Goal: Task Accomplishment & Management: Use online tool/utility

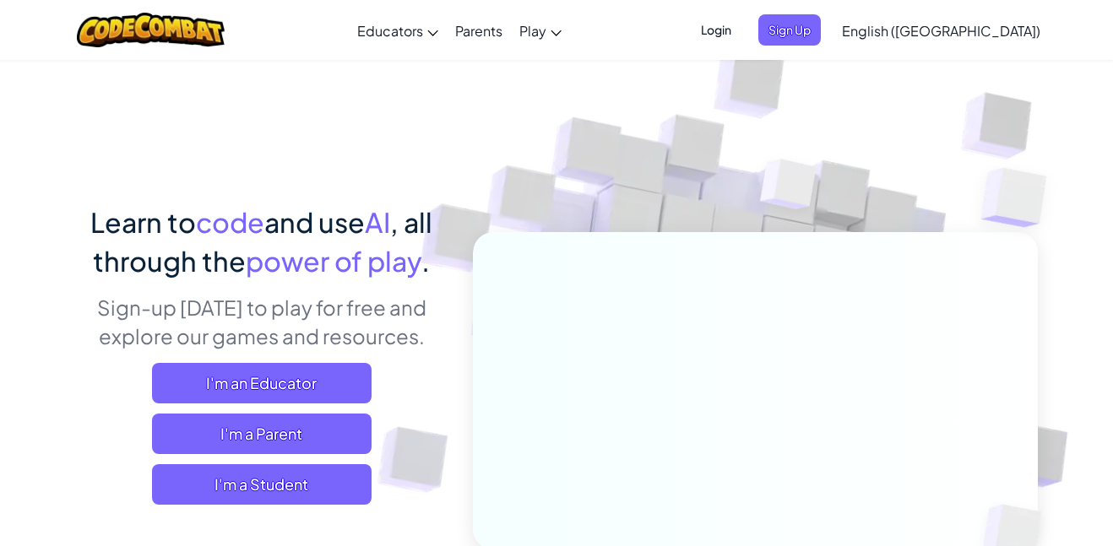
click at [741, 32] on span "Login" at bounding box center [716, 29] width 51 height 31
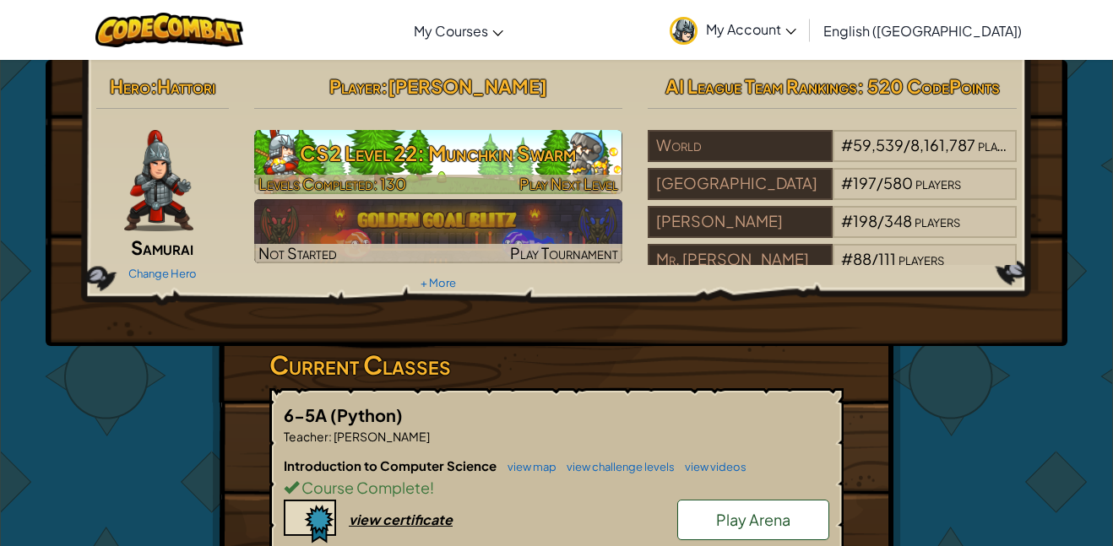
click at [498, 171] on h3 "CS2 Level 22: Munchkin Swarm" at bounding box center [438, 153] width 369 height 38
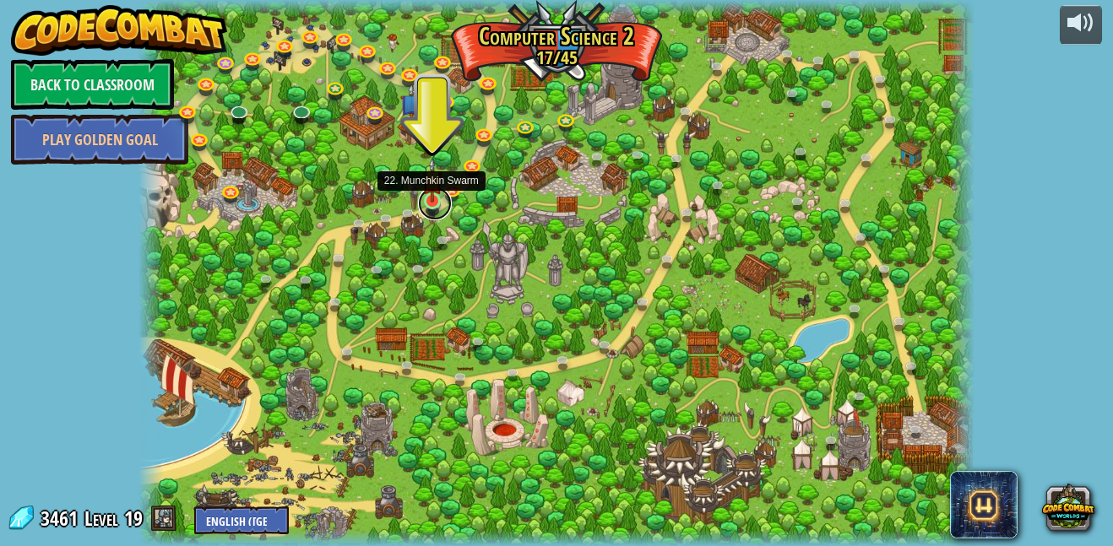
click at [431, 212] on link at bounding box center [435, 204] width 34 height 34
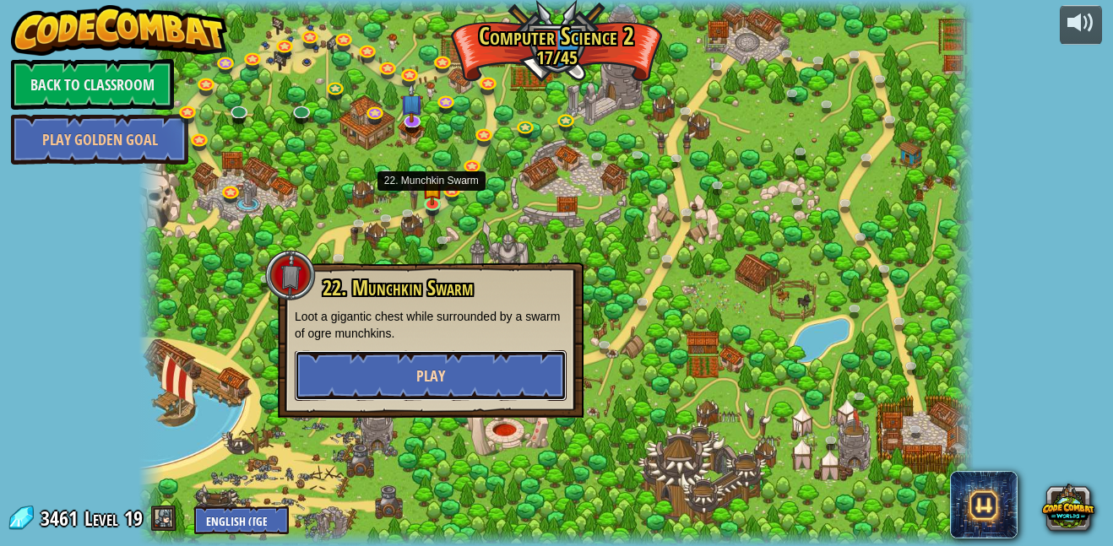
click at [391, 369] on button "Play" at bounding box center [431, 375] width 272 height 51
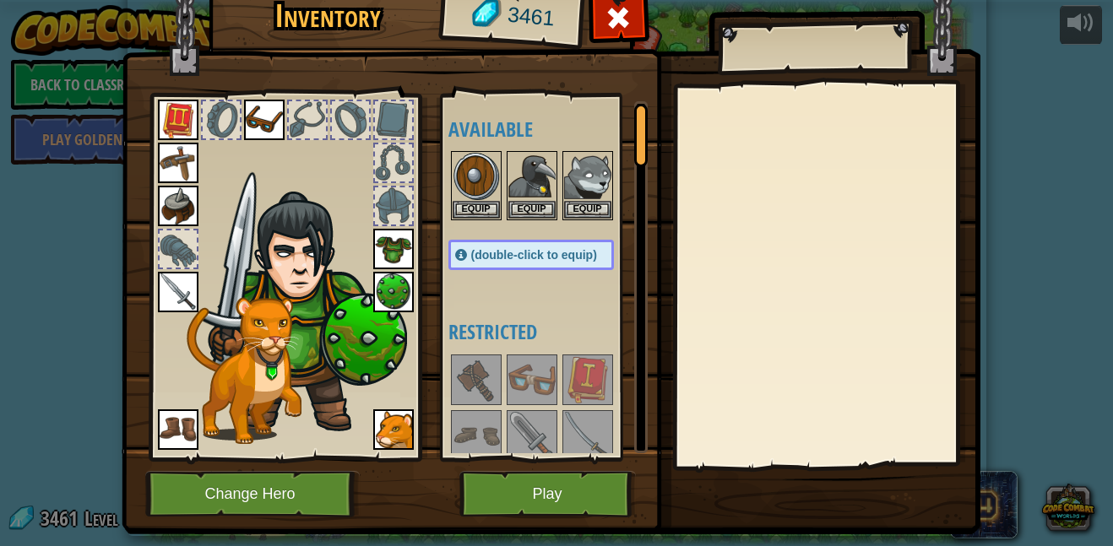
click at [534, 545] on div "Inventory 3461 Available Equip Equip Equip Equip Equip Equip Equip Equip Equip …" at bounding box center [556, 303] width 859 height 557
click at [558, 500] on button "Play" at bounding box center [547, 494] width 176 height 46
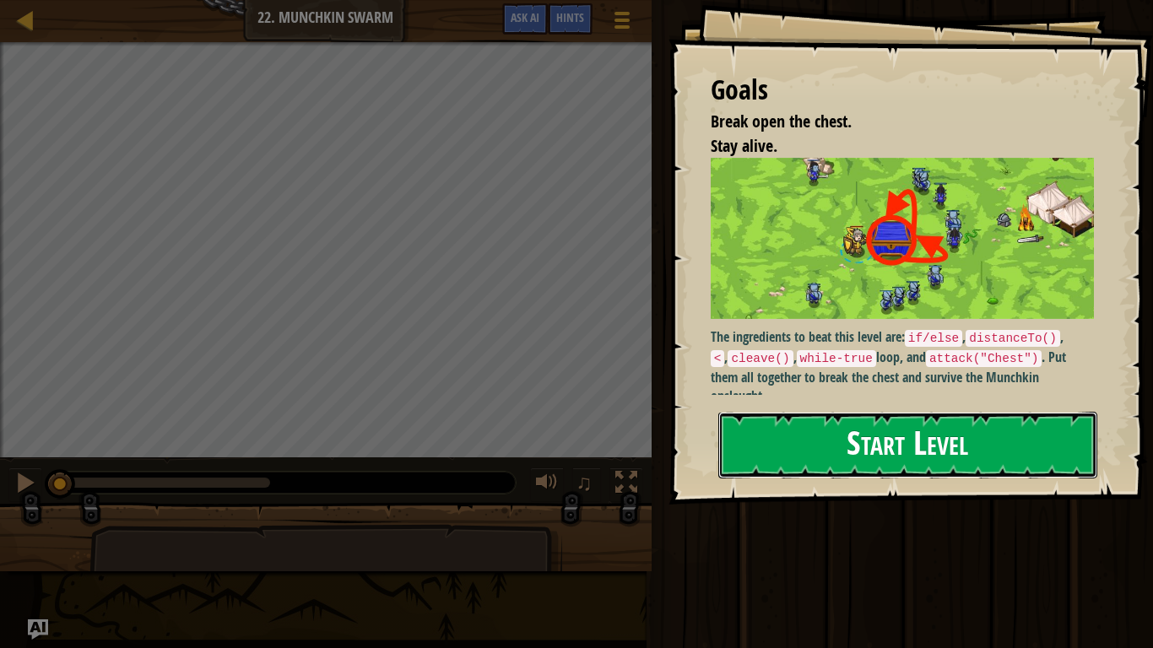
click at [831, 458] on button "Start Level" at bounding box center [907, 445] width 379 height 67
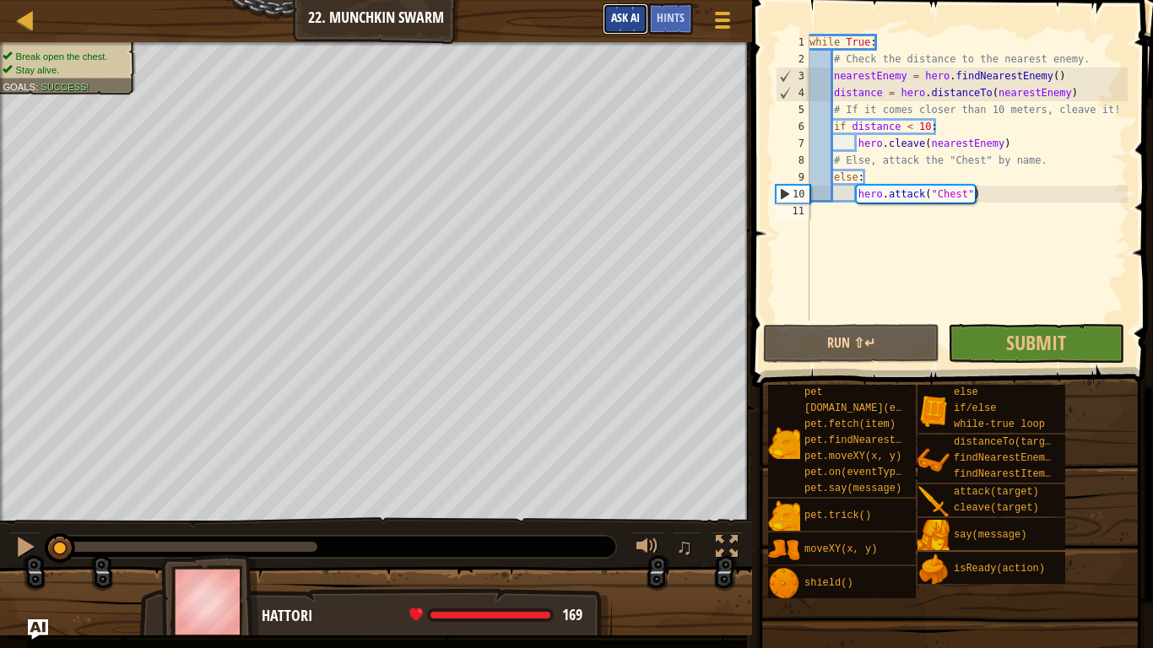
click at [620, 24] on span "Ask AI" at bounding box center [625, 17] width 29 height 16
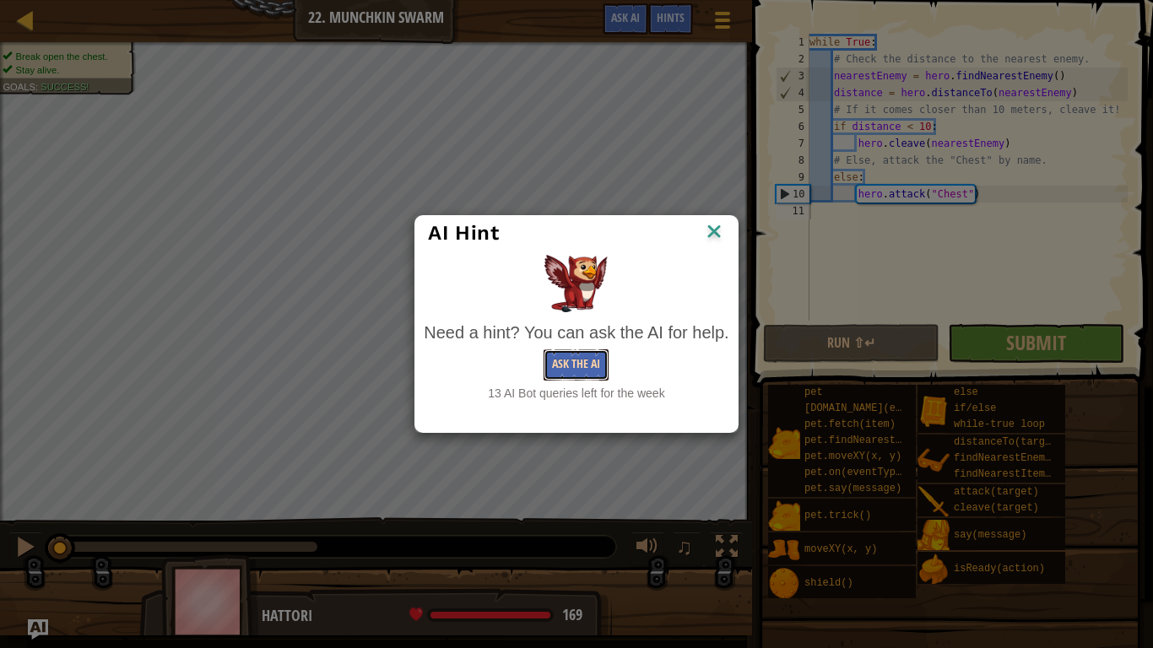
click at [566, 366] on button "Ask the AI" at bounding box center [576, 365] width 65 height 31
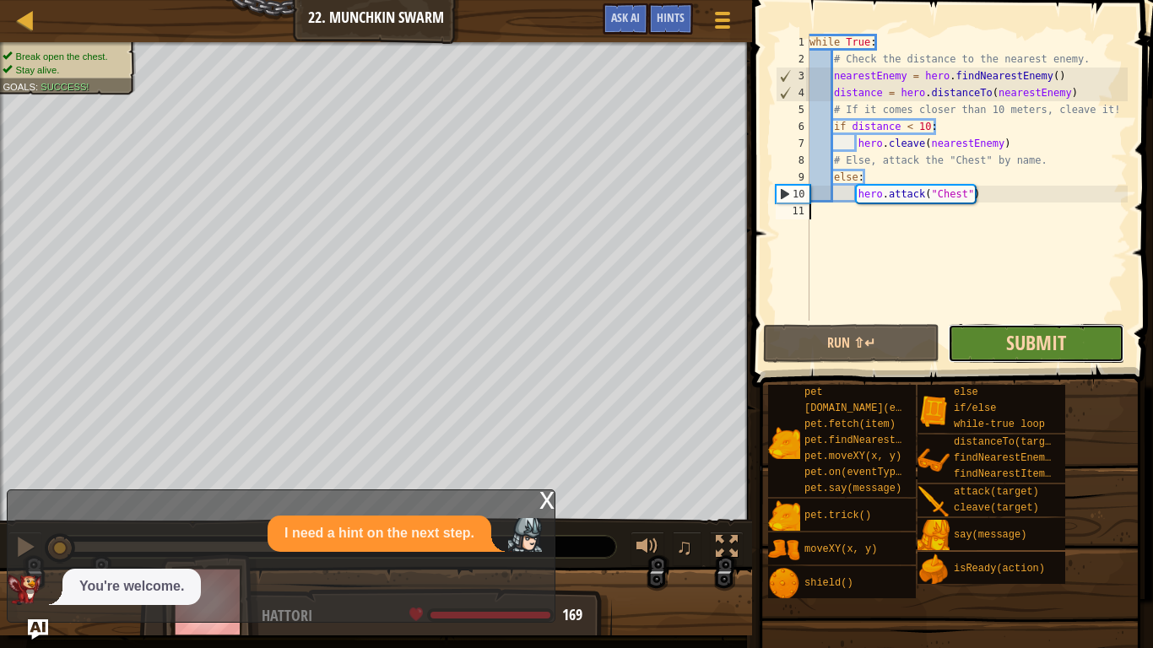
click at [1014, 346] on span "Submit" at bounding box center [1036, 342] width 60 height 27
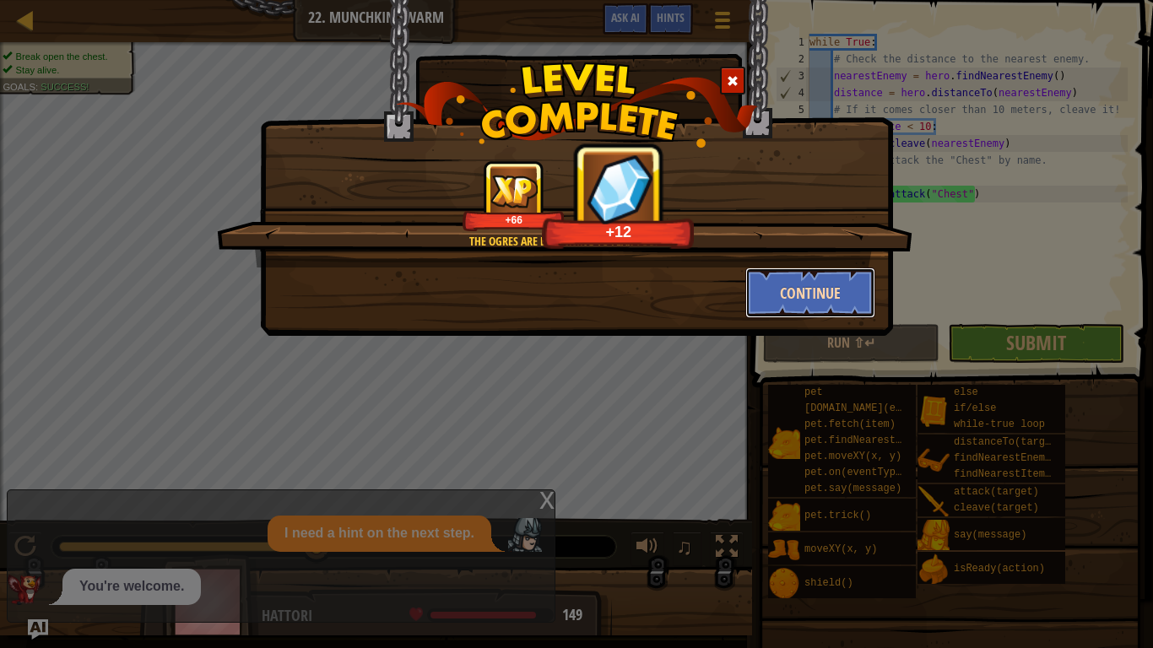
click at [796, 306] on button "Continue" at bounding box center [810, 293] width 131 height 51
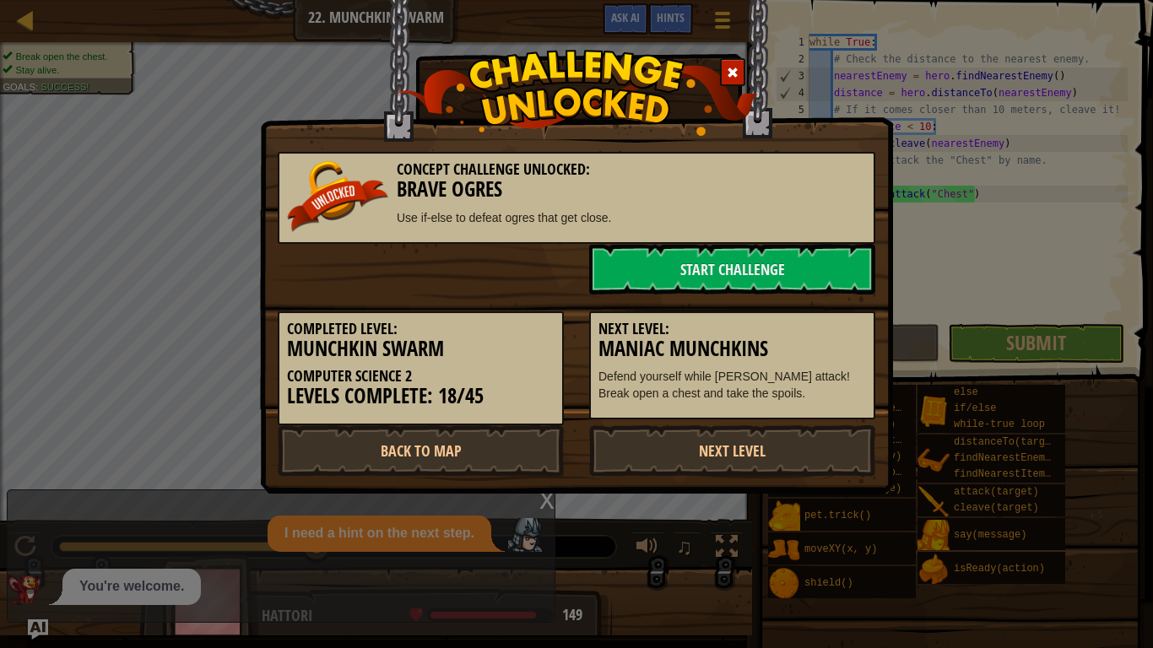
click at [816, 299] on div "Next Level: Maniac Munchkins Defend yourself while munchkins attack! Break open…" at bounding box center [733, 358] width 312 height 126
click at [813, 260] on link "Start Challenge" at bounding box center [732, 269] width 286 height 51
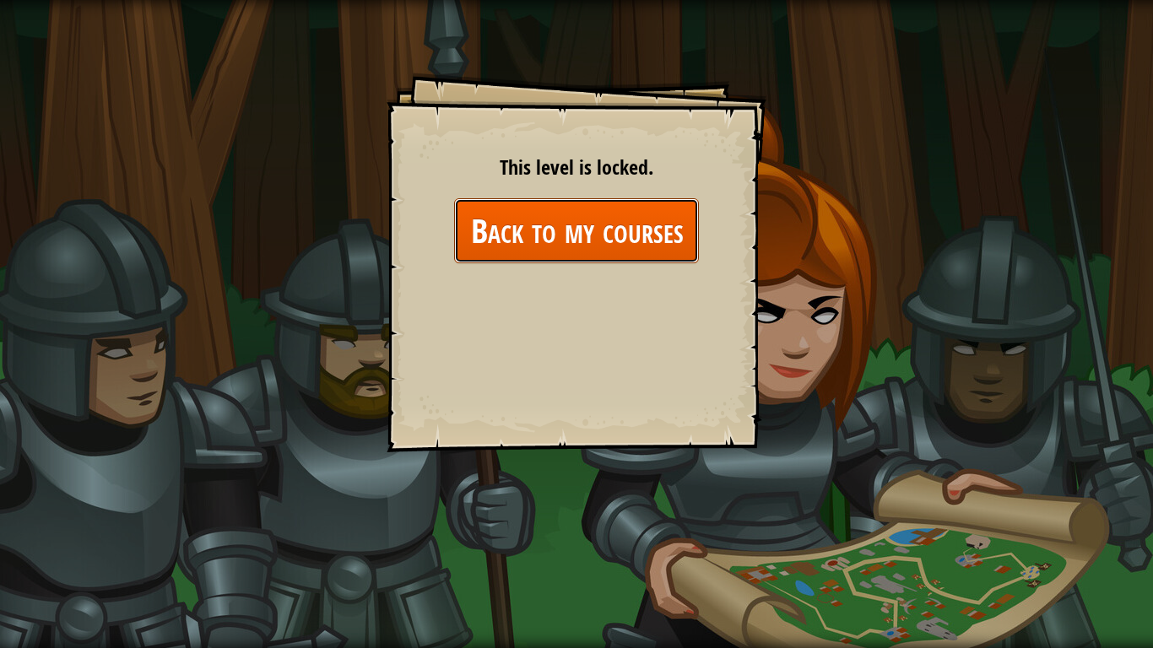
click at [577, 238] on link "Back to my courses" at bounding box center [576, 230] width 245 height 65
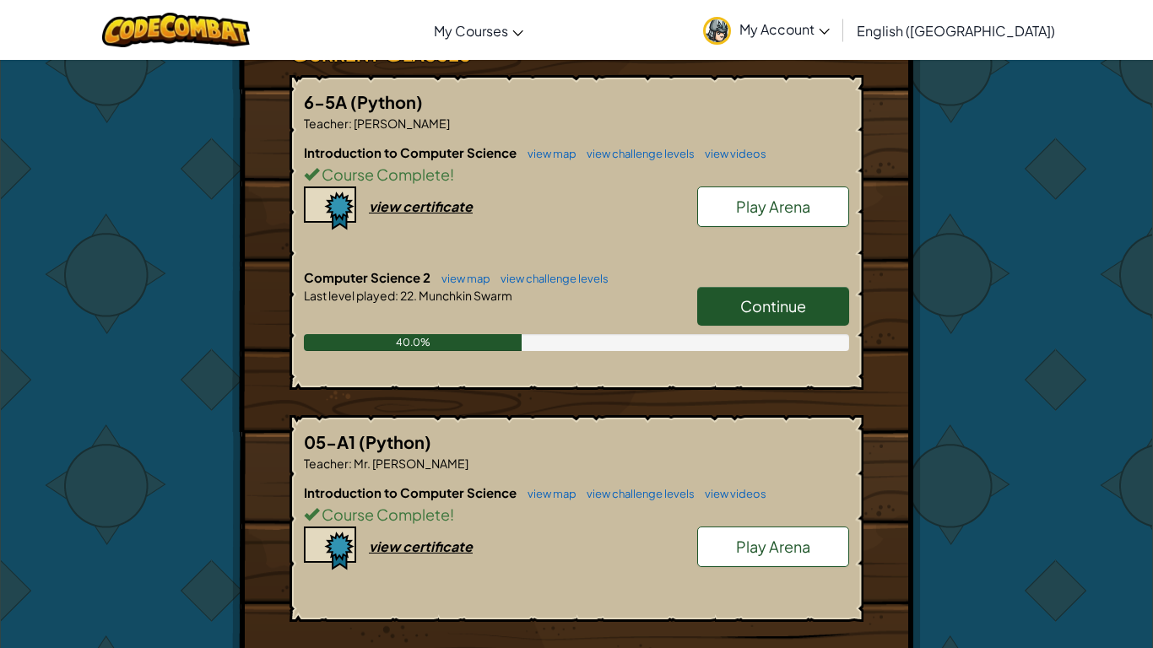
scroll to position [320, 0]
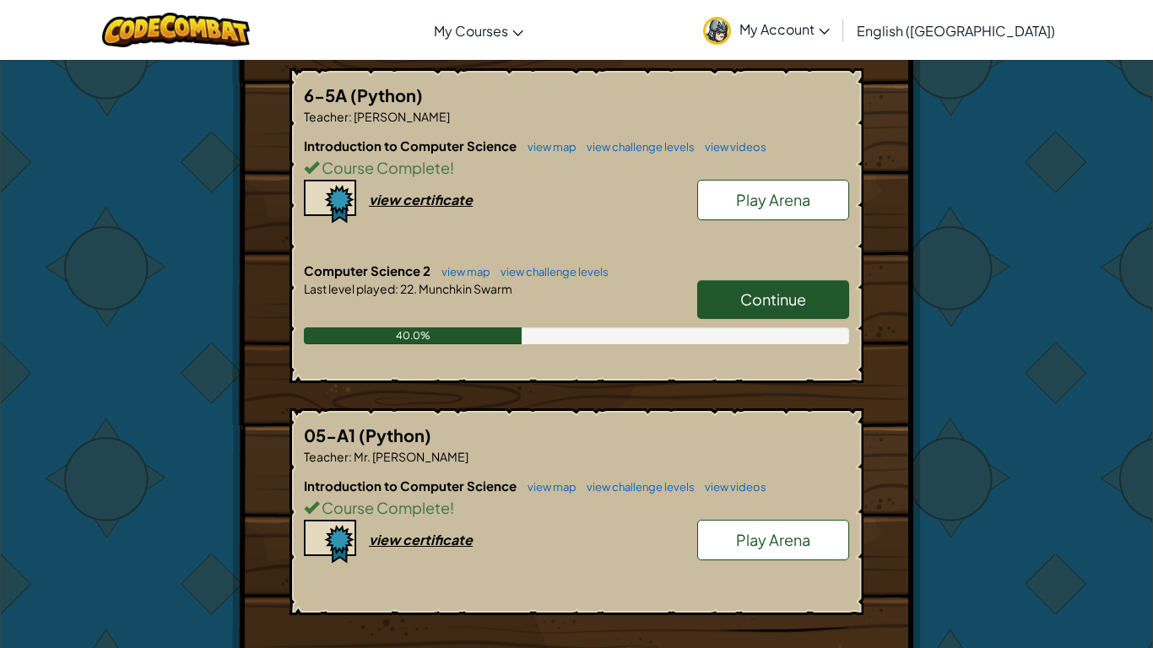
click at [782, 290] on span "Continue" at bounding box center [773, 299] width 66 height 19
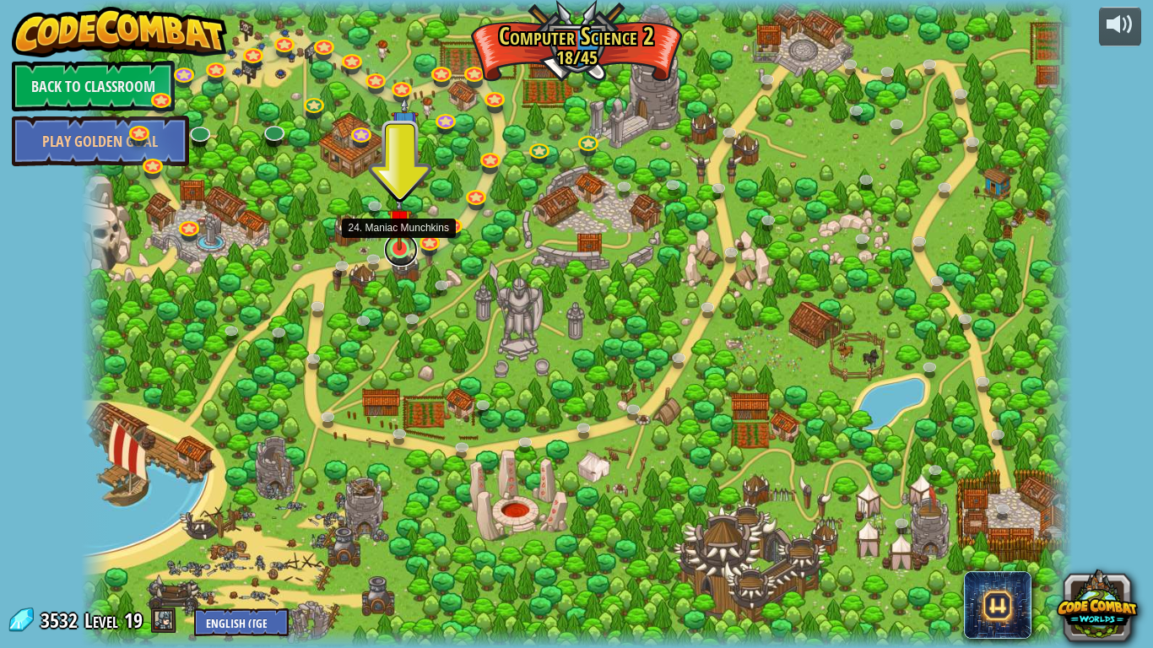
click at [397, 256] on link at bounding box center [401, 250] width 34 height 34
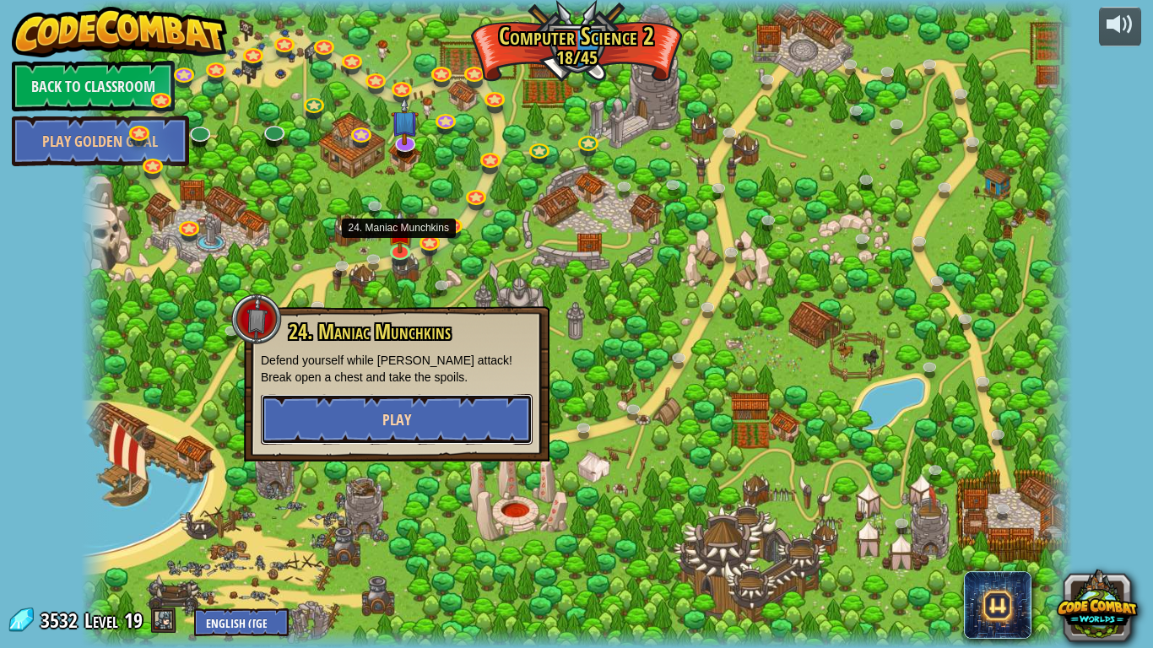
click at [380, 423] on button "Play" at bounding box center [397, 419] width 272 height 51
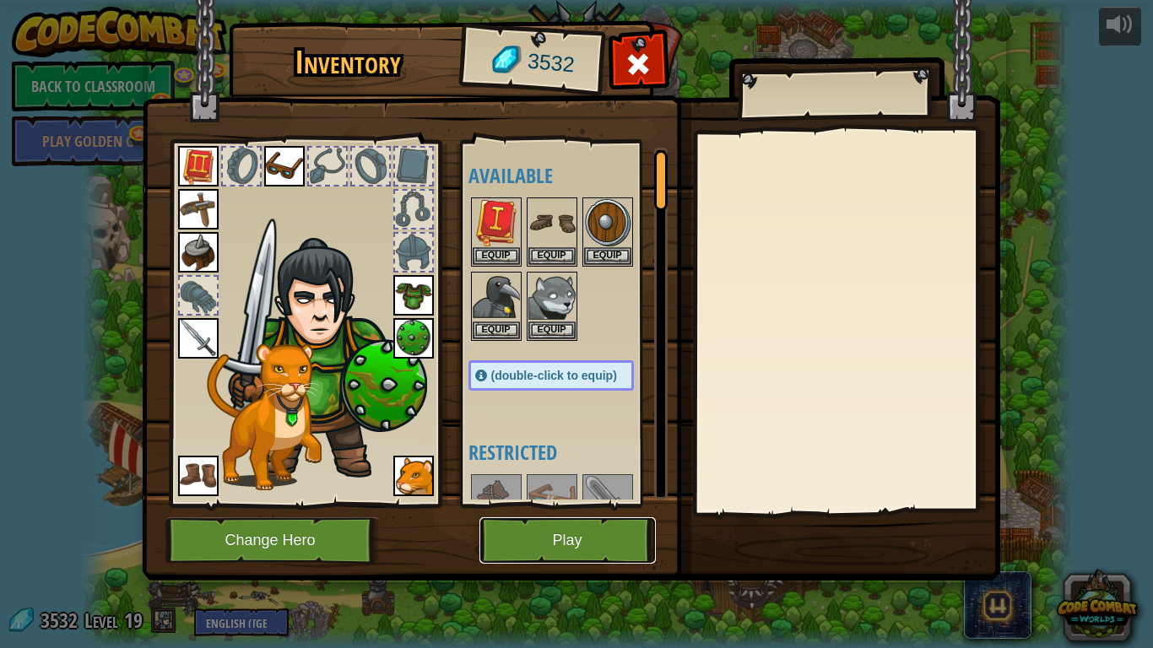
click at [562, 539] on button "Play" at bounding box center [568, 540] width 176 height 46
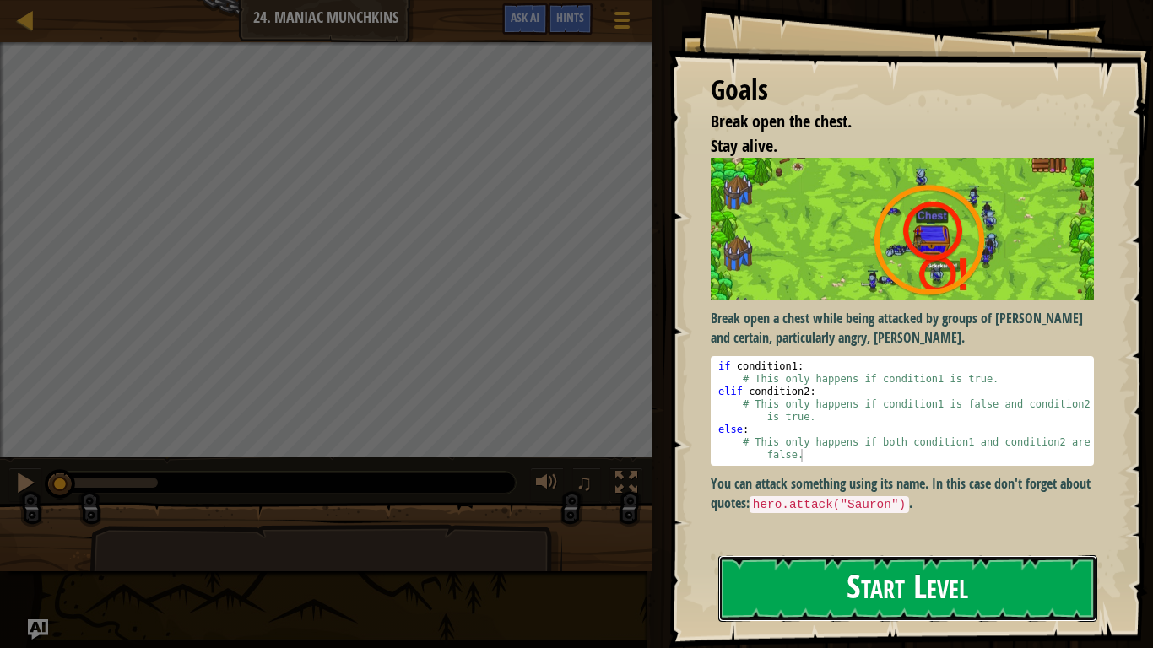
click at [740, 545] on button "Start Level" at bounding box center [907, 588] width 379 height 67
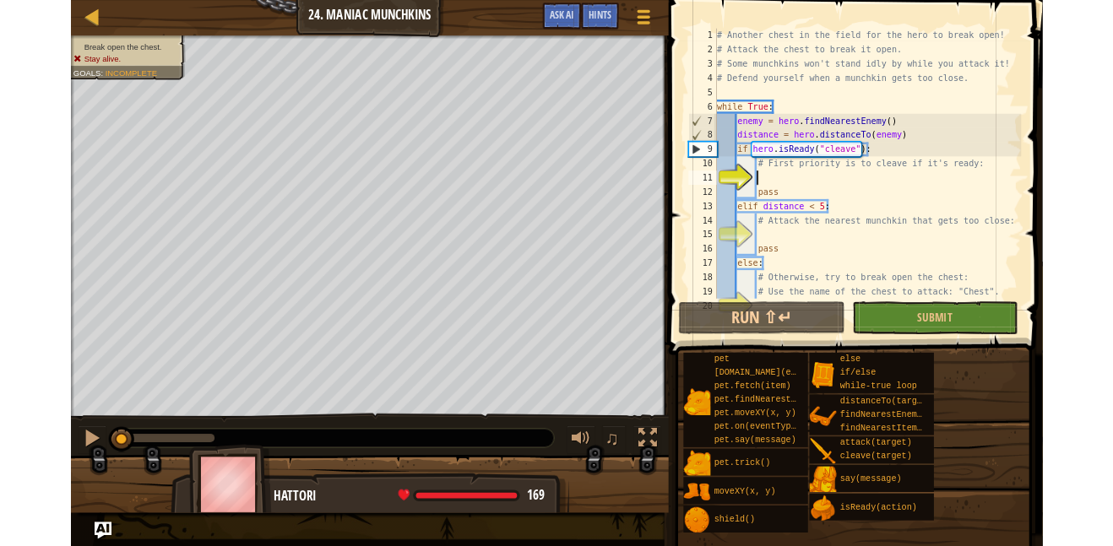
scroll to position [4, 0]
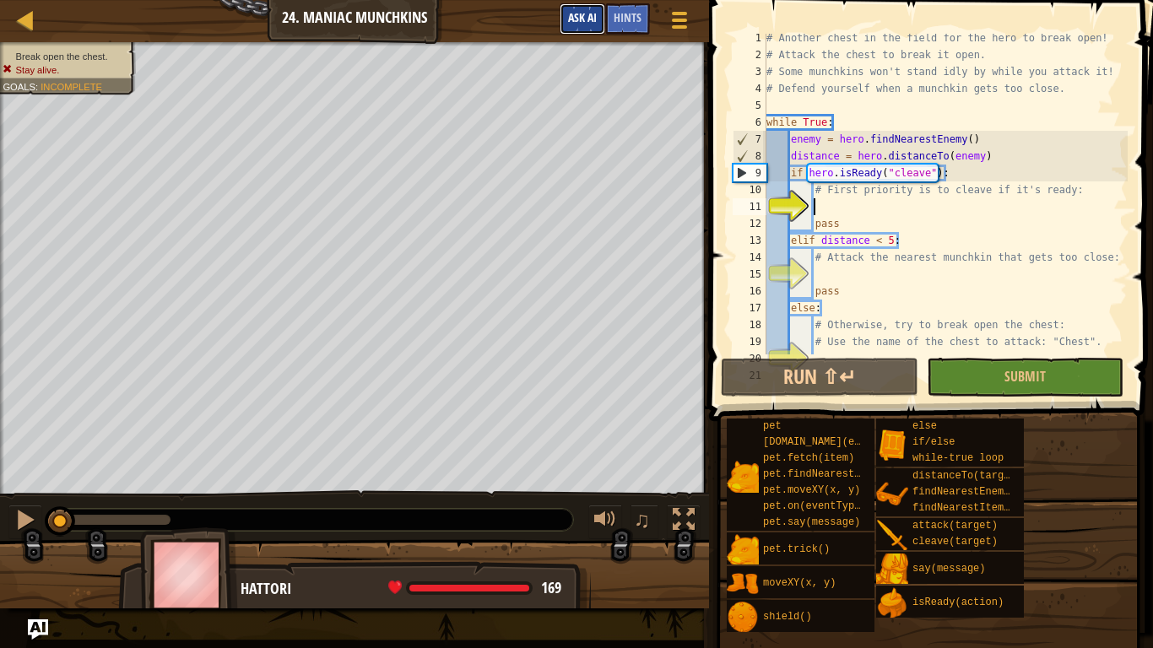
click at [577, 15] on span "Ask AI" at bounding box center [582, 17] width 29 height 16
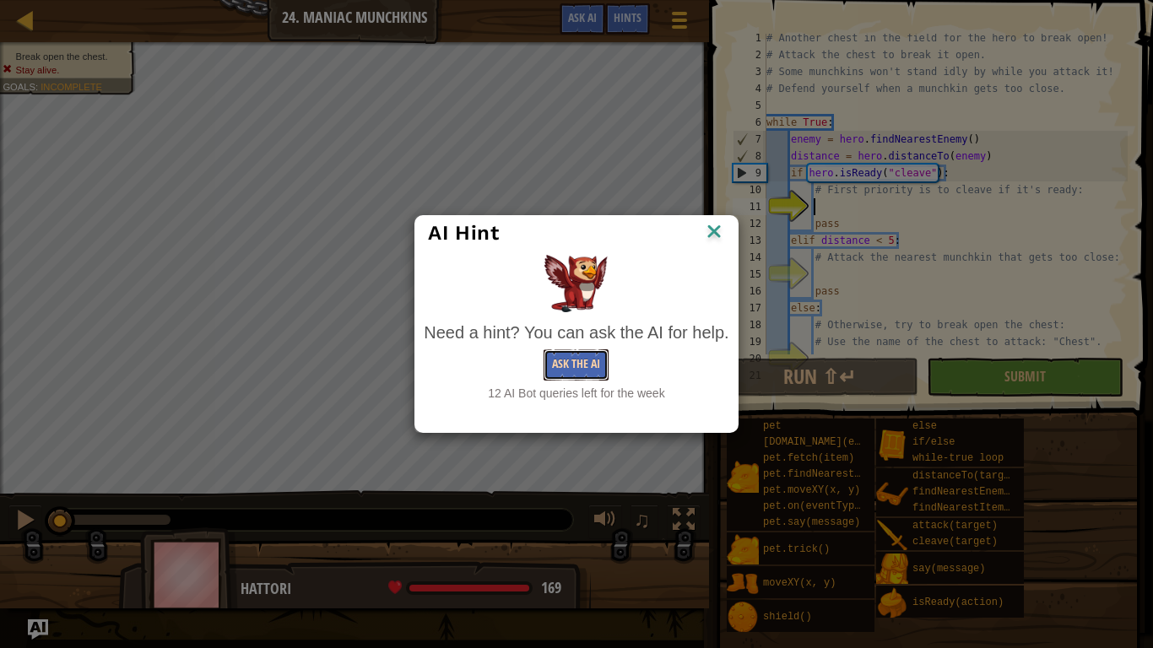
click at [583, 371] on button "Ask the AI" at bounding box center [576, 365] width 65 height 31
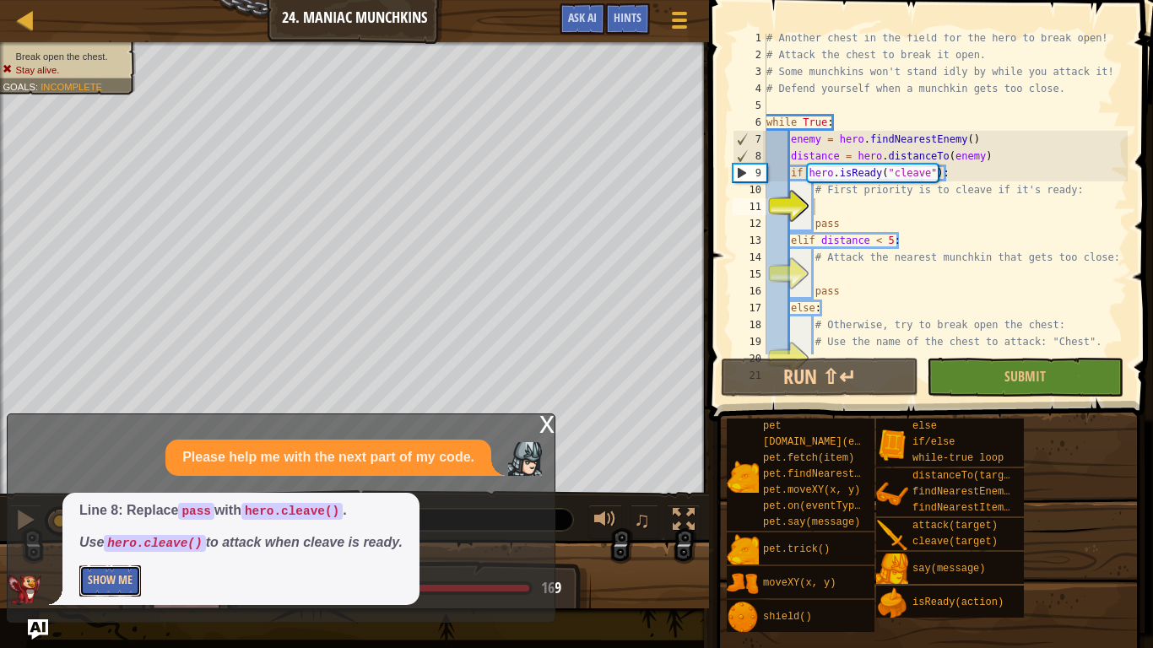
click at [112, 545] on button "Show Me" at bounding box center [110, 581] width 62 height 31
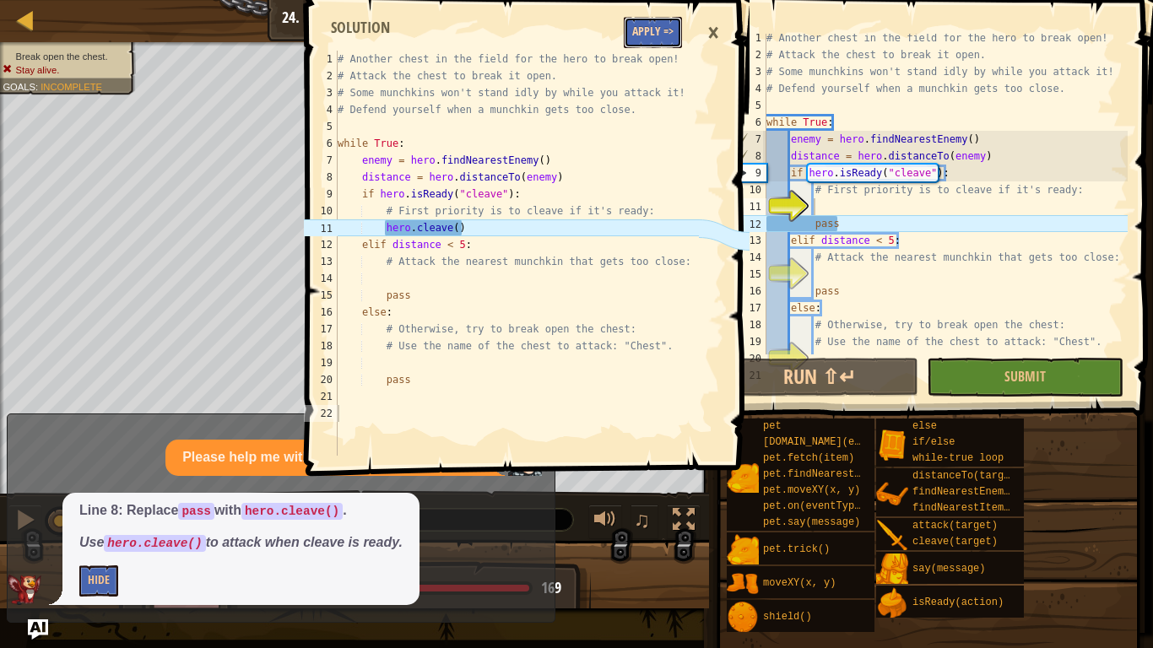
click at [649, 35] on button "Apply =>" at bounding box center [653, 32] width 58 height 31
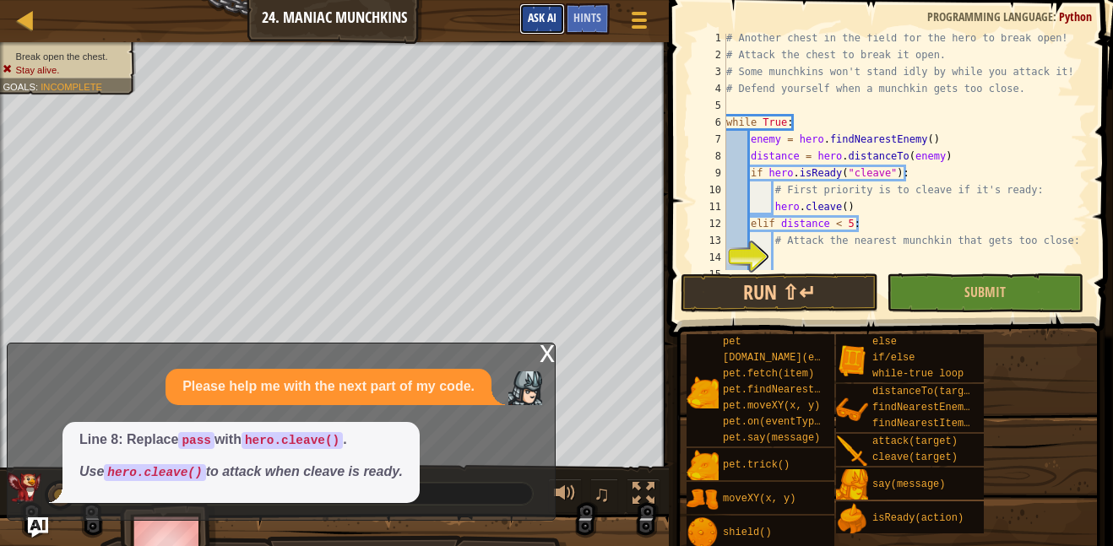
click at [556, 3] on button "Ask AI" at bounding box center [542, 18] width 46 height 31
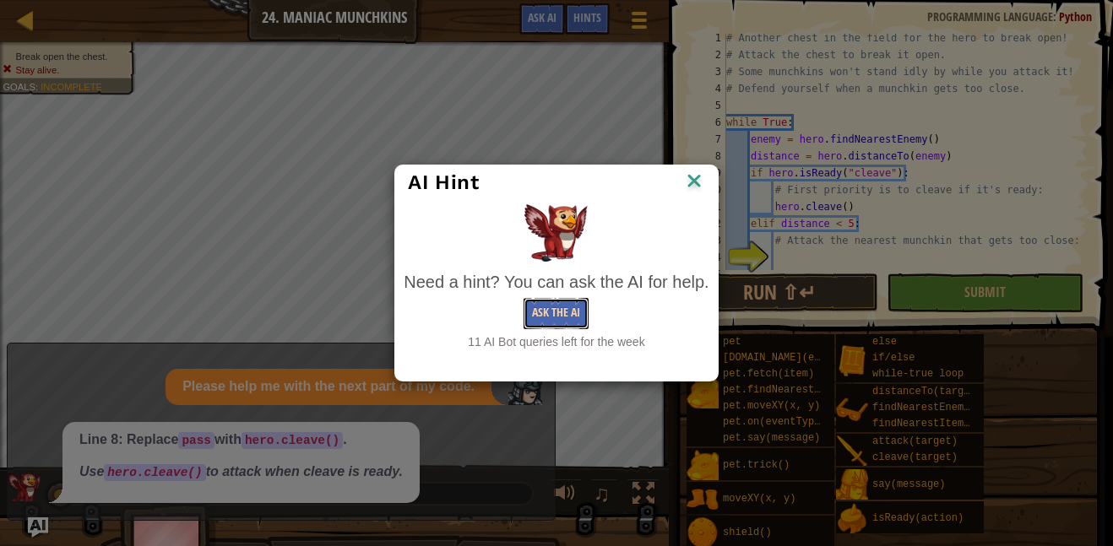
click at [559, 299] on button "Ask the AI" at bounding box center [555, 313] width 65 height 31
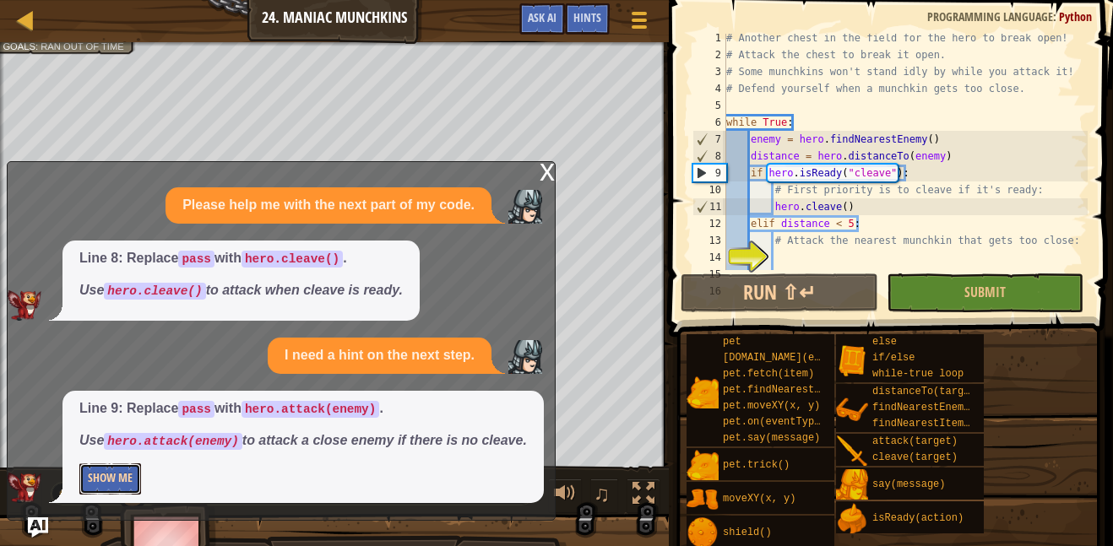
click at [121, 490] on button "Show Me" at bounding box center [110, 478] width 62 height 31
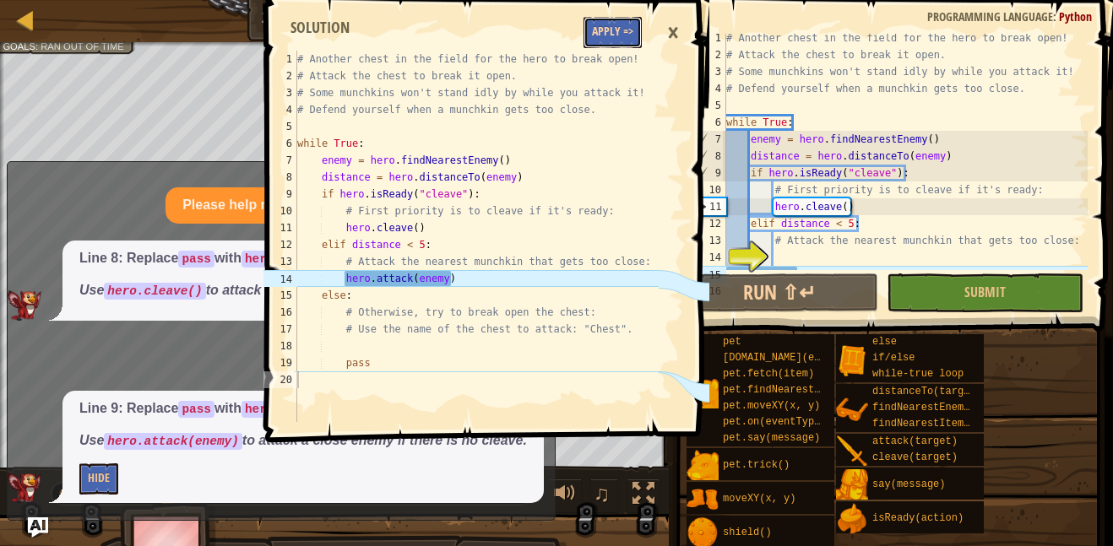
click at [600, 37] on button "Apply =>" at bounding box center [612, 32] width 58 height 31
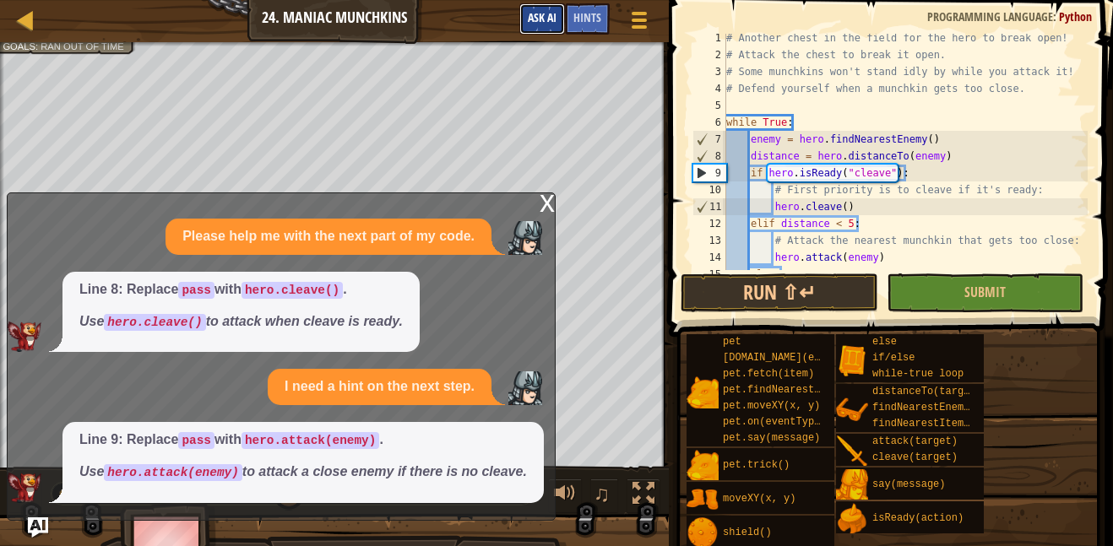
click at [549, 28] on button "Ask AI" at bounding box center [542, 18] width 46 height 31
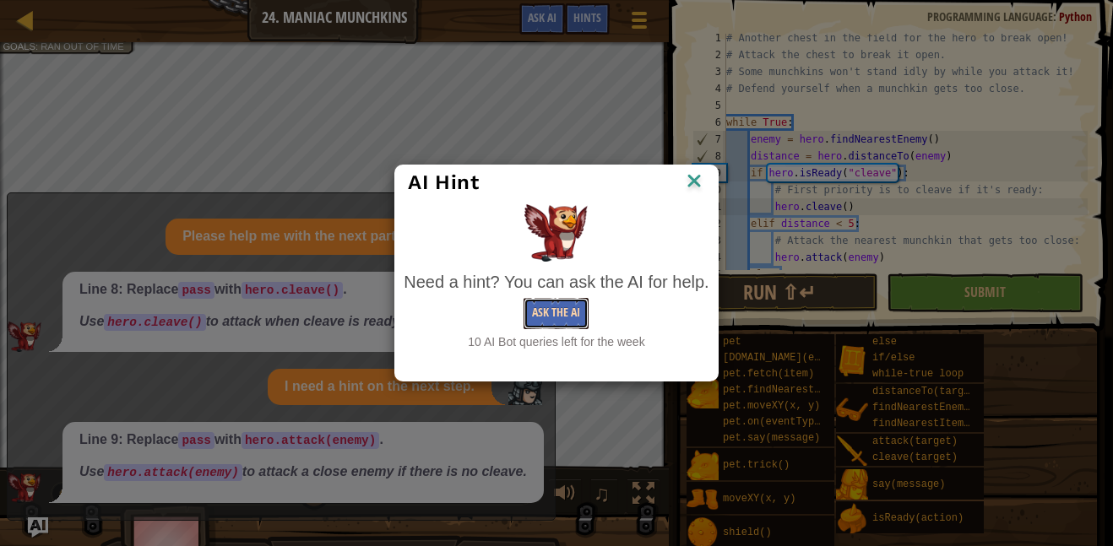
click at [567, 324] on button "Ask the AI" at bounding box center [555, 313] width 65 height 31
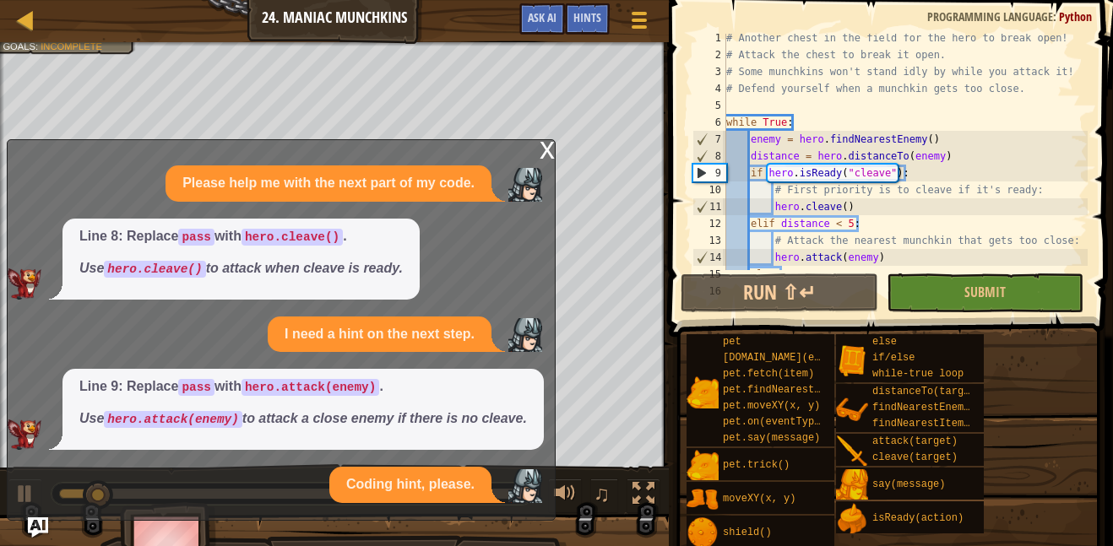
scroll to position [26, 0]
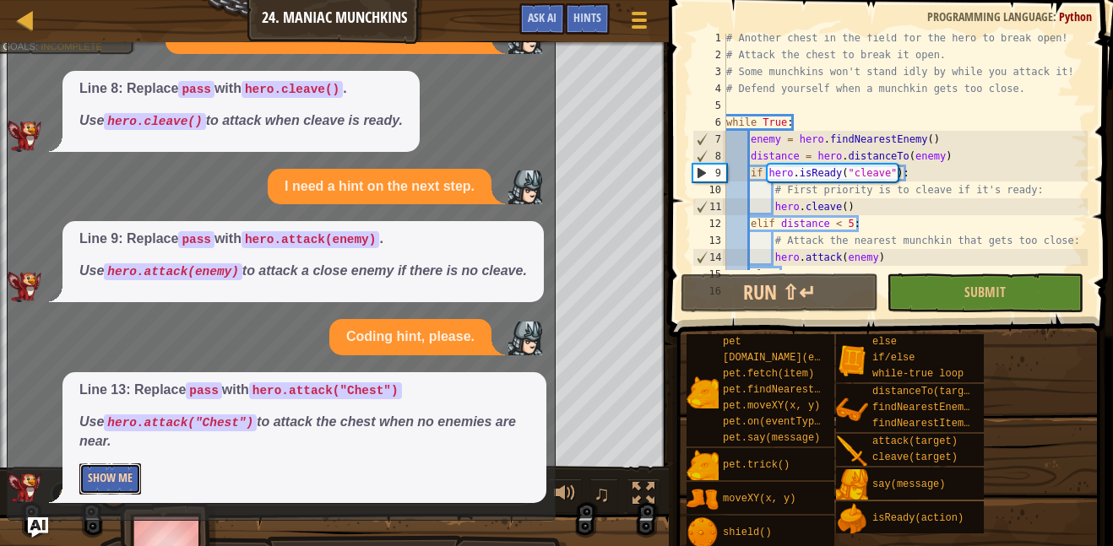
click at [97, 481] on button "Show Me" at bounding box center [110, 478] width 62 height 31
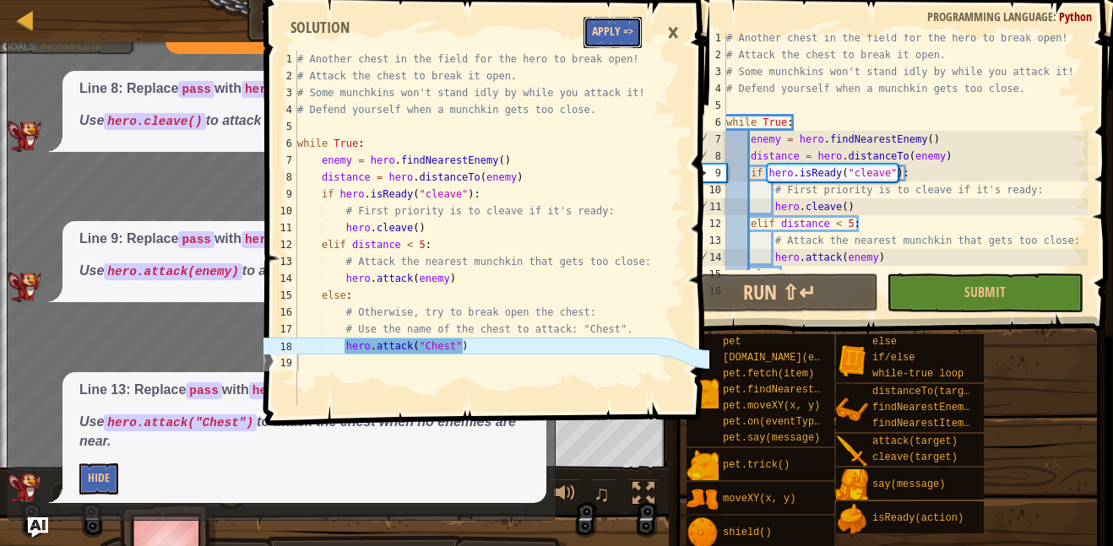
click at [588, 24] on button "Apply =>" at bounding box center [612, 32] width 58 height 31
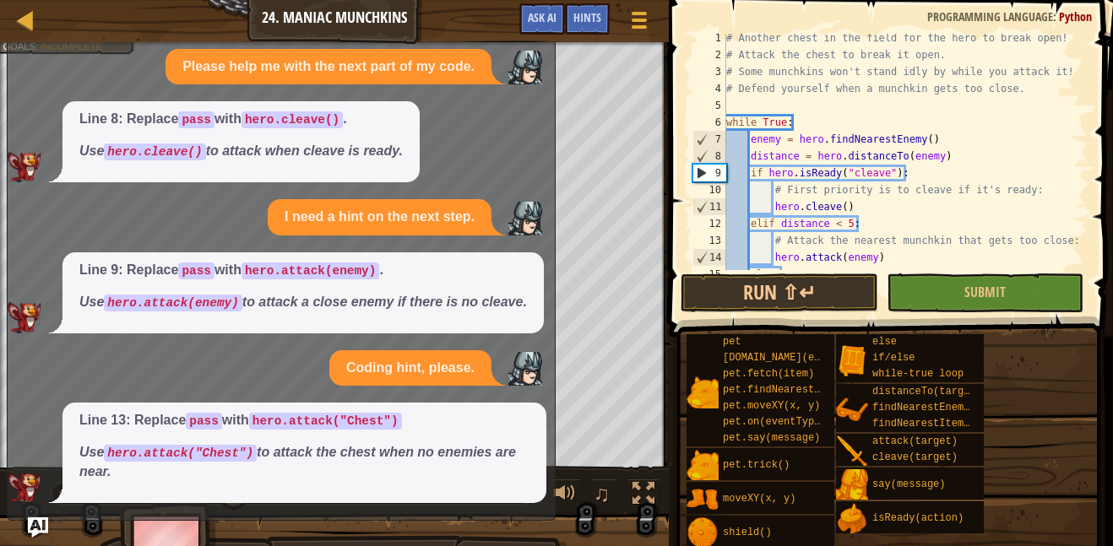
scroll to position [0, 0]
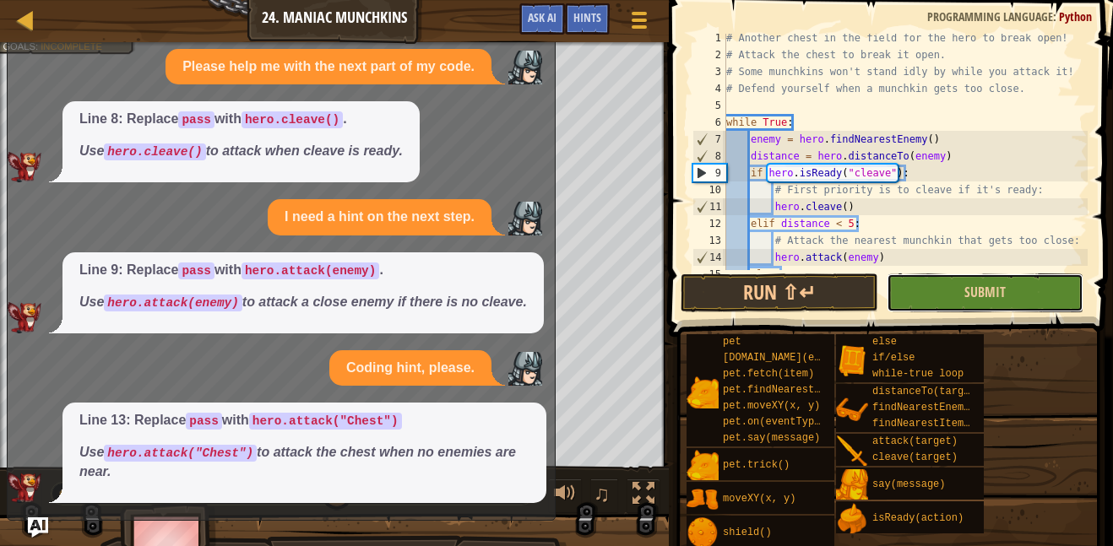
click at [926, 285] on button "Submit" at bounding box center [984, 293] width 197 height 39
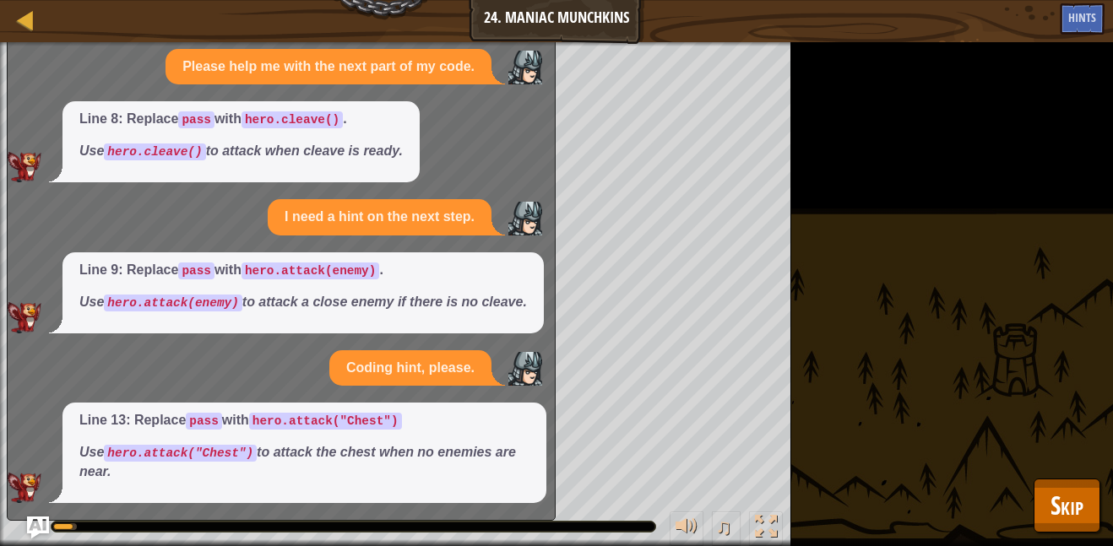
click at [43, 525] on img "Ask AI" at bounding box center [38, 528] width 22 height 22
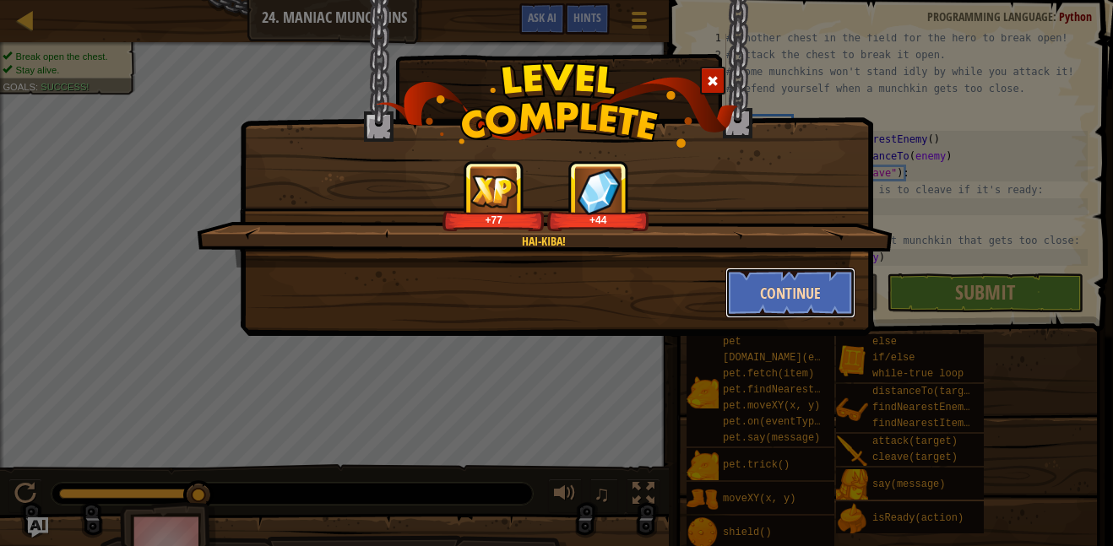
click at [827, 314] on button "Continue" at bounding box center [790, 293] width 131 height 51
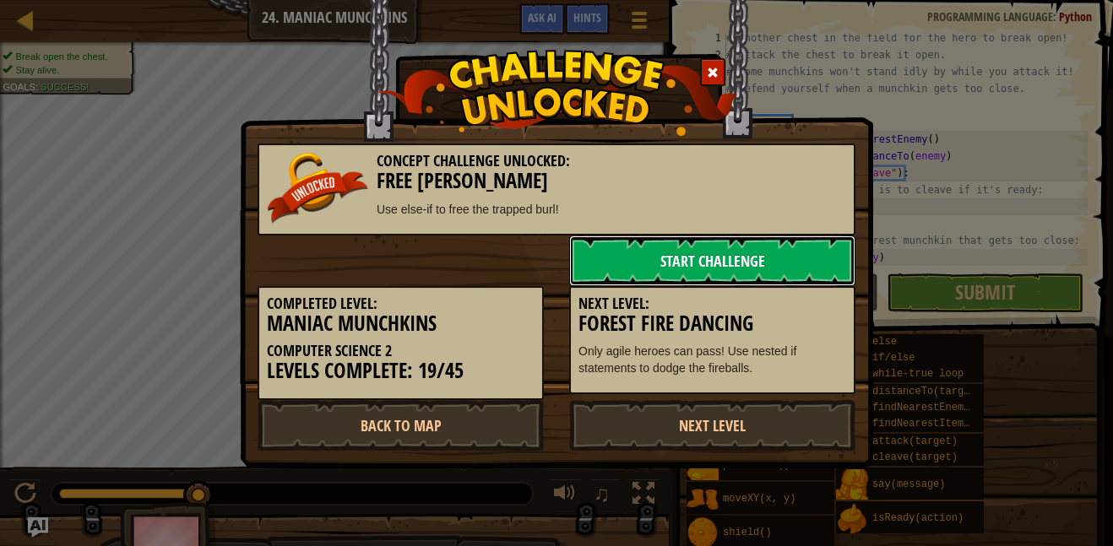
click at [703, 271] on link "Start Challenge" at bounding box center [712, 261] width 286 height 51
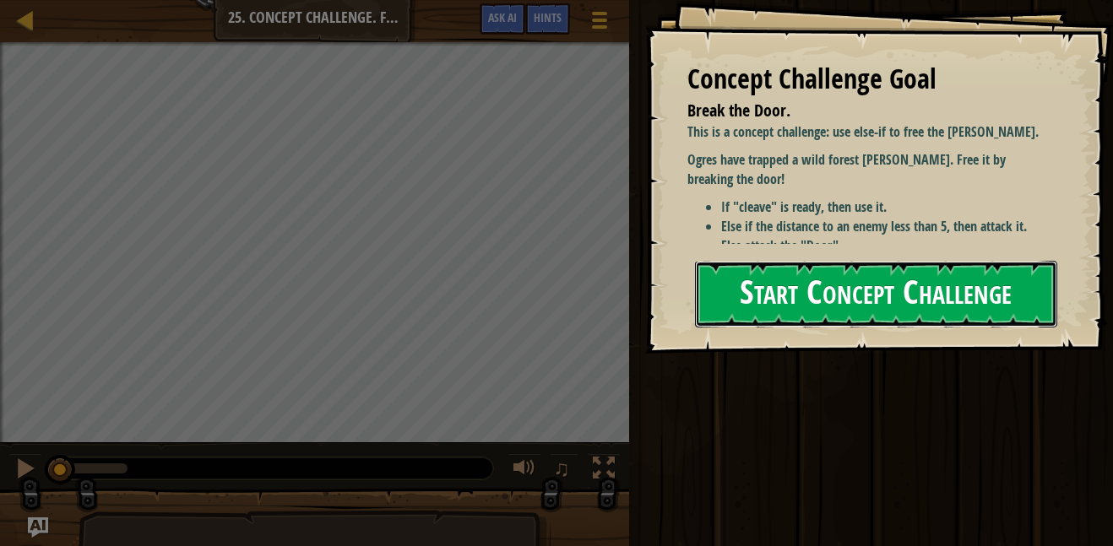
click at [859, 322] on button "Start Concept Challenge" at bounding box center [876, 294] width 362 height 67
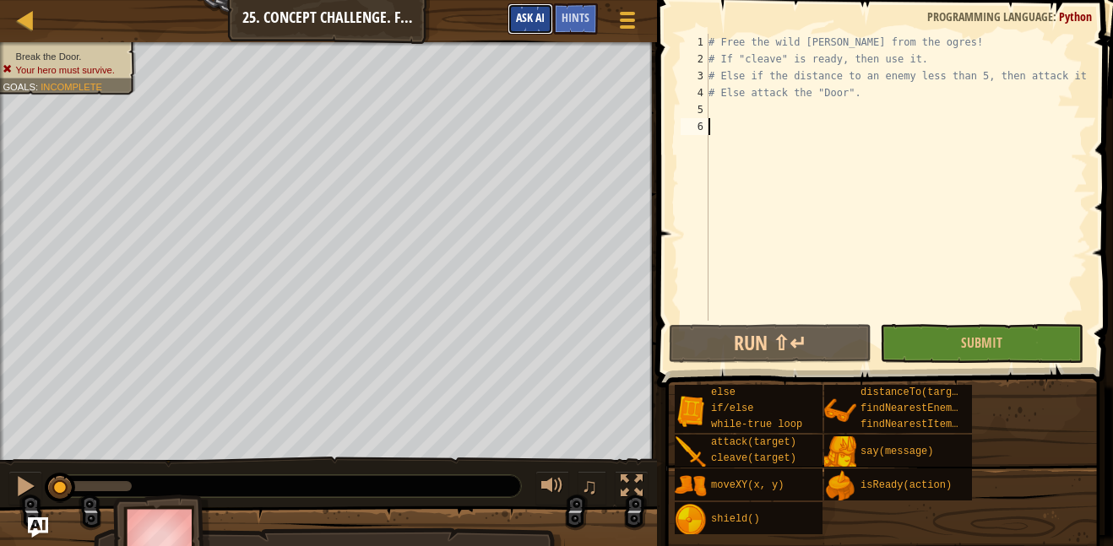
click at [527, 24] on span "Ask AI" at bounding box center [530, 17] width 29 height 16
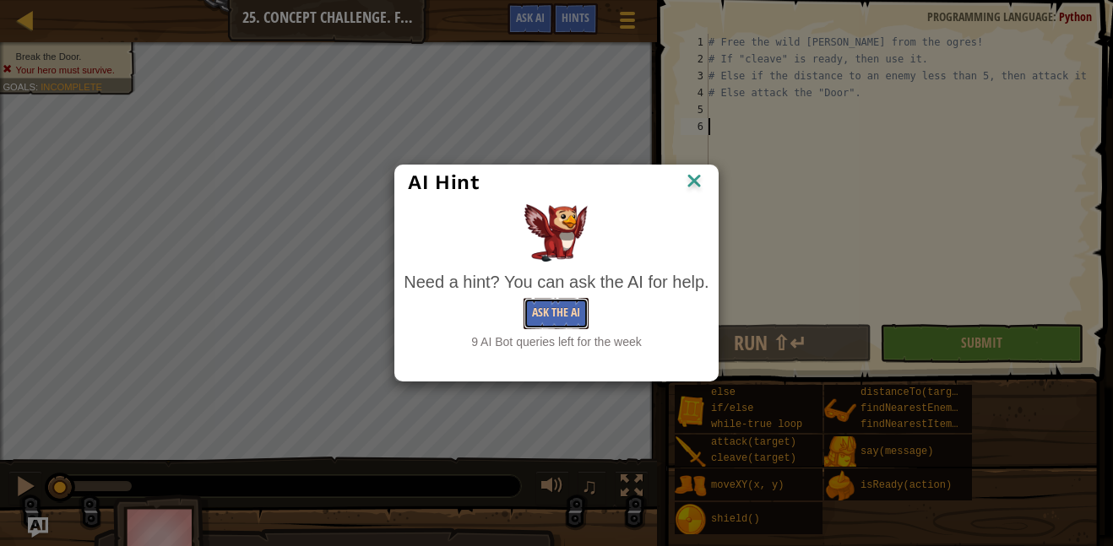
click at [559, 322] on button "Ask the AI" at bounding box center [555, 313] width 65 height 31
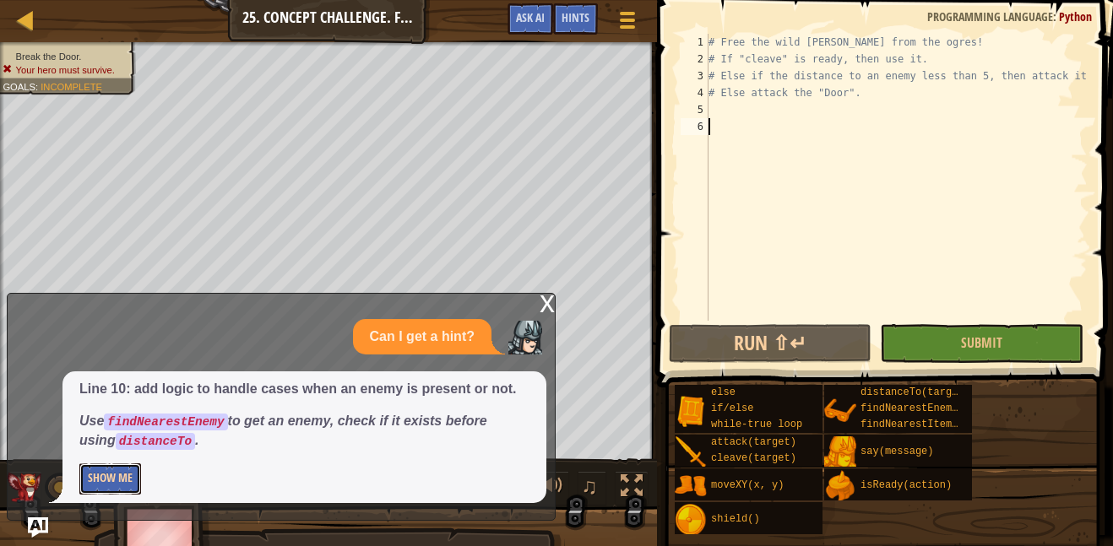
click at [111, 478] on button "Show Me" at bounding box center [110, 478] width 62 height 31
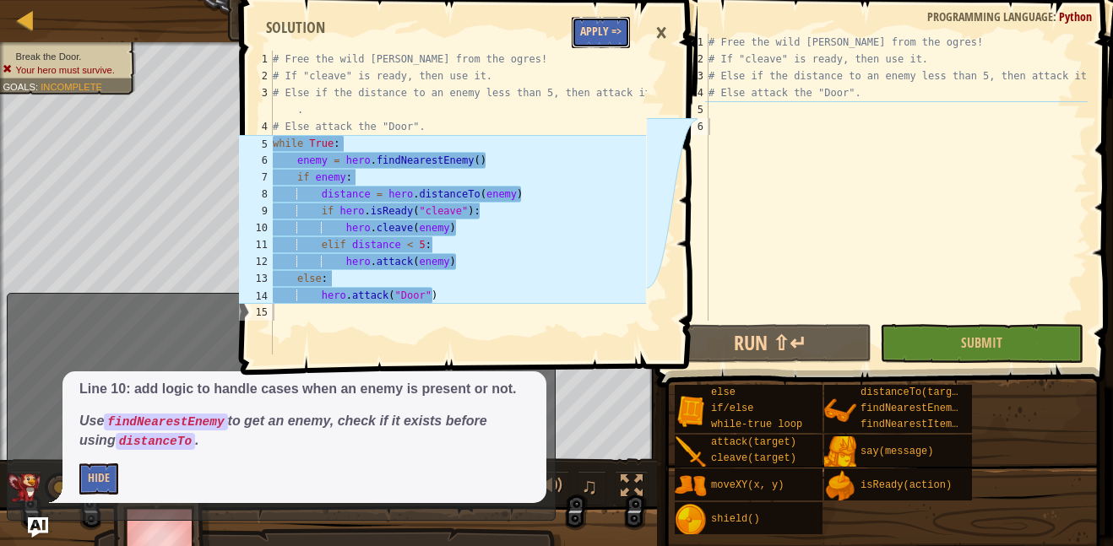
click at [607, 33] on button "Apply =>" at bounding box center [601, 32] width 58 height 31
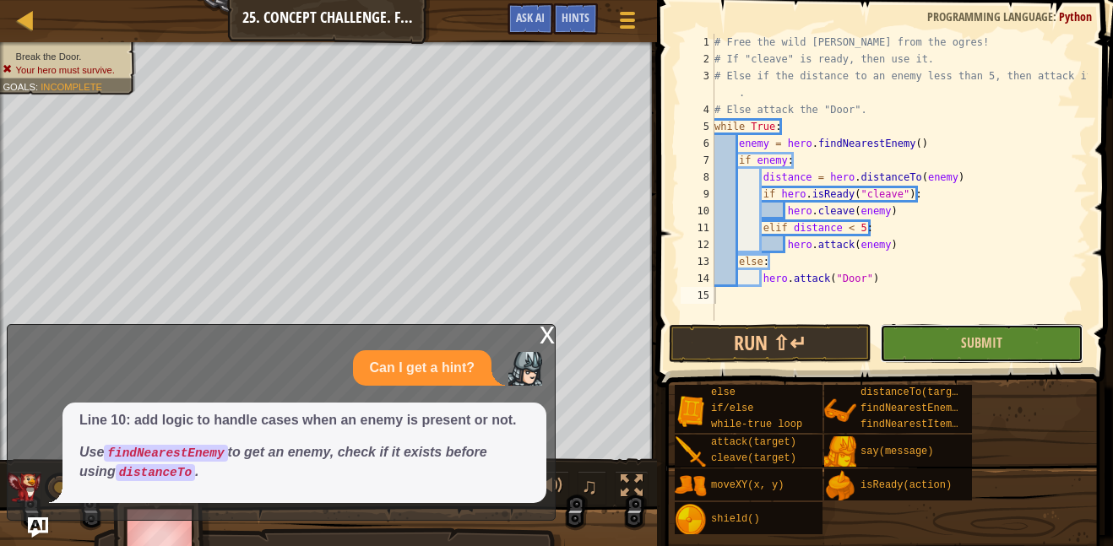
click at [951, 334] on button "Submit" at bounding box center [981, 343] width 203 height 39
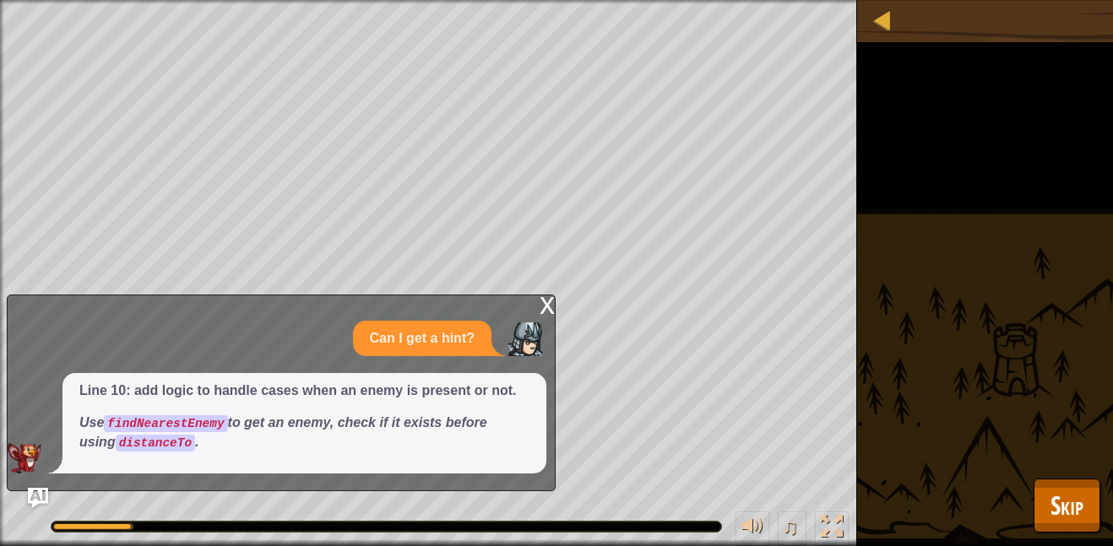
click at [543, 308] on div "x" at bounding box center [546, 303] width 15 height 17
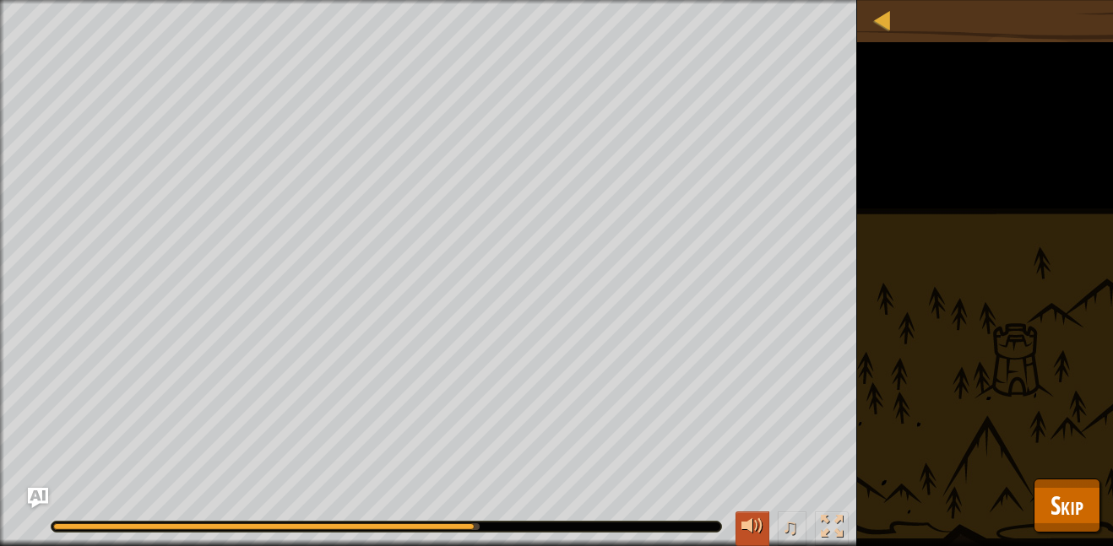
click at [750, 522] on div at bounding box center [752, 527] width 22 height 22
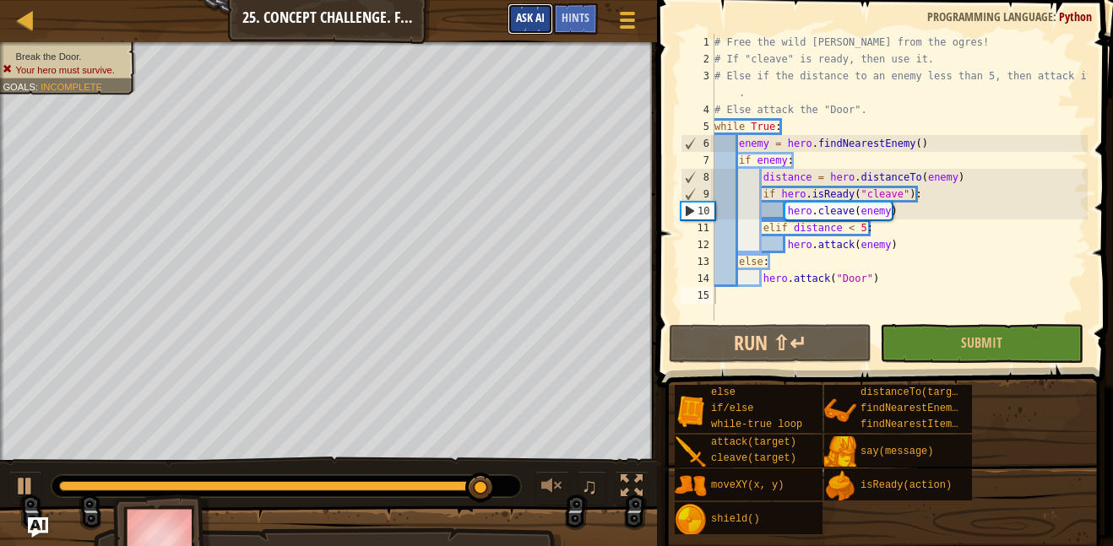
click at [545, 24] on button "Ask AI" at bounding box center [530, 18] width 46 height 31
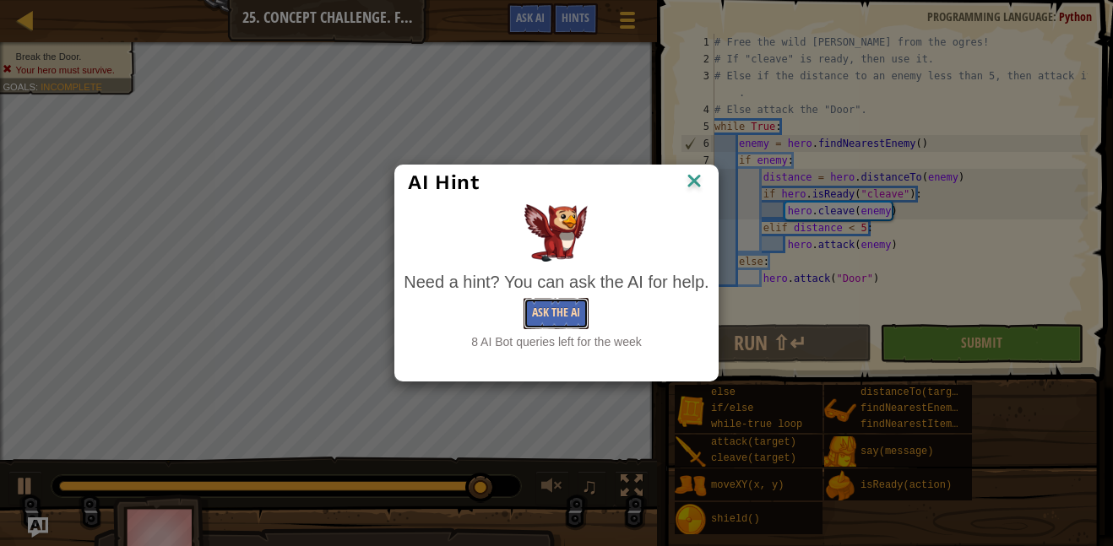
click at [545, 315] on button "Ask the AI" at bounding box center [555, 313] width 65 height 31
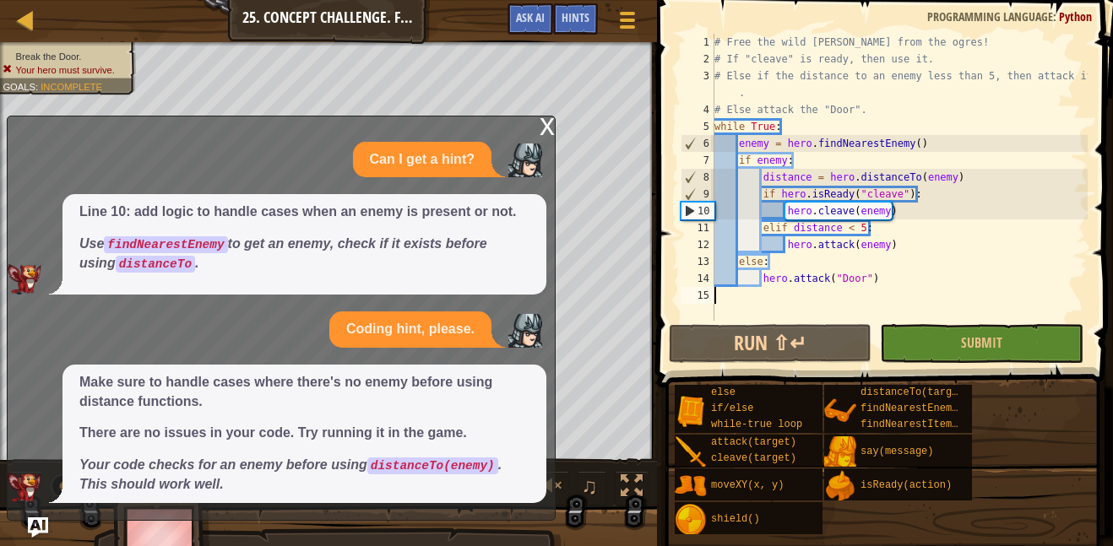
click at [542, 130] on div "x" at bounding box center [546, 125] width 15 height 17
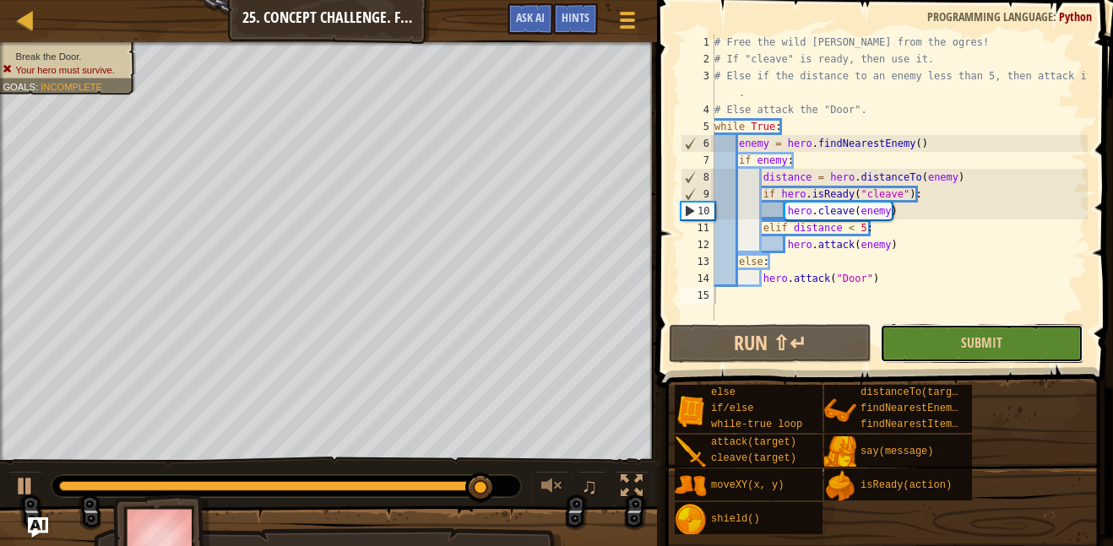
click at [913, 337] on button "Submit" at bounding box center [981, 343] width 203 height 39
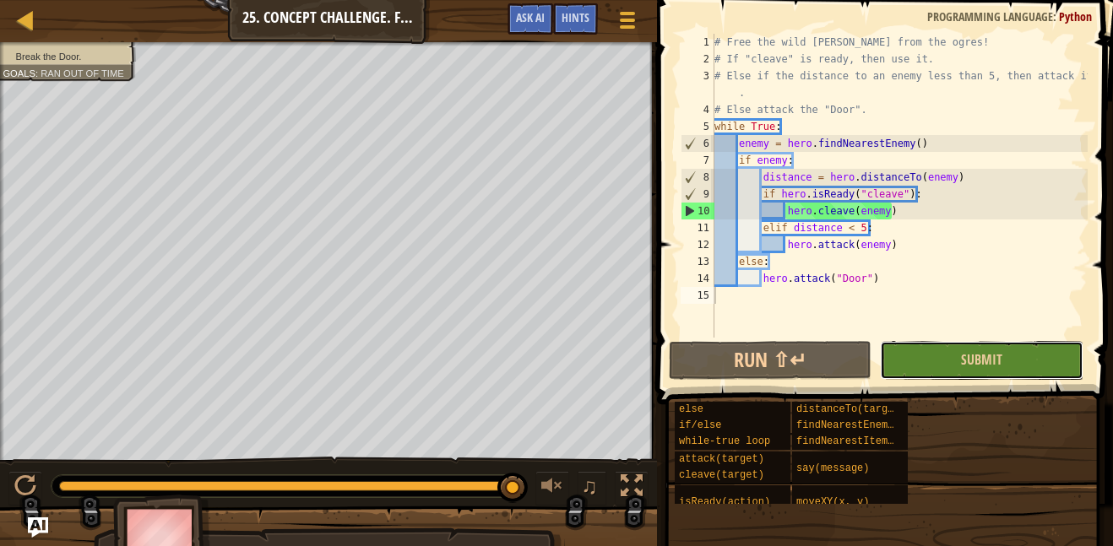
click at [957, 366] on button "Submit" at bounding box center [981, 360] width 203 height 39
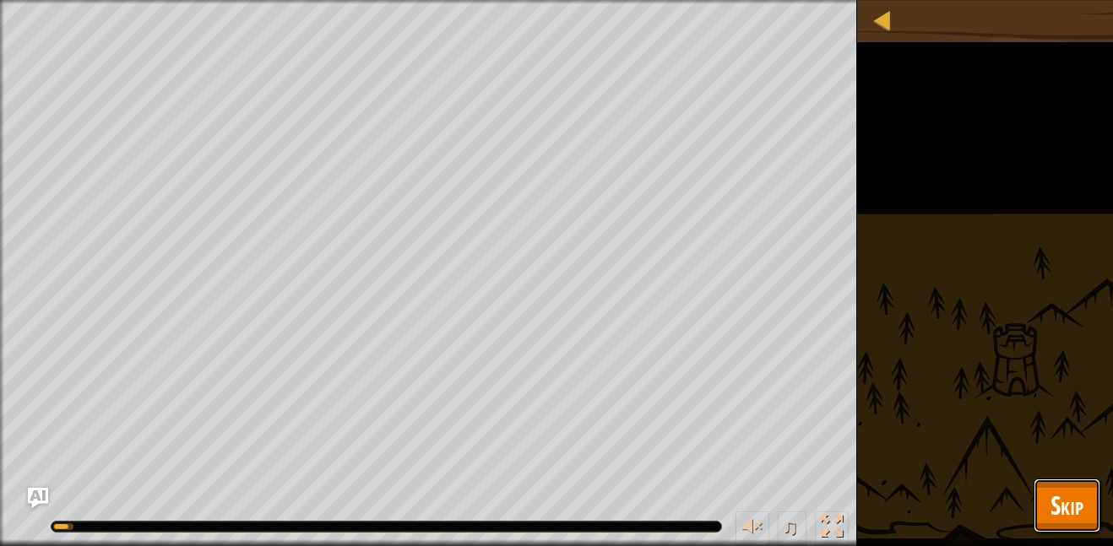
click at [1056, 497] on span "Skip" at bounding box center [1066, 505] width 33 height 35
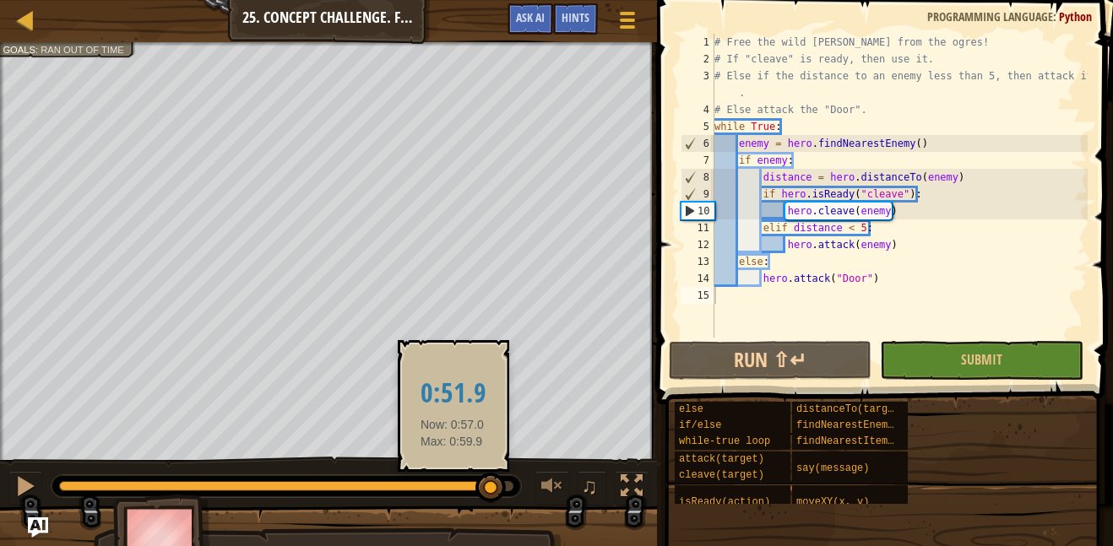
drag, startPoint x: 133, startPoint y: 485, endPoint x: 453, endPoint y: 491, distance: 320.9
click at [453, 491] on div at bounding box center [285, 486] width 469 height 22
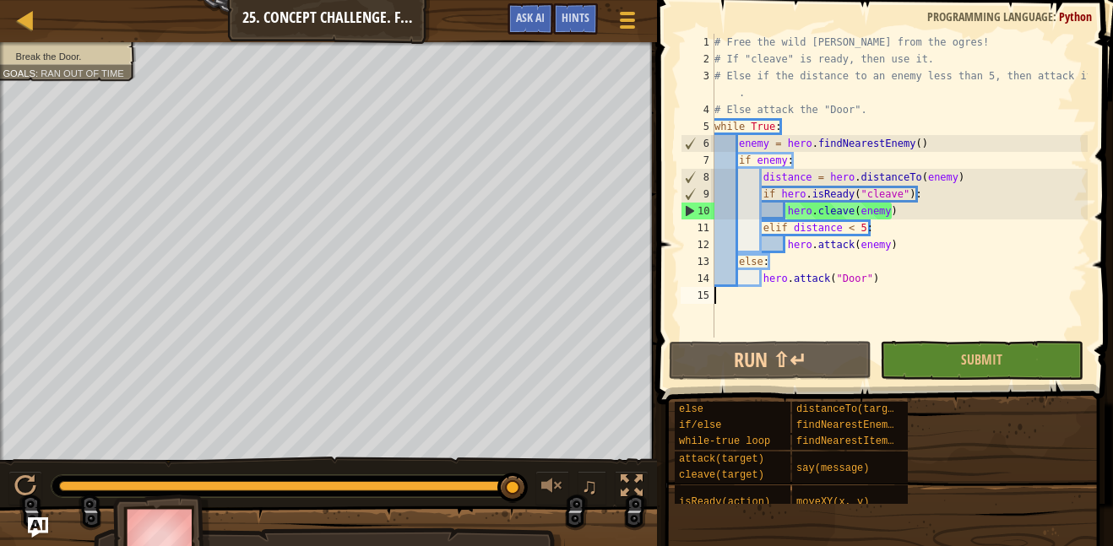
click at [805, 94] on div "# Free the wild [PERSON_NAME] from the ogres! # If "cleave" is ready, then use …" at bounding box center [899, 203] width 377 height 338
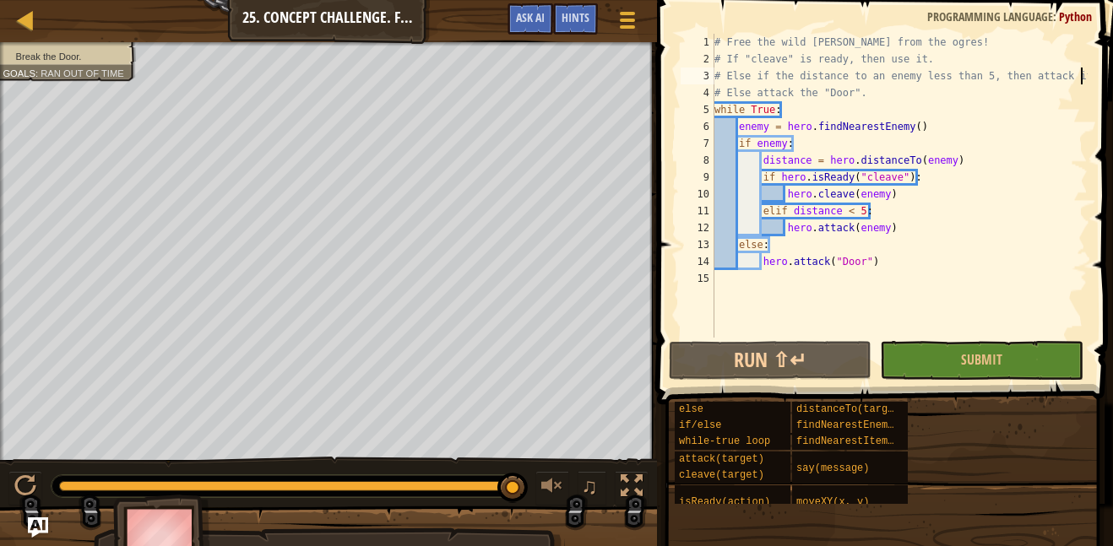
scroll to position [8, 51]
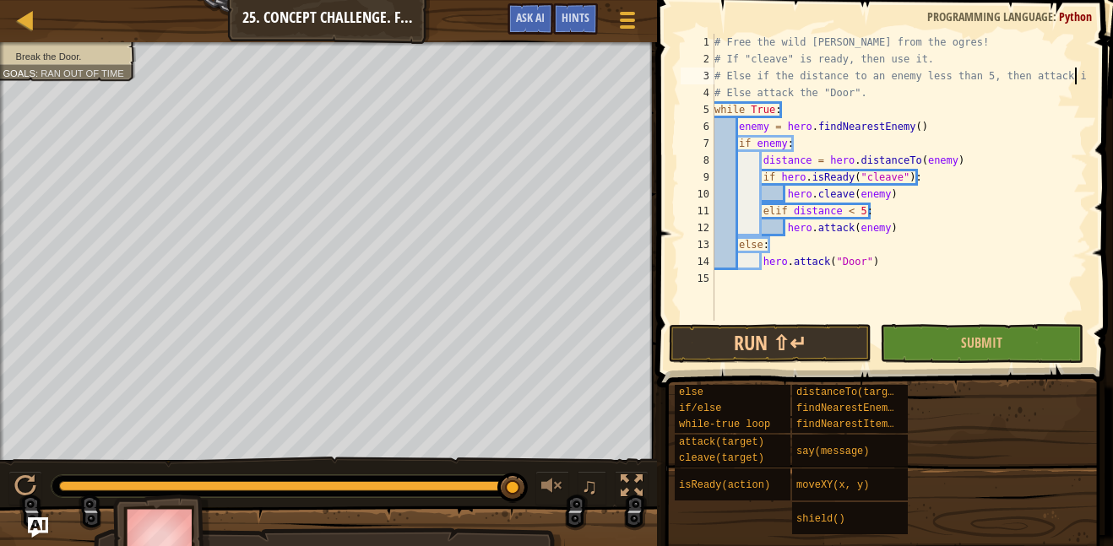
click at [861, 93] on div "# Free the wild [PERSON_NAME] from the ogres! # If "cleave" is ready, then use …" at bounding box center [899, 194] width 377 height 321
type textarea "# Else attack the "Door"."
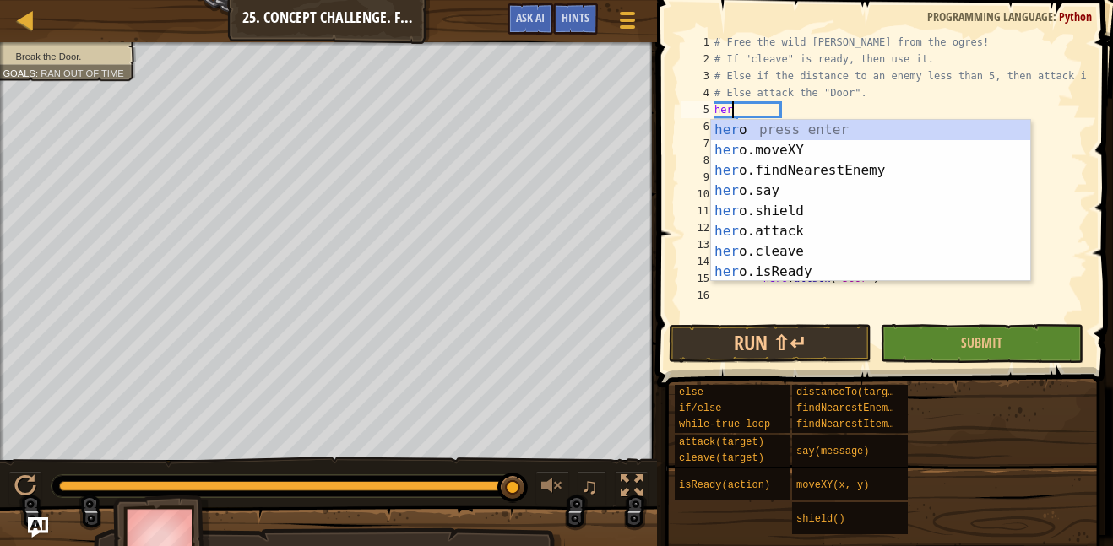
scroll to position [8, 3]
click at [863, 224] on div "hero press enter hero .moveXY press enter hero .findNearestEnemy press enter he…" at bounding box center [870, 221] width 319 height 203
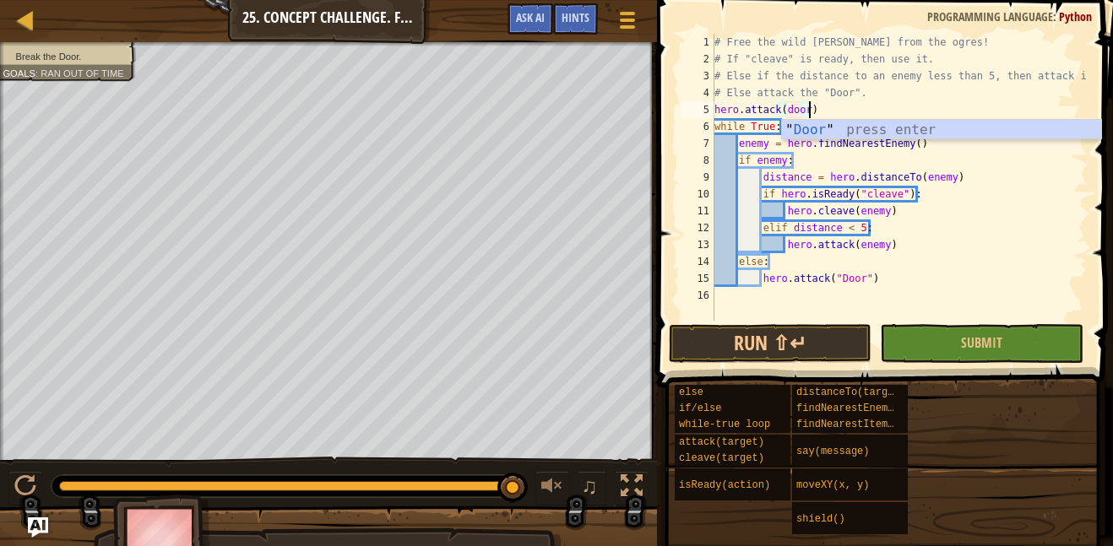
scroll to position [8, 14]
click at [891, 123] on div "" Door " press enter" at bounding box center [941, 150] width 319 height 61
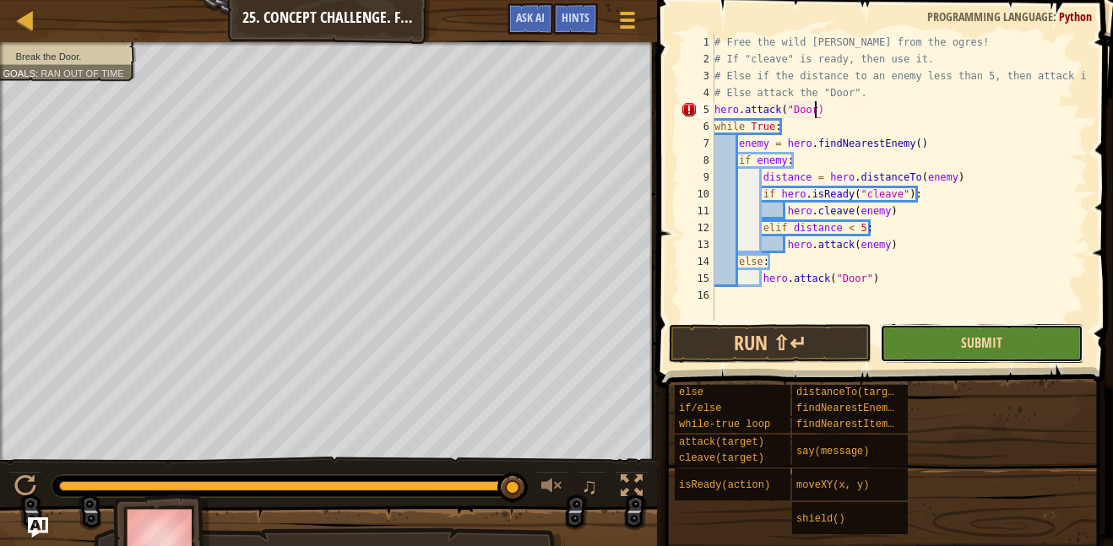
click at [966, 346] on span "Submit" at bounding box center [981, 342] width 41 height 19
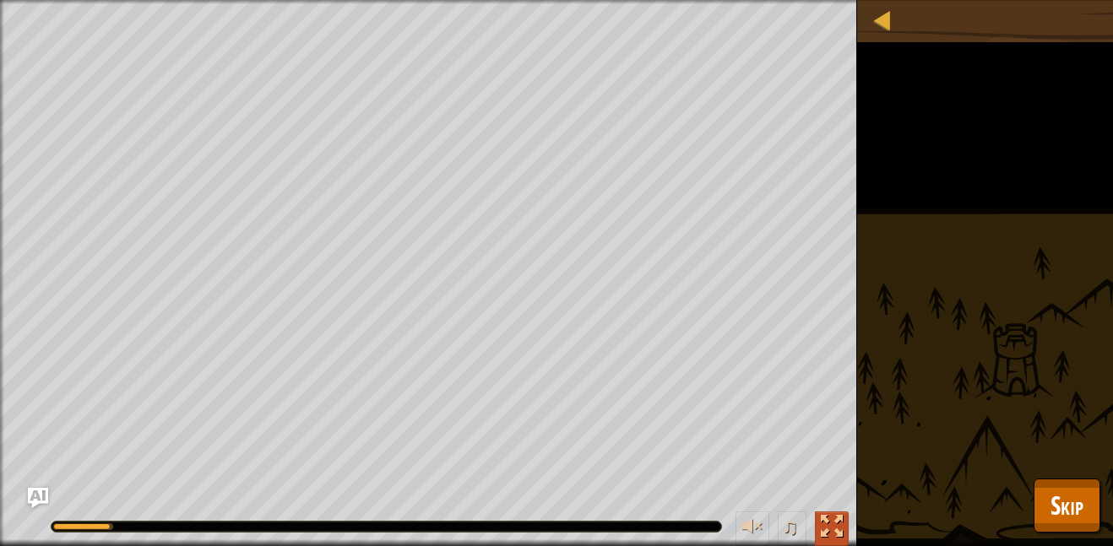
click at [840, 521] on div at bounding box center [832, 527] width 22 height 22
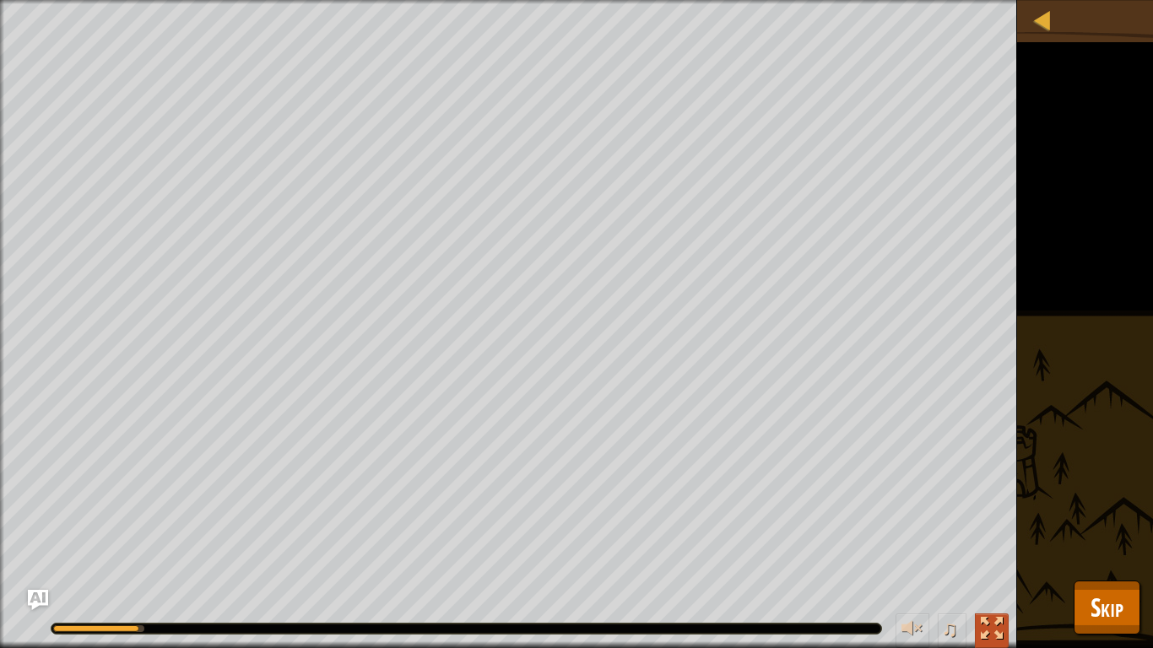
click at [984, 545] on div at bounding box center [992, 629] width 22 height 22
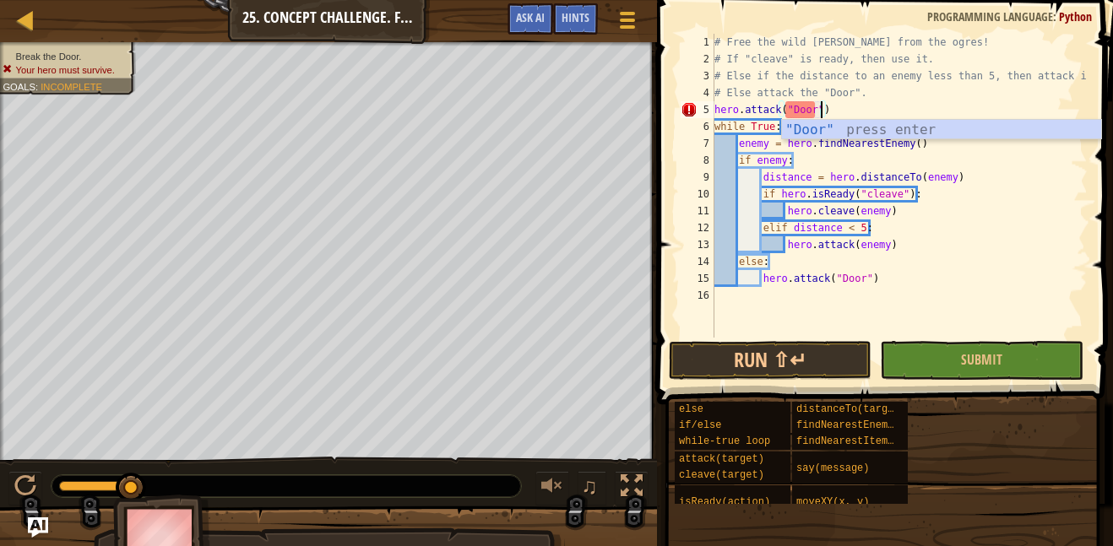
scroll to position [8, 15]
click at [964, 366] on span "Submit" at bounding box center [981, 359] width 41 height 19
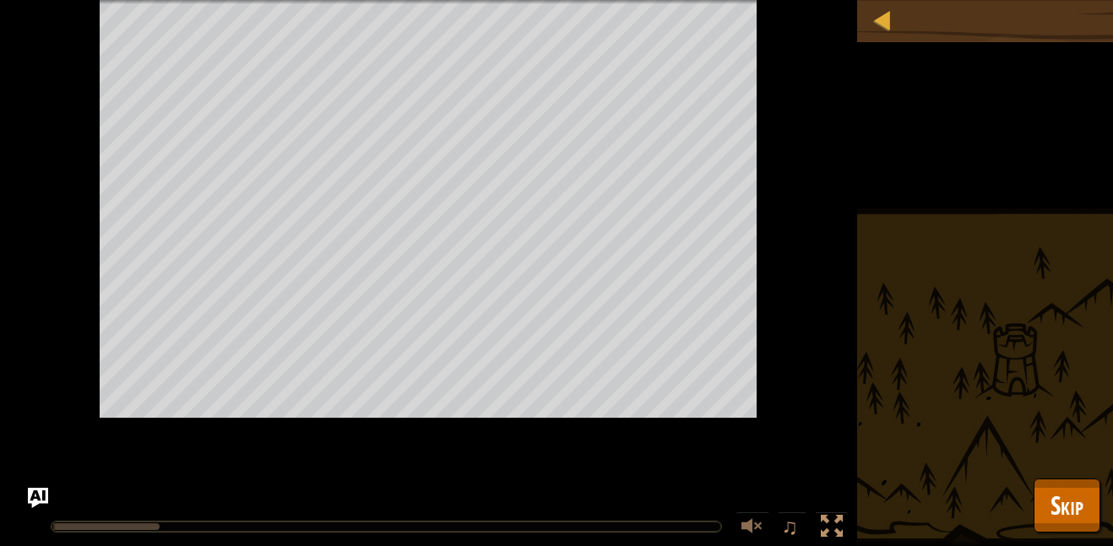
click at [964, 366] on div "Break the Door. Your hero must survive. Goals : Running... ♫ Hattori 223 x: 34 …" at bounding box center [556, 273] width 1113 height 546
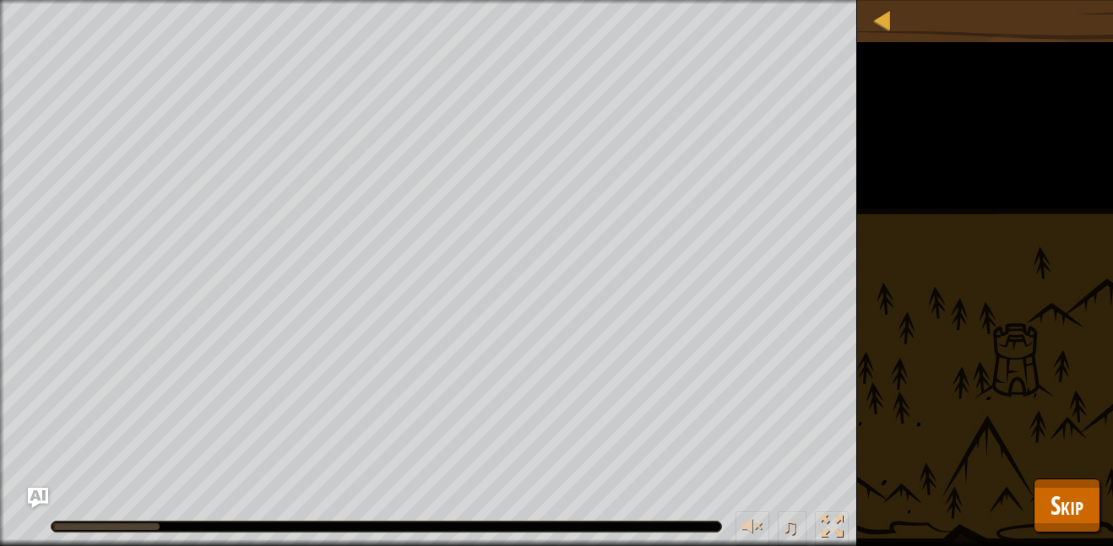
click at [964, 366] on div "Break the Door. Your hero must survive. Goals : Running... ♫ Hattori 223 x: 34 …" at bounding box center [556, 273] width 1113 height 546
drag, startPoint x: 913, startPoint y: 497, endPoint x: 1067, endPoint y: 508, distance: 154.0
click at [1067, 508] on div "Map Computer Science 2 25. Concept Challenge. Free [PERSON_NAME] Game Menu Done…" at bounding box center [556, 273] width 1113 height 546
click at [1067, 508] on span "Skip" at bounding box center [1066, 505] width 33 height 35
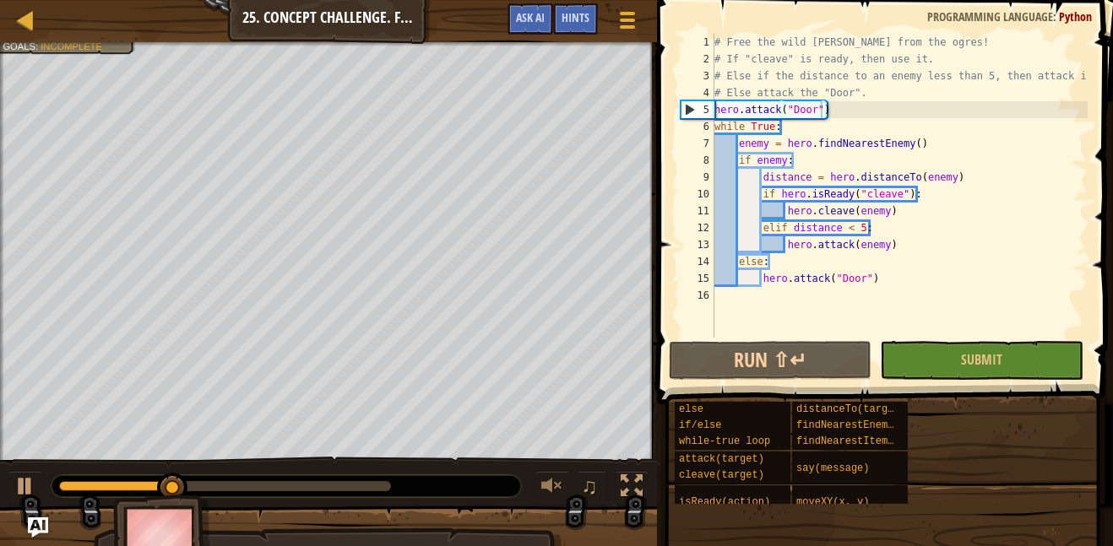
click at [859, 121] on div "# Free the wild [PERSON_NAME] from the ogres! # If "cleave" is ready, then use …" at bounding box center [899, 203] width 377 height 338
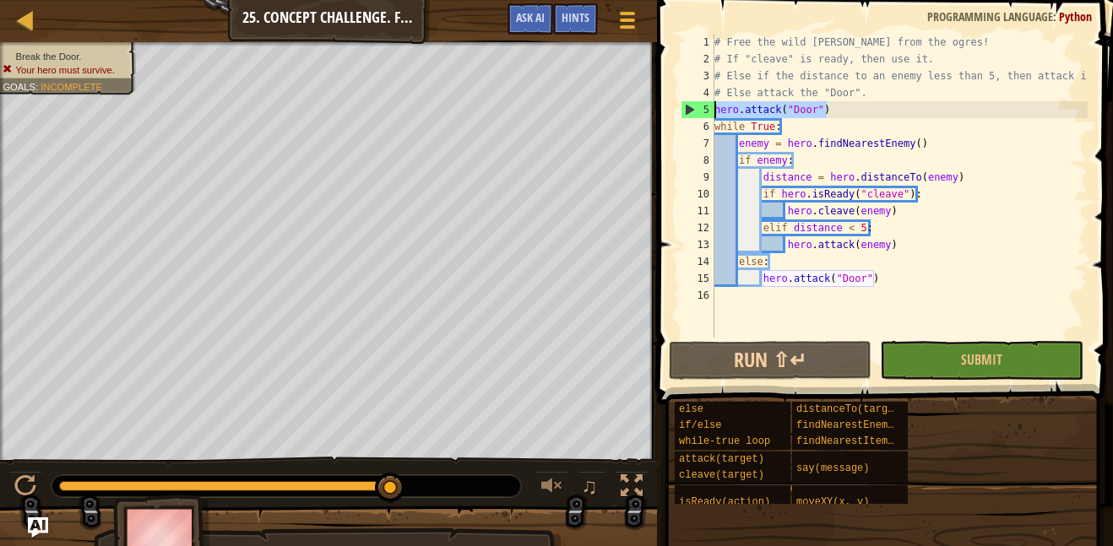
drag, startPoint x: 840, startPoint y: 101, endPoint x: 715, endPoint y: 103, distance: 125.0
click at [715, 103] on div "# Free the wild [PERSON_NAME] from the ogres! # If "cleave" is ready, then use …" at bounding box center [899, 203] width 377 height 338
type textarea "hero.attack("Door")"
click at [847, 103] on div "# Free the wild [PERSON_NAME] from the ogres! # If "cleave" is ready, then use …" at bounding box center [899, 186] width 377 height 304
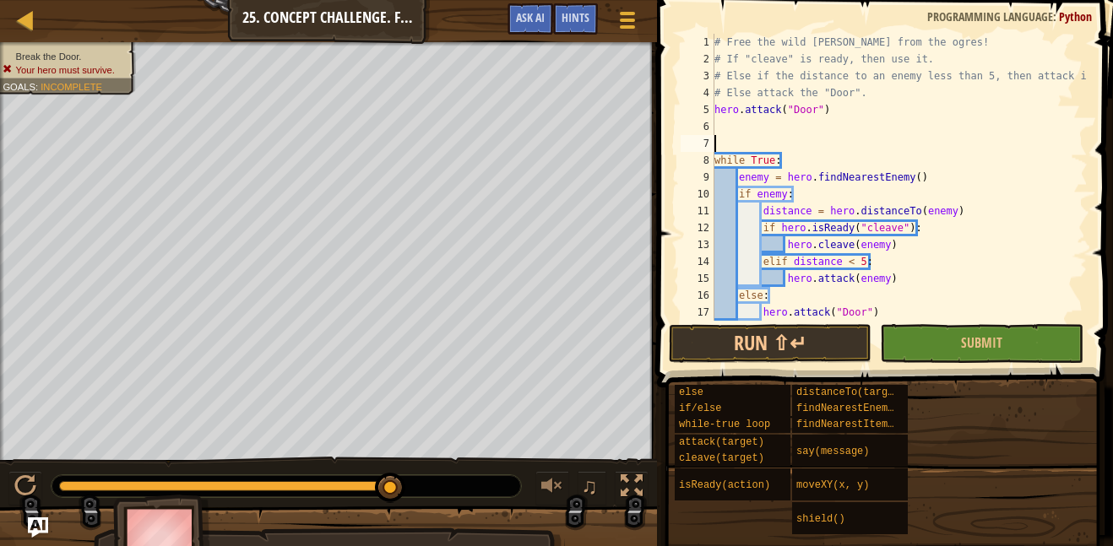
click at [770, 122] on div "# Free the wild [PERSON_NAME] from the ogres! # If "cleave" is ready, then use …" at bounding box center [899, 194] width 377 height 321
paste textarea "hero.attack("Door")"
type textarea "hero.attack("Door")"
click at [762, 142] on div "# Free the wild [PERSON_NAME] from the ogres! # If "cleave" is ready, then use …" at bounding box center [899, 194] width 377 height 321
paste textarea "hero.attack("Door")"
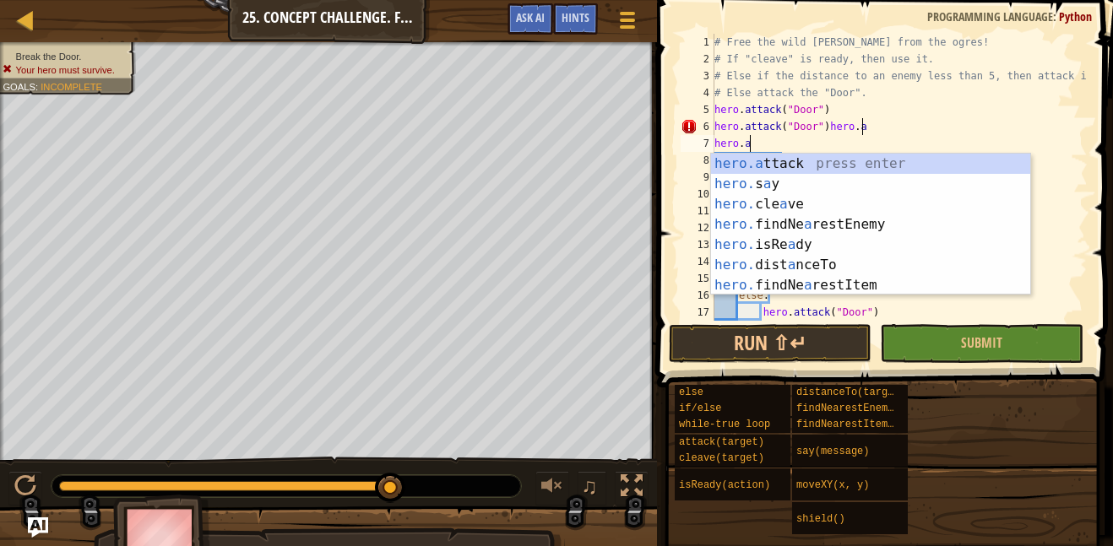
type textarea "h"
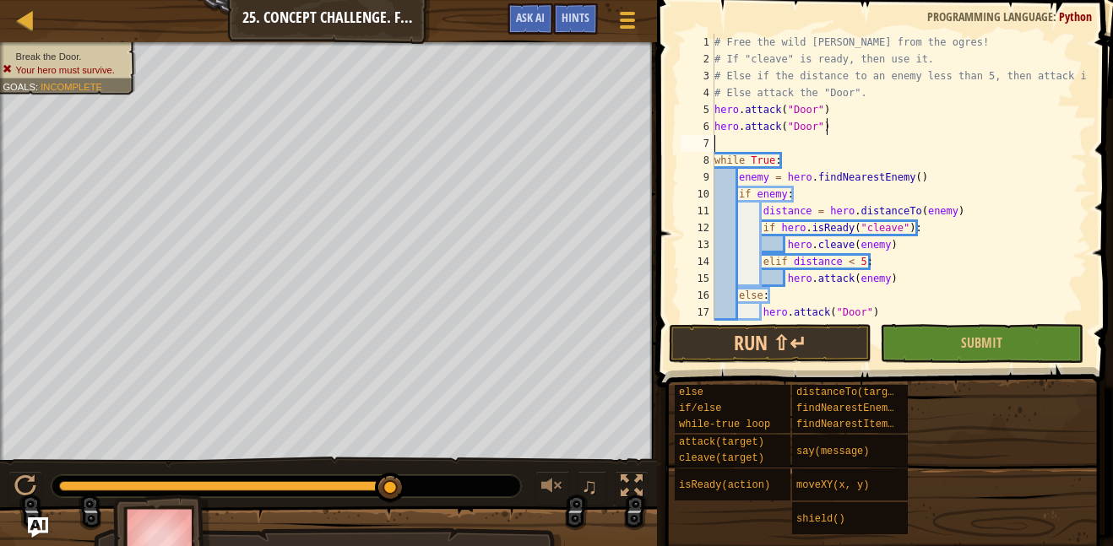
click at [830, 135] on div "# Free the wild [PERSON_NAME] from the ogres! # If "cleave" is ready, then use …" at bounding box center [899, 194] width 377 height 321
paste textarea "hero.attack("Door")"
type textarea "hero.attack("Door")"
click at [946, 336] on button "Submit" at bounding box center [981, 343] width 203 height 39
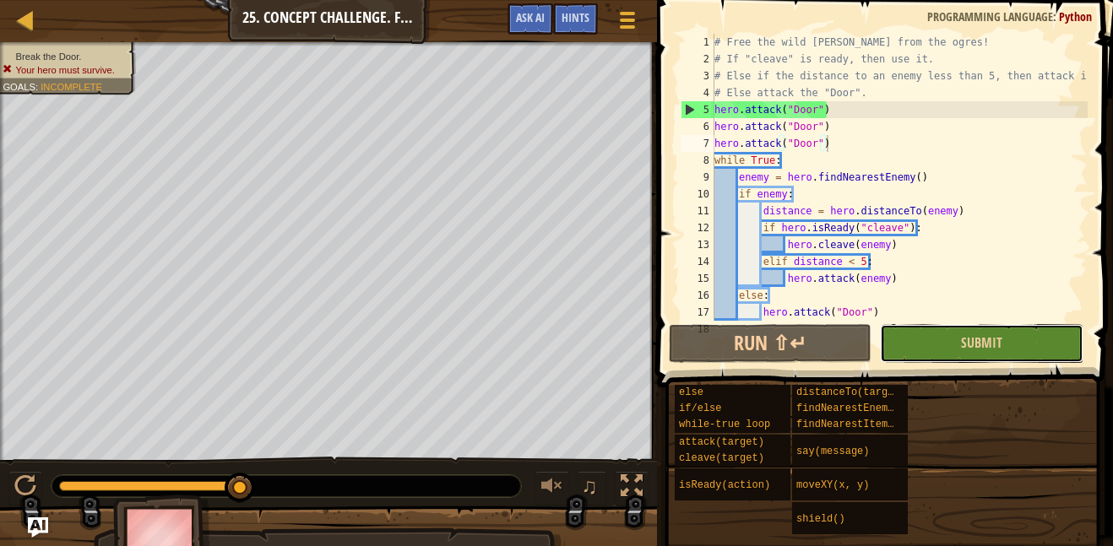
click at [923, 332] on button "Submit" at bounding box center [981, 343] width 203 height 39
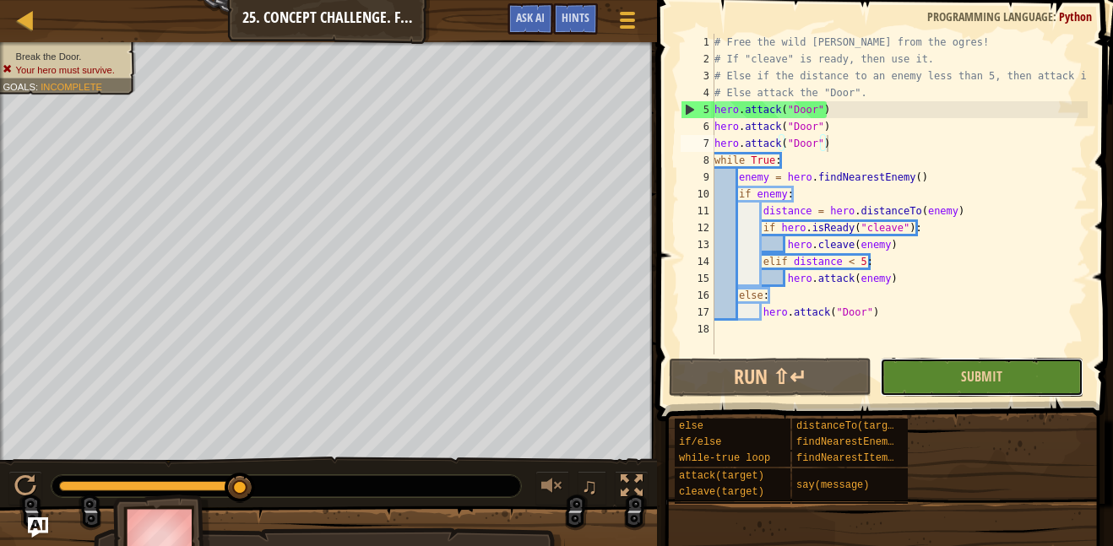
click at [928, 377] on button "Submit" at bounding box center [981, 377] width 203 height 39
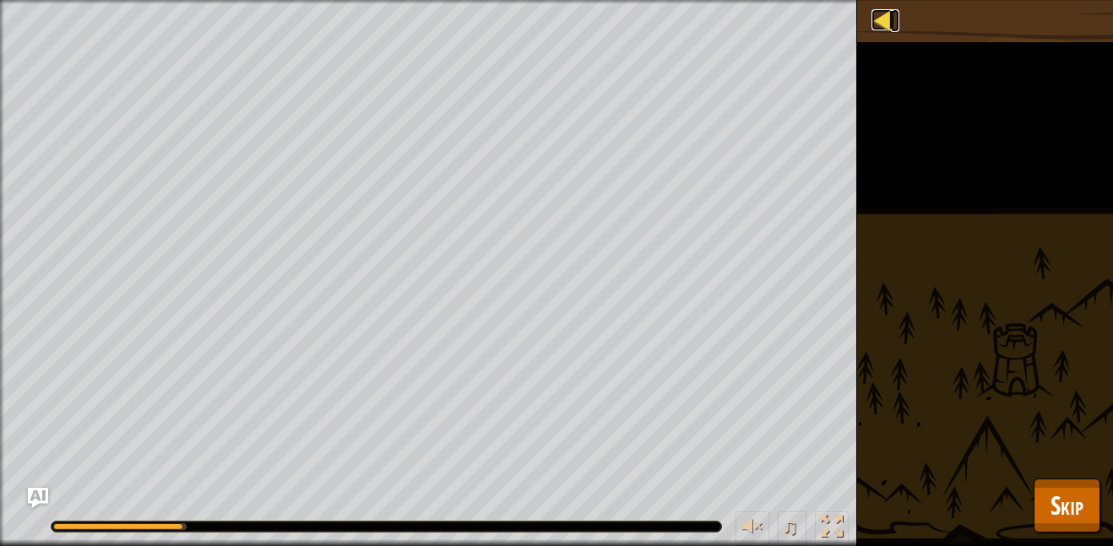
click at [880, 27] on div at bounding box center [881, 19] width 21 height 21
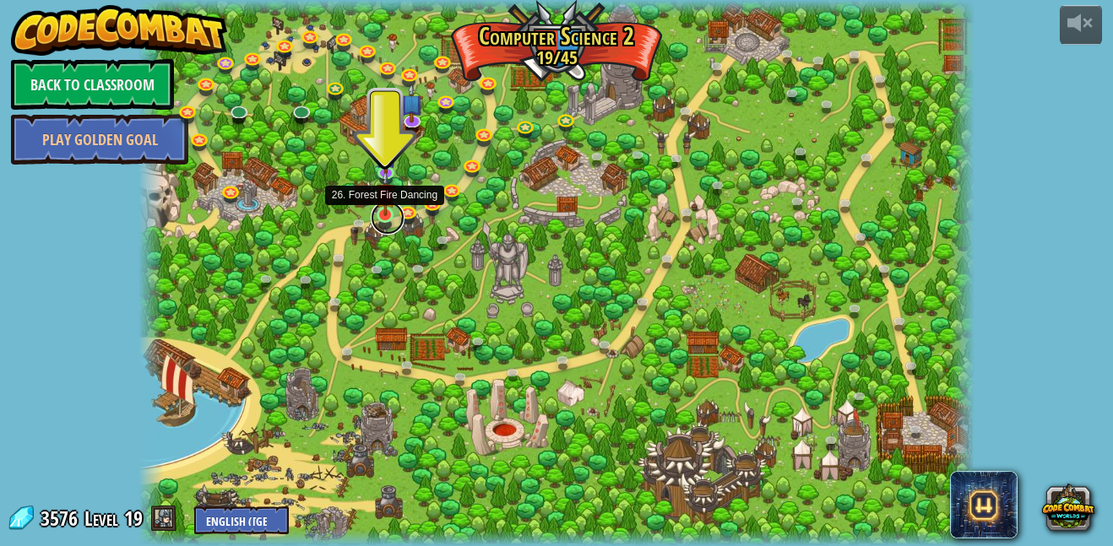
click at [382, 219] on link at bounding box center [388, 218] width 34 height 34
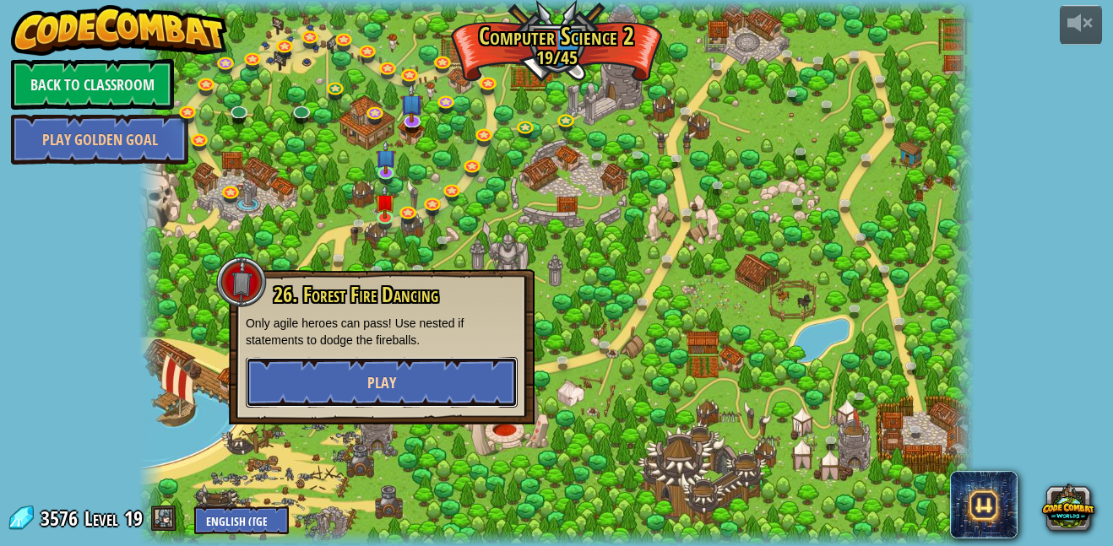
click at [415, 378] on button "Play" at bounding box center [382, 382] width 272 height 51
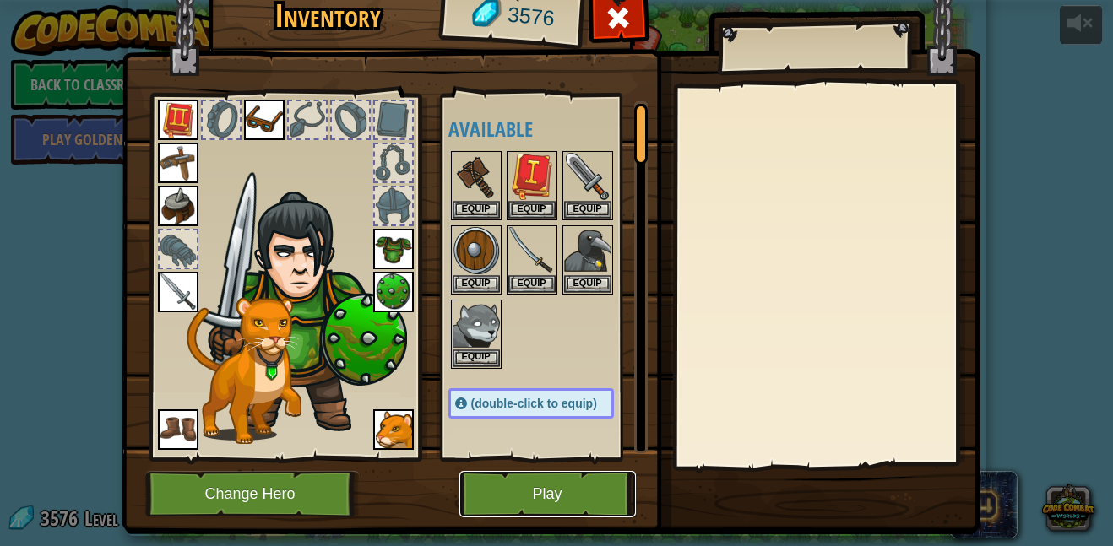
click at [518, 484] on button "Play" at bounding box center [547, 494] width 176 height 46
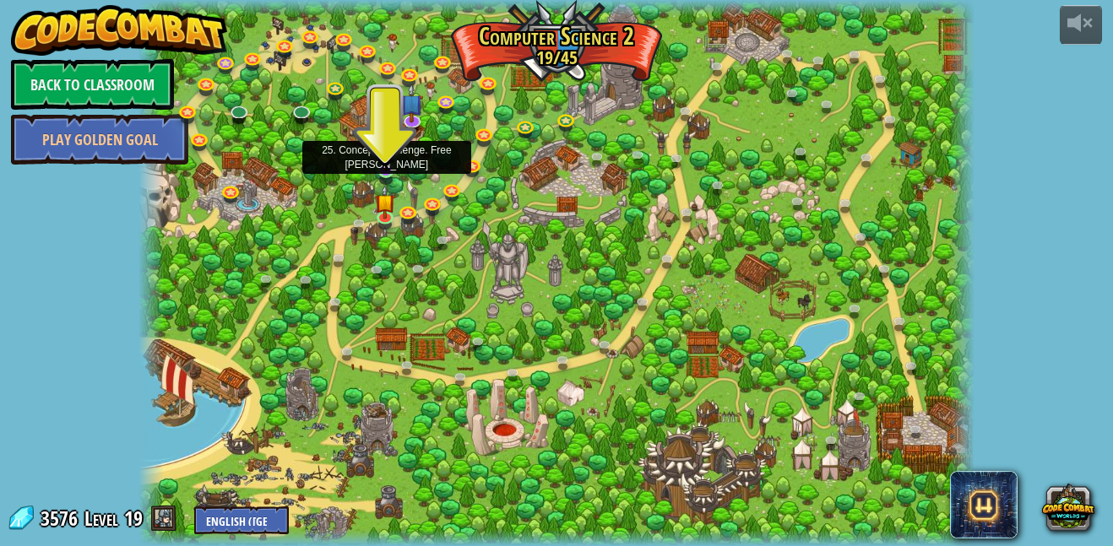
click at [387, 163] on img at bounding box center [386, 149] width 19 height 46
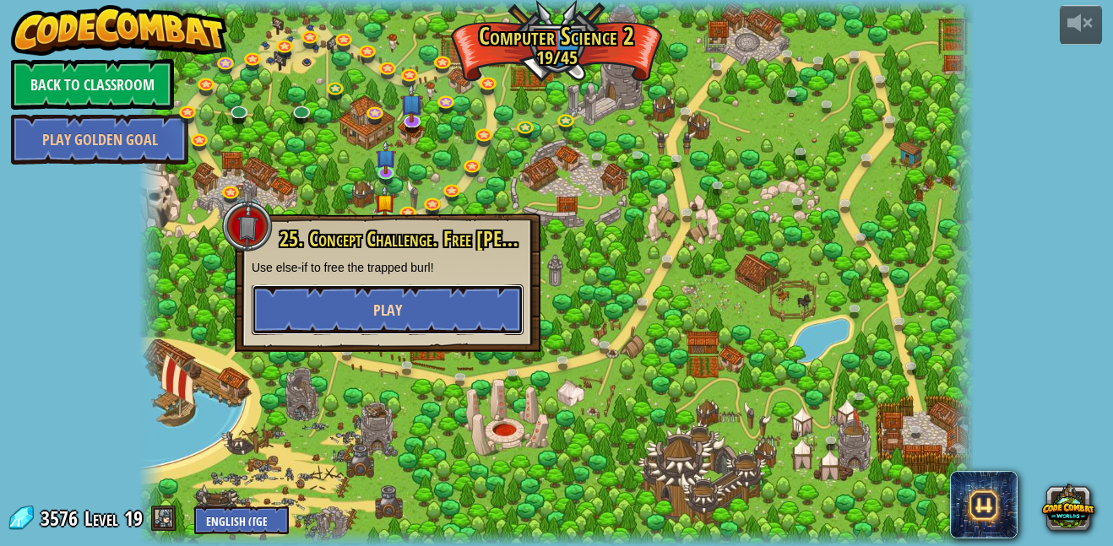
click at [445, 310] on button "Play" at bounding box center [388, 309] width 272 height 51
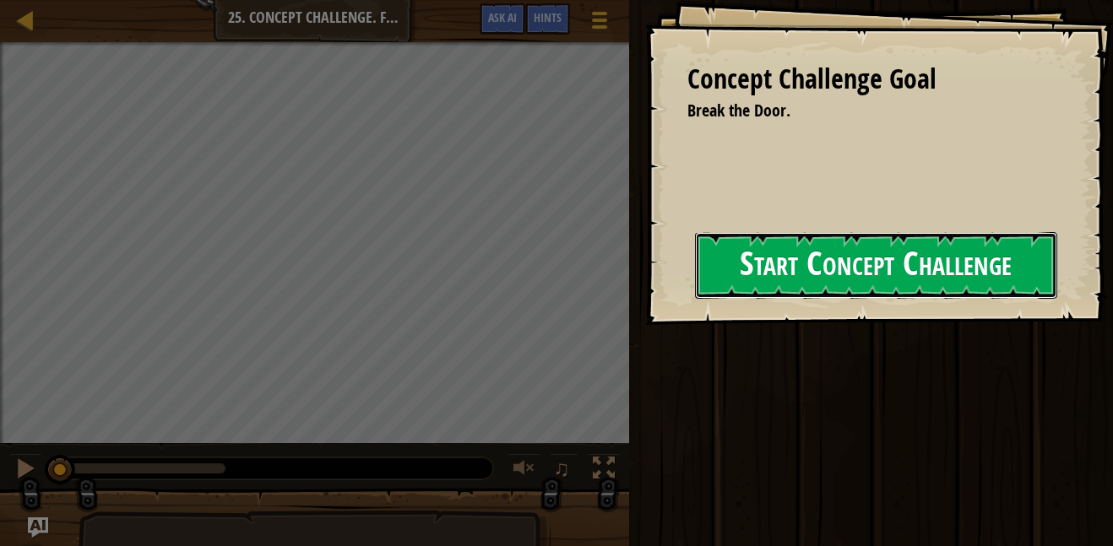
click at [732, 276] on button "Start Concept Challenge" at bounding box center [876, 265] width 362 height 67
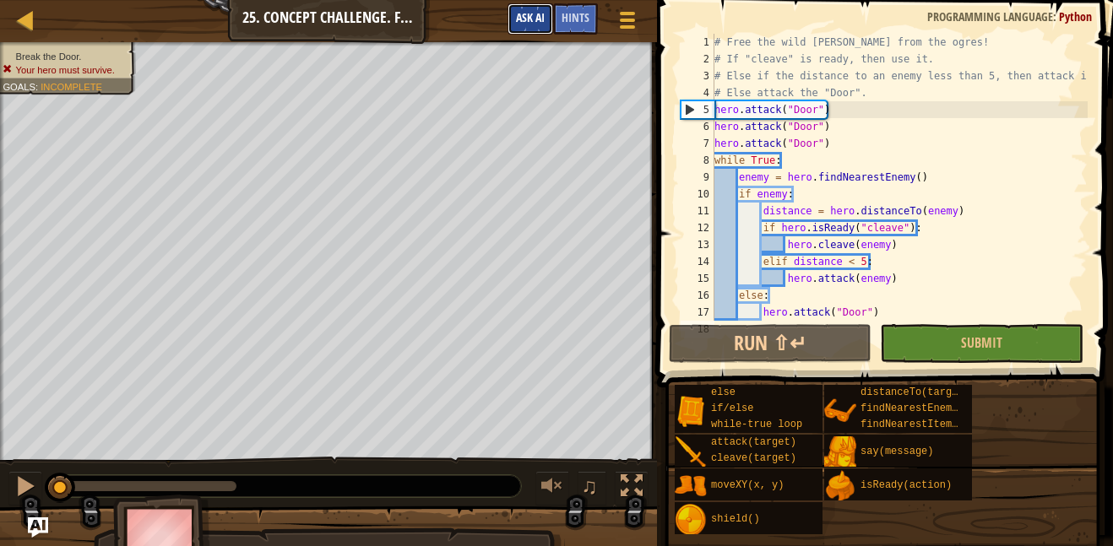
click at [529, 22] on span "Ask AI" at bounding box center [530, 17] width 29 height 16
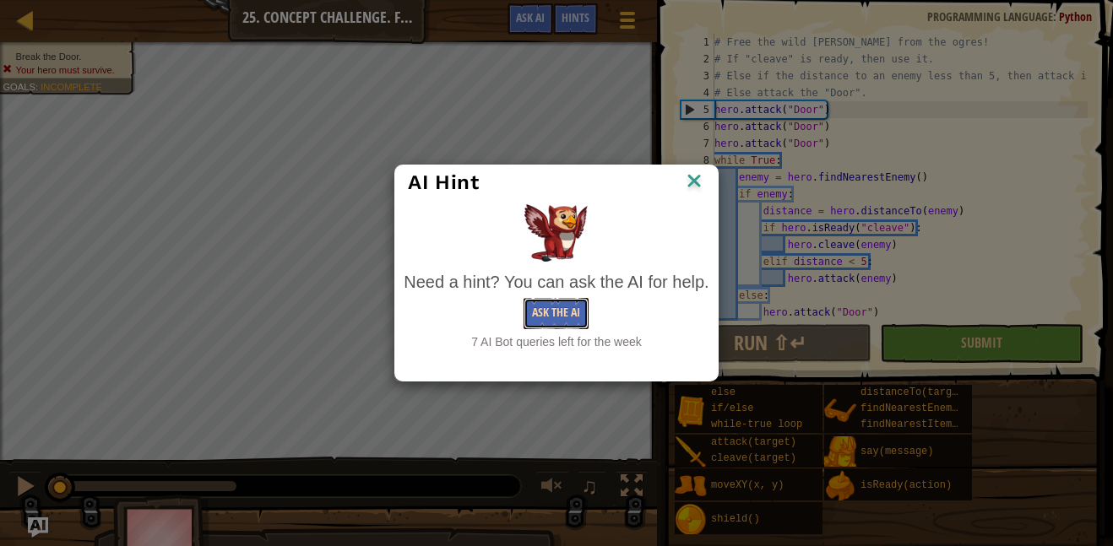
click at [573, 312] on button "Ask the AI" at bounding box center [555, 313] width 65 height 31
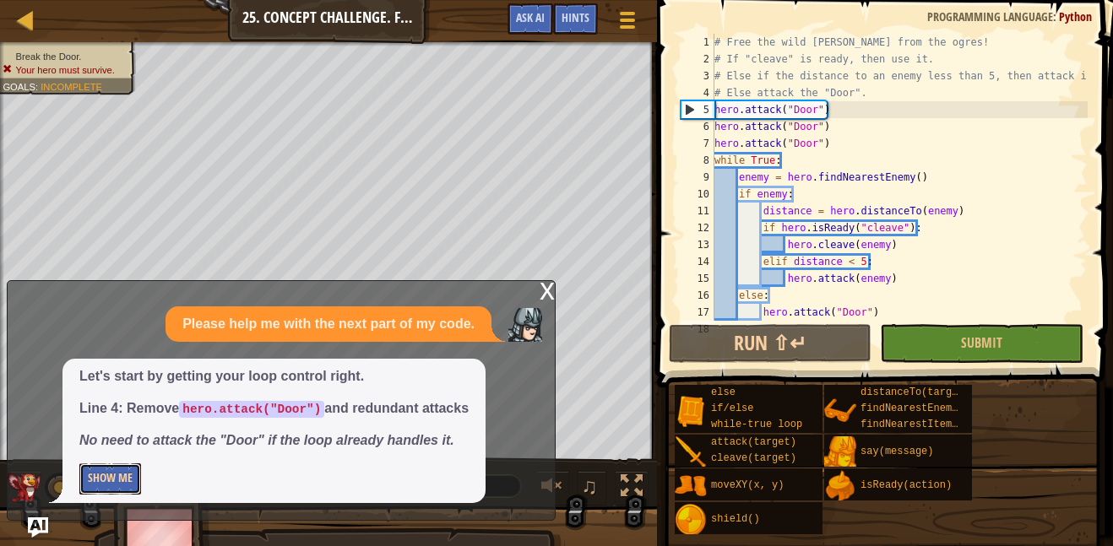
click at [133, 492] on button "Show Me" at bounding box center [110, 478] width 62 height 31
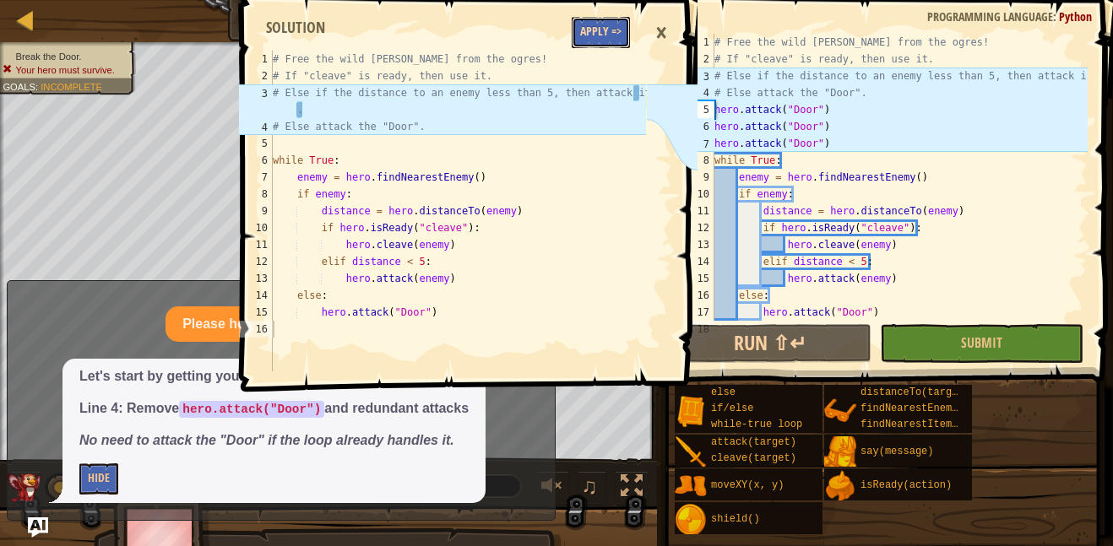
click at [604, 26] on button "Apply =>" at bounding box center [601, 32] width 58 height 31
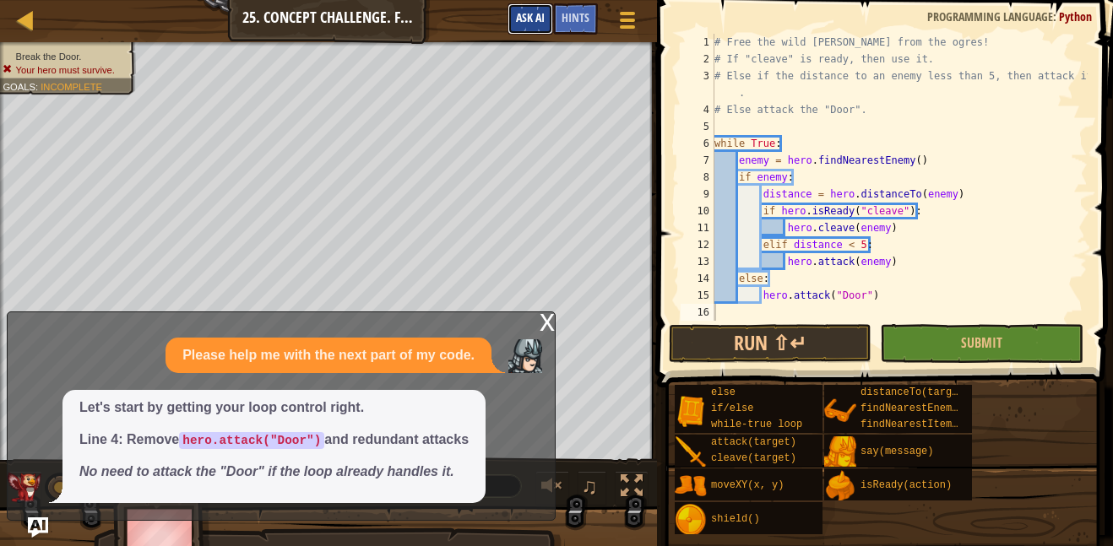
click at [530, 24] on span "Ask AI" at bounding box center [530, 17] width 29 height 16
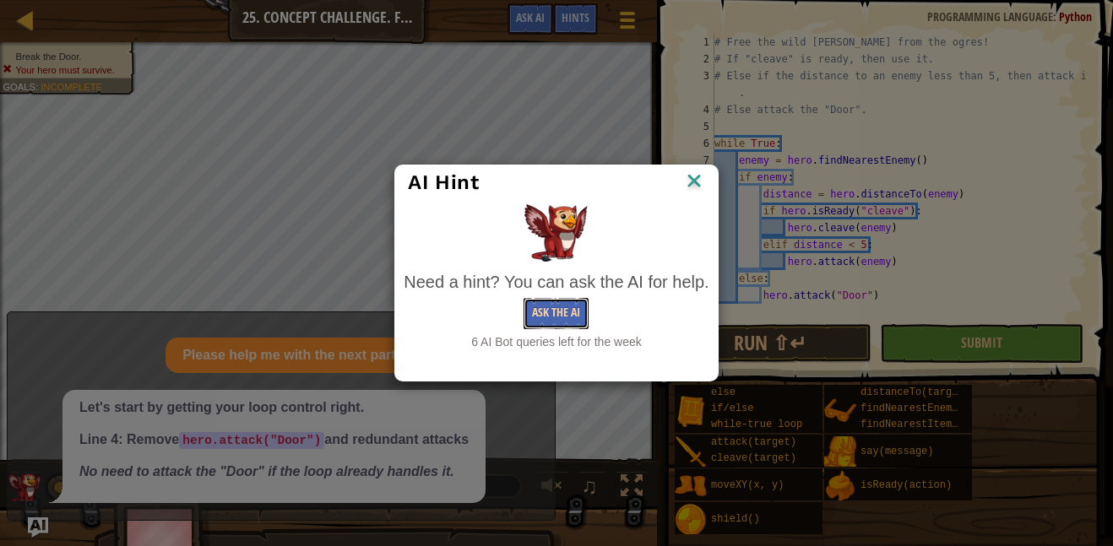
click at [562, 326] on button "Ask the AI" at bounding box center [555, 313] width 65 height 31
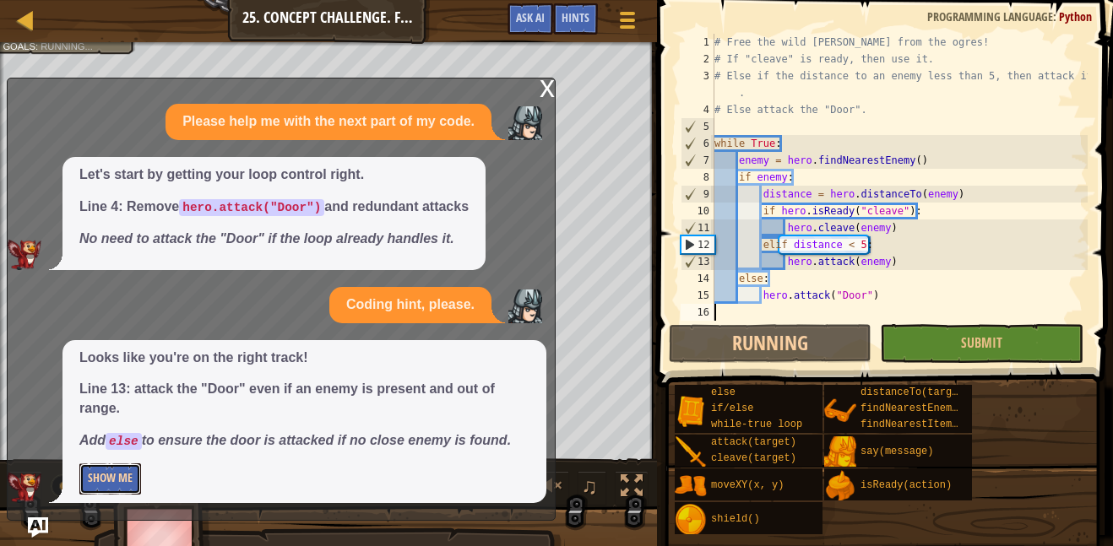
click at [114, 488] on button "Show Me" at bounding box center [110, 478] width 62 height 31
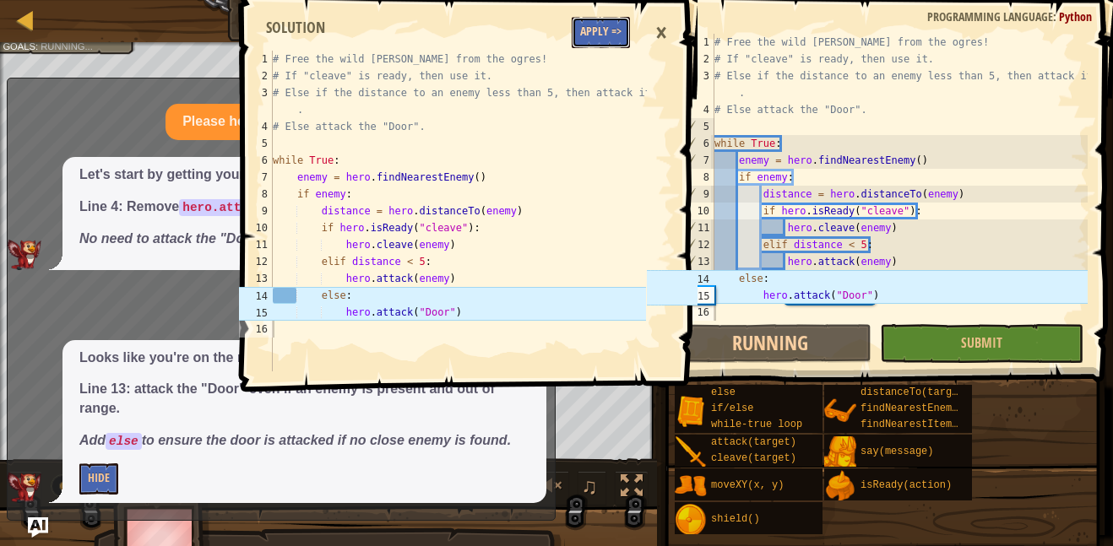
click at [605, 22] on button "Apply =>" at bounding box center [601, 32] width 58 height 31
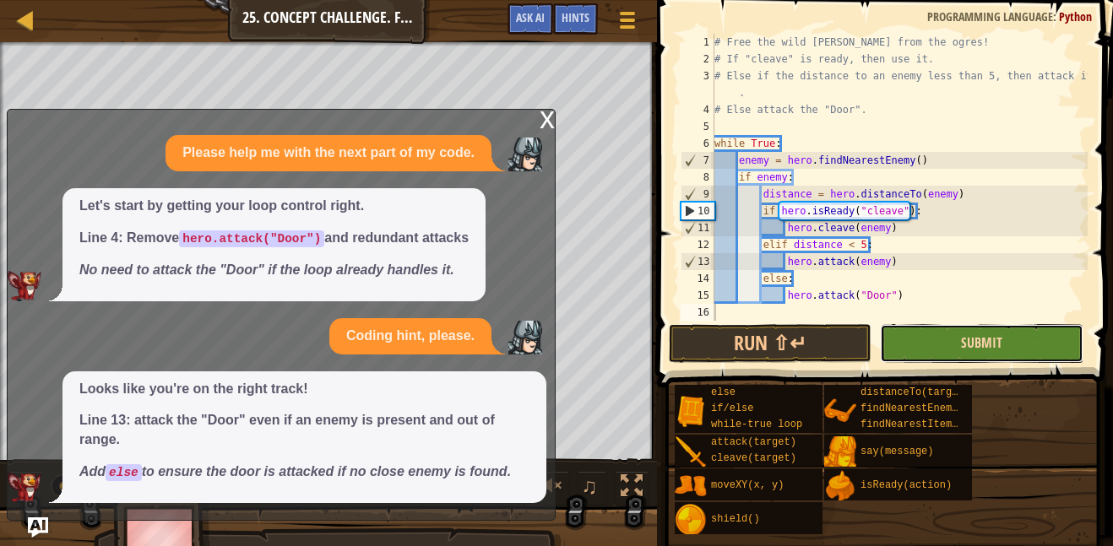
click at [984, 342] on span "Submit" at bounding box center [981, 342] width 41 height 19
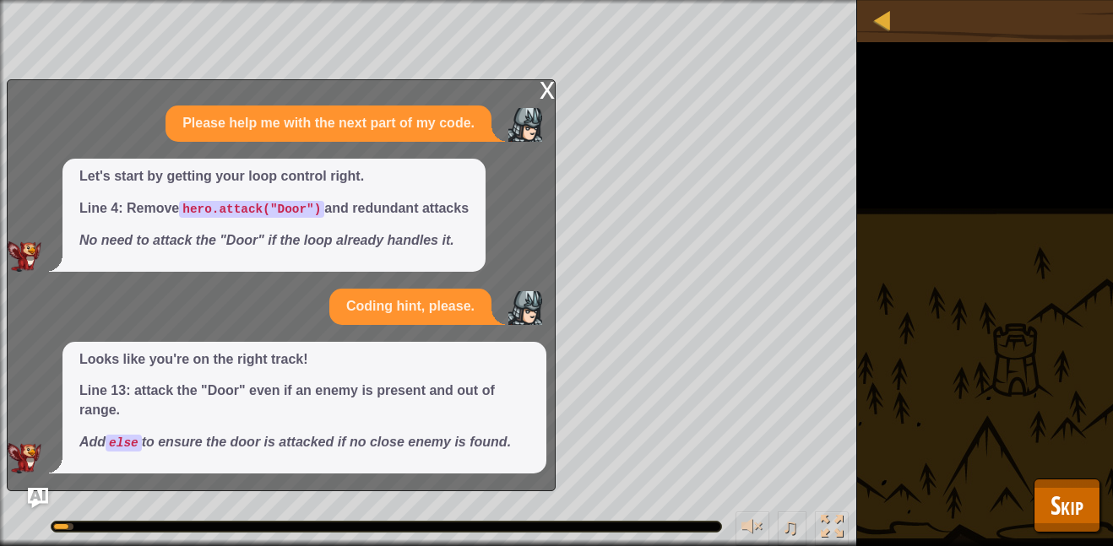
click at [548, 82] on div "x" at bounding box center [546, 88] width 15 height 17
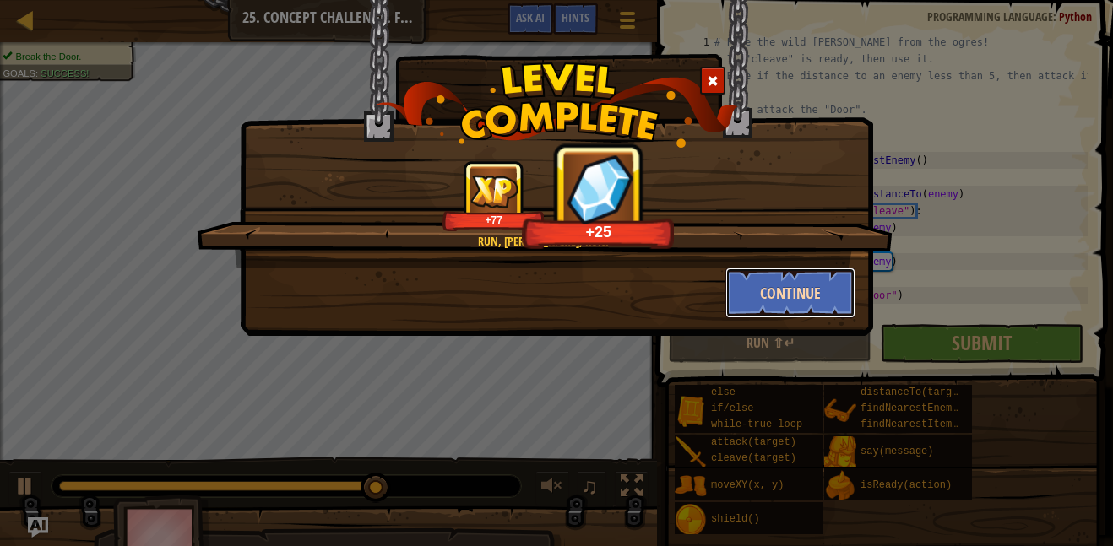
click at [784, 301] on button "Continue" at bounding box center [790, 293] width 131 height 51
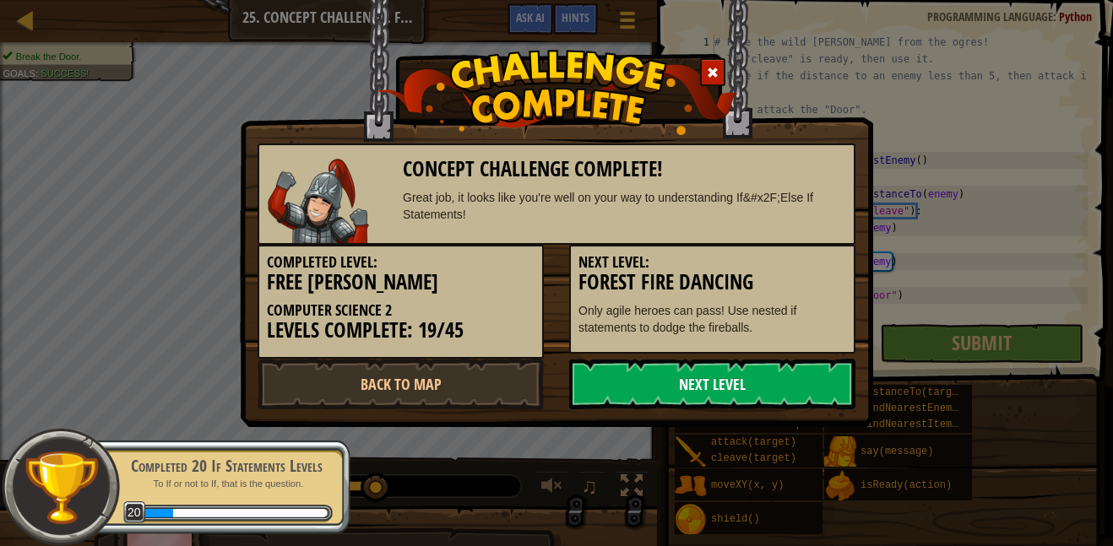
click at [721, 390] on link "Next Level" at bounding box center [712, 384] width 286 height 51
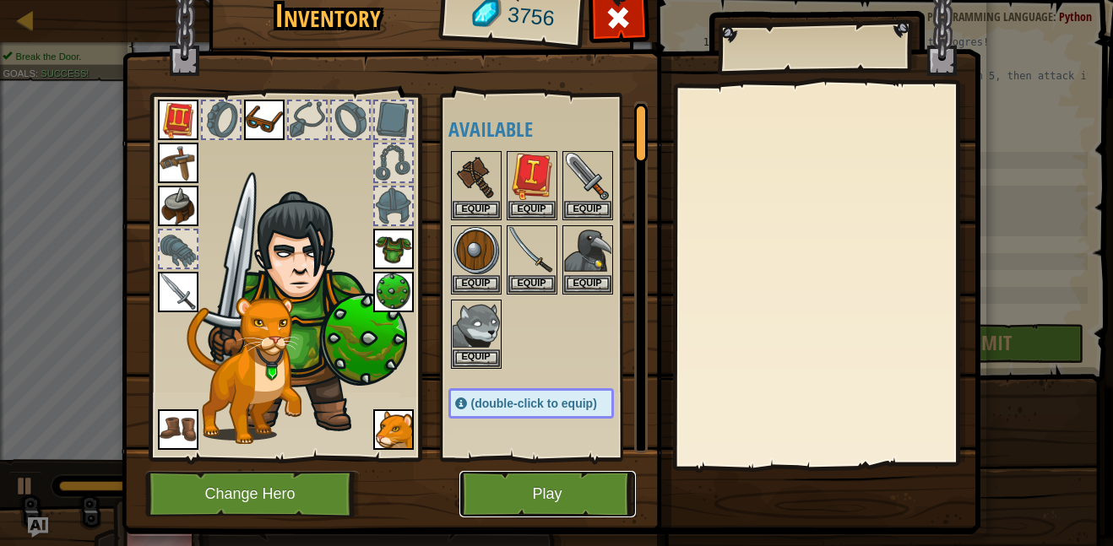
click at [511, 483] on button "Play" at bounding box center [547, 494] width 176 height 46
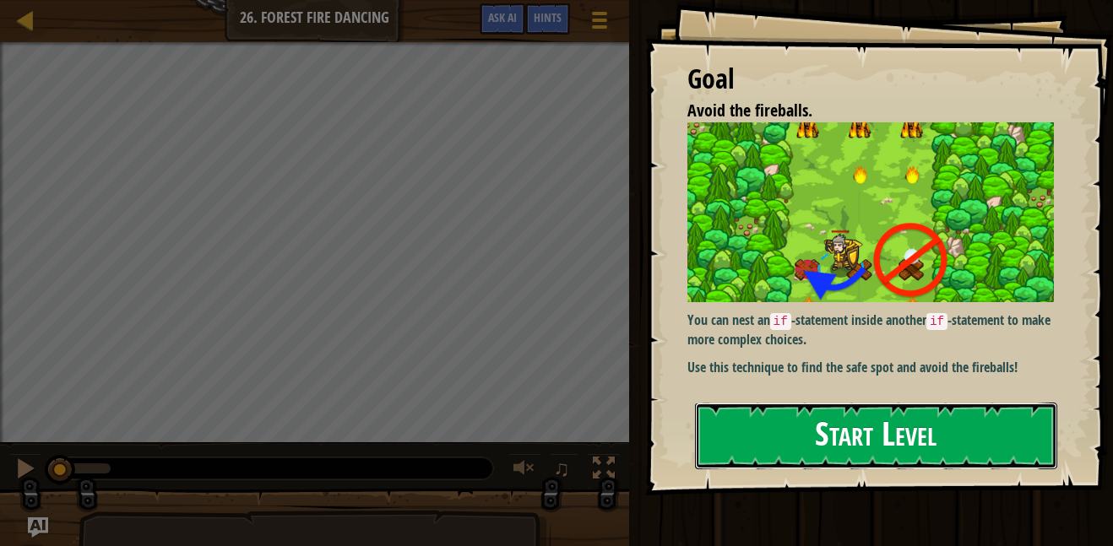
click at [720, 429] on button "Start Level" at bounding box center [876, 436] width 362 height 67
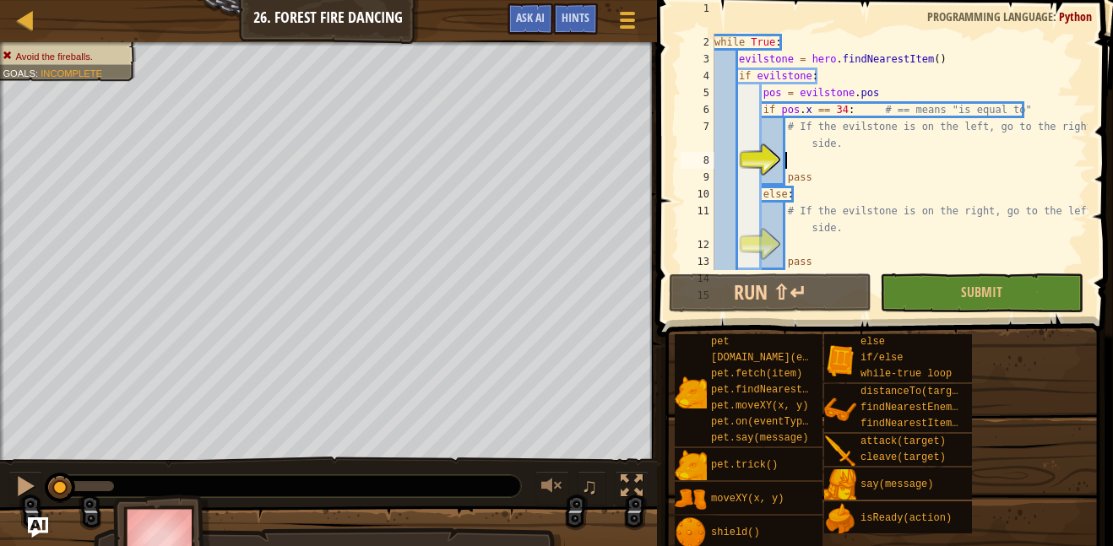
scroll to position [34, 0]
click at [527, 16] on span "Ask AI" at bounding box center [530, 17] width 29 height 16
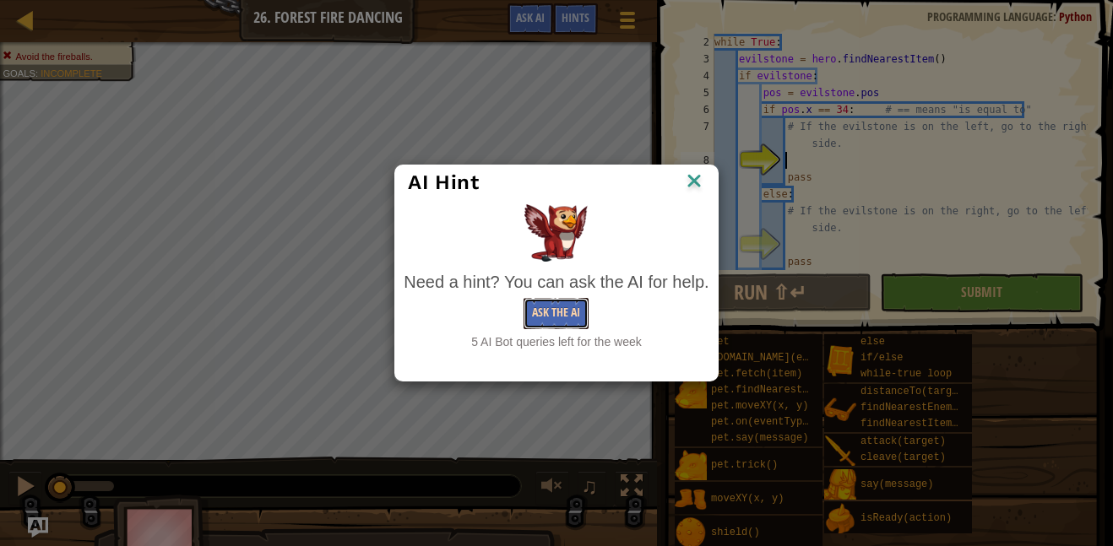
click at [561, 322] on button "Ask the AI" at bounding box center [555, 313] width 65 height 31
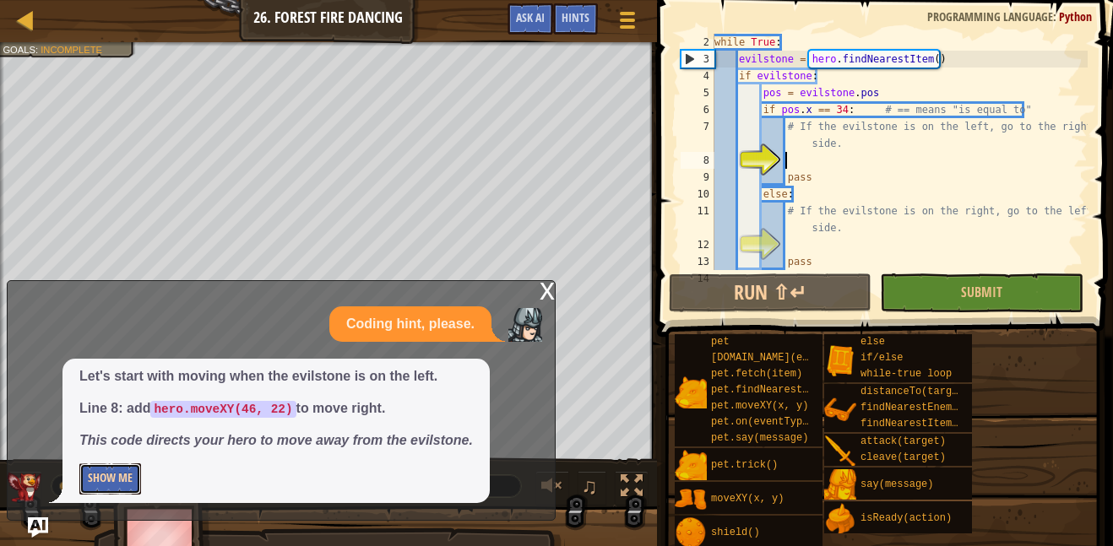
click at [133, 475] on button "Show Me" at bounding box center [110, 478] width 62 height 31
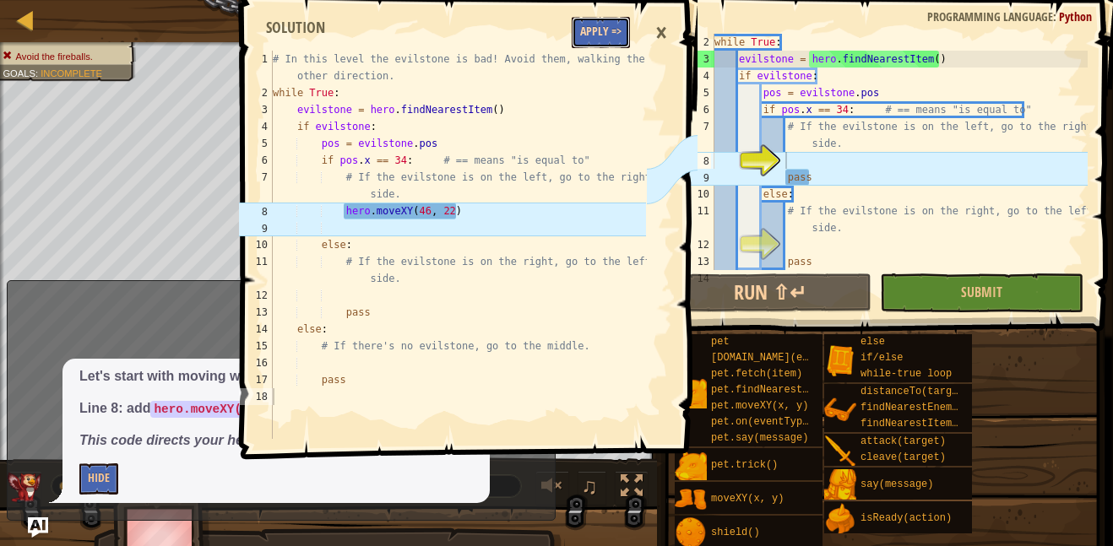
click at [602, 30] on button "Apply =>" at bounding box center [601, 32] width 58 height 31
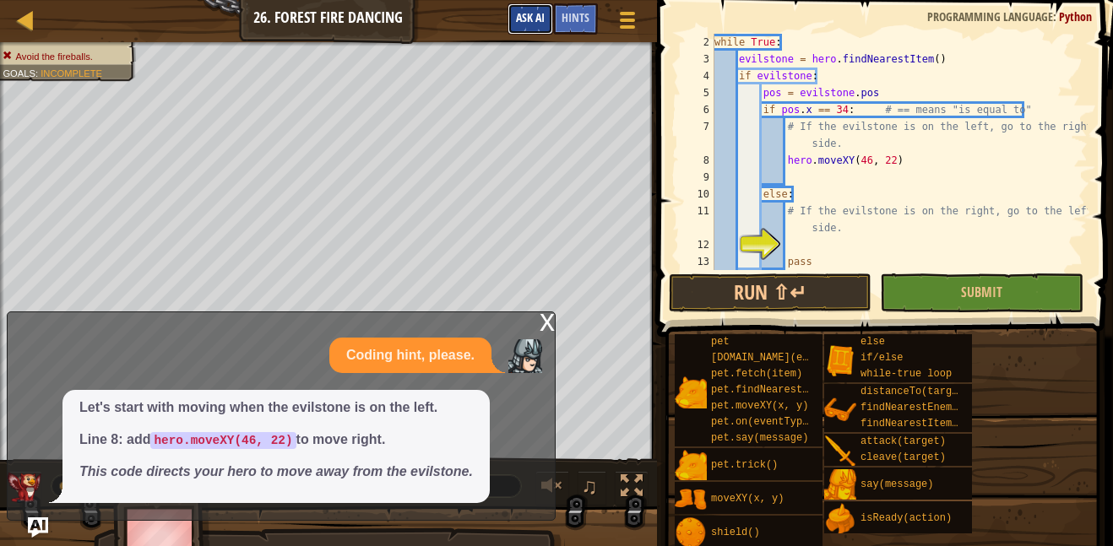
click at [524, 20] on span "Ask AI" at bounding box center [530, 17] width 29 height 16
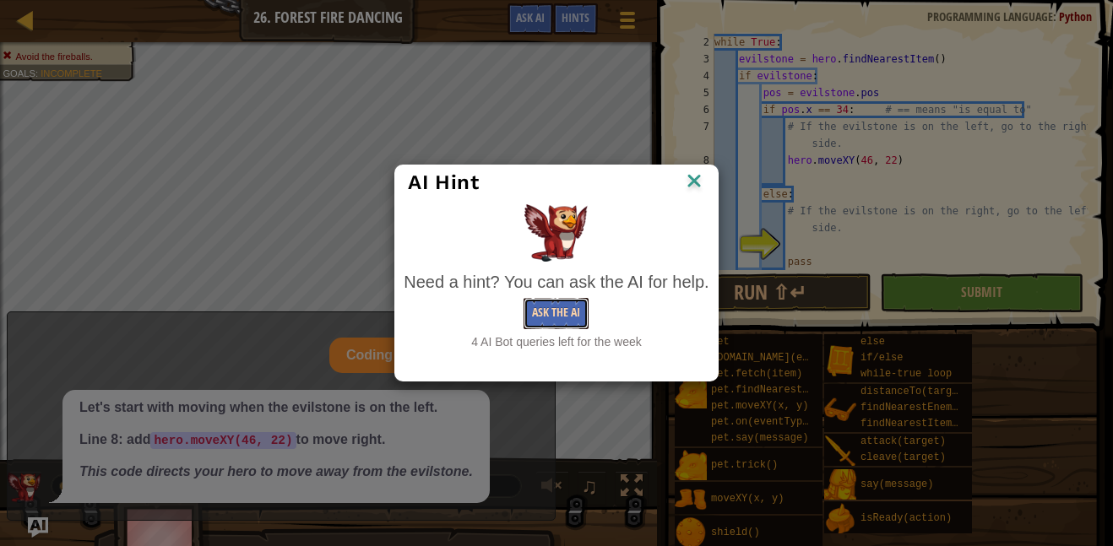
click at [552, 311] on button "Ask the AI" at bounding box center [555, 313] width 65 height 31
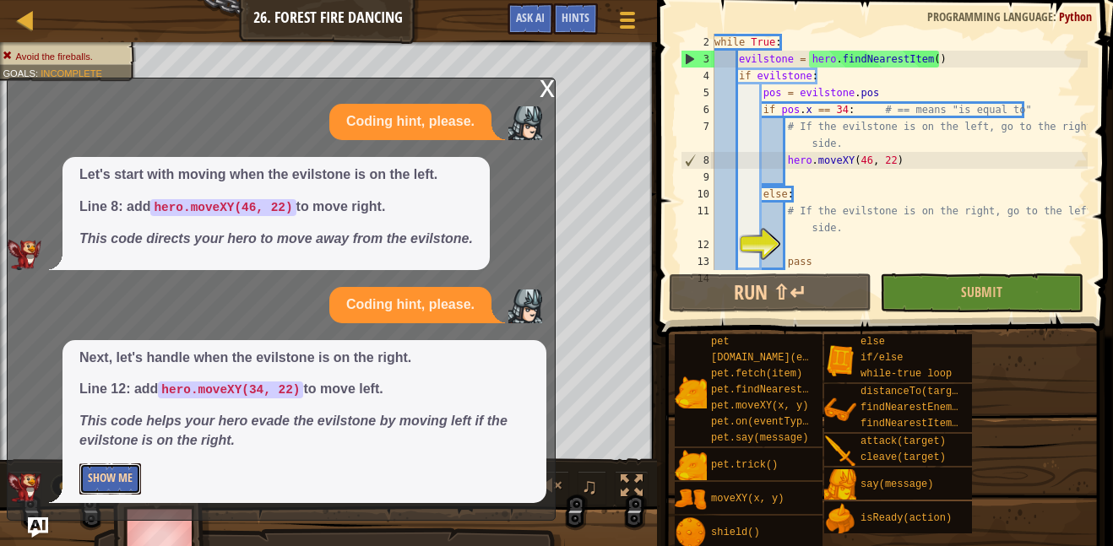
click at [123, 490] on button "Show Me" at bounding box center [110, 478] width 62 height 31
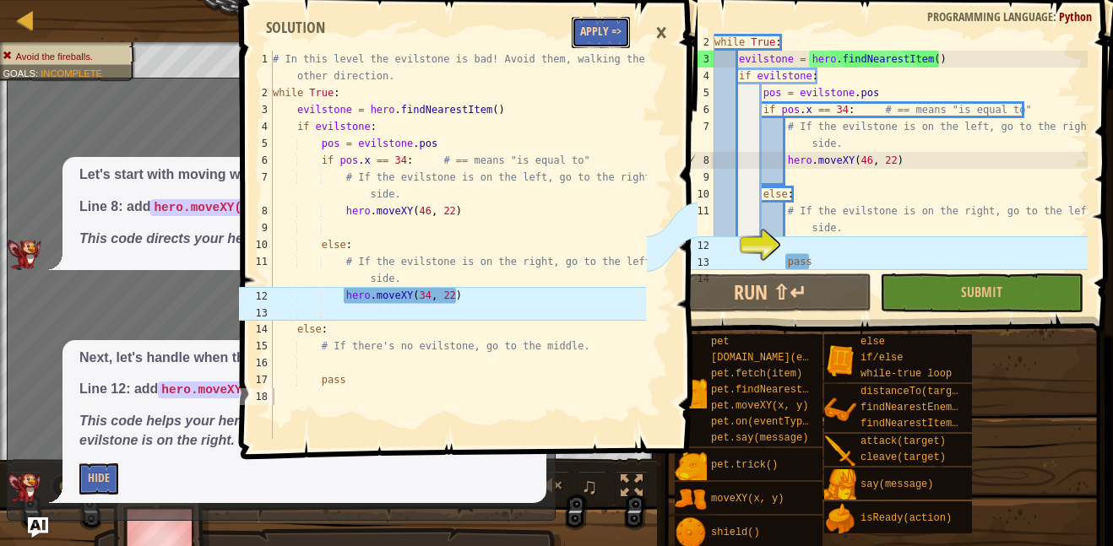
click at [589, 23] on button "Apply =>" at bounding box center [601, 32] width 58 height 31
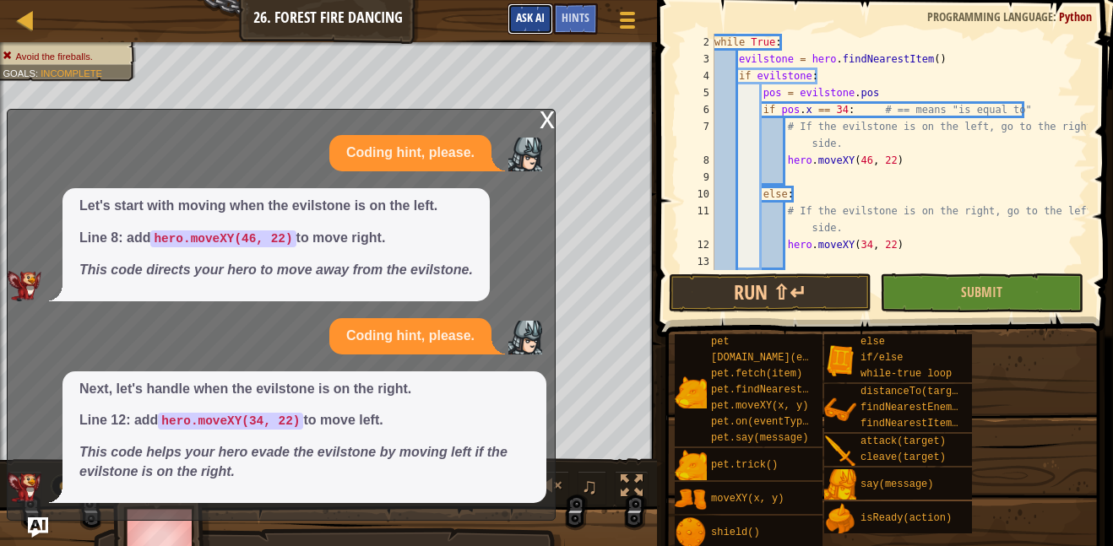
click at [535, 12] on span "Ask AI" at bounding box center [530, 17] width 29 height 16
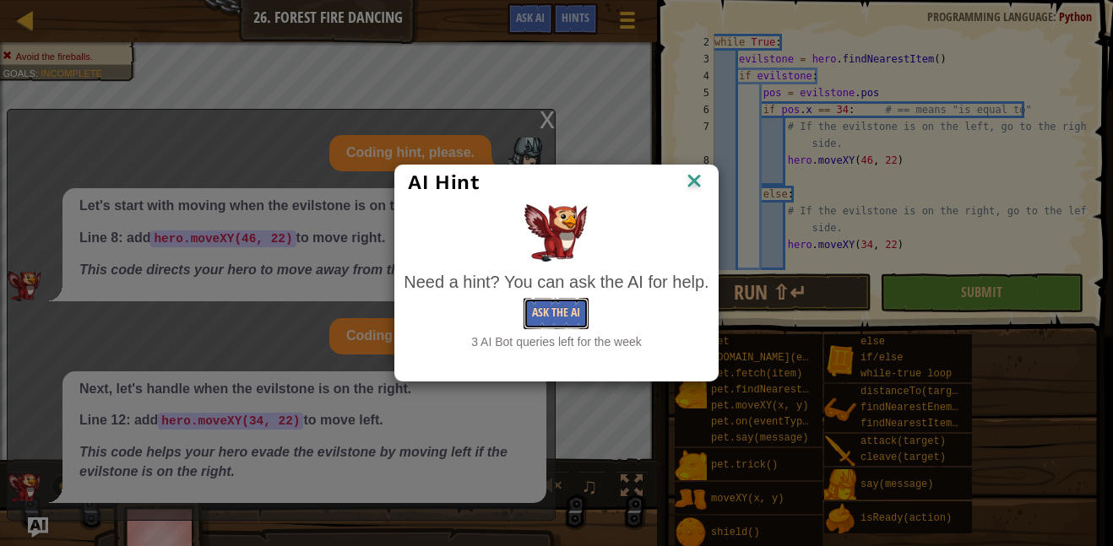
click at [587, 312] on button "Ask the AI" at bounding box center [555, 313] width 65 height 31
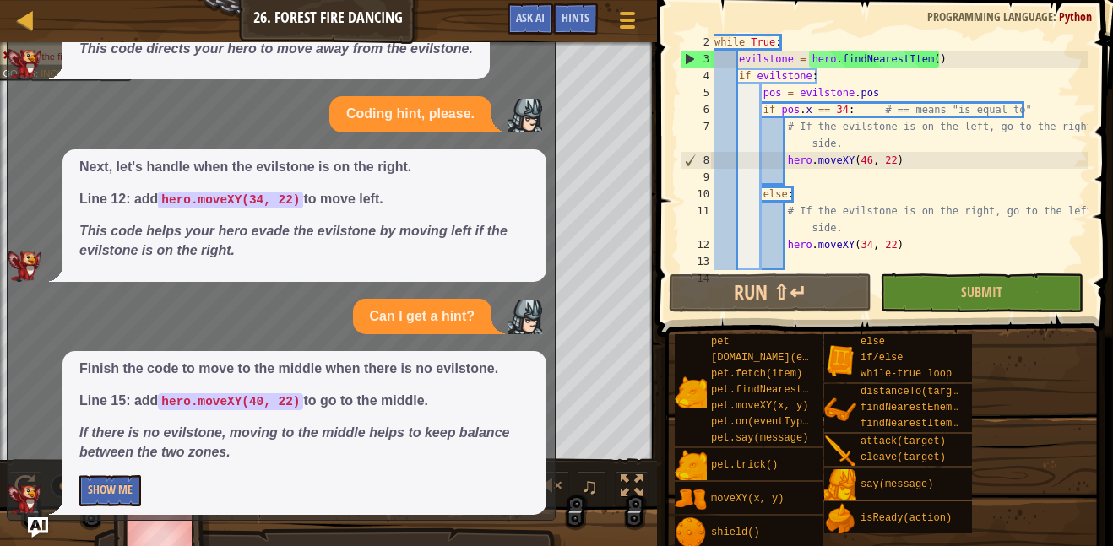
scroll to position [143, 0]
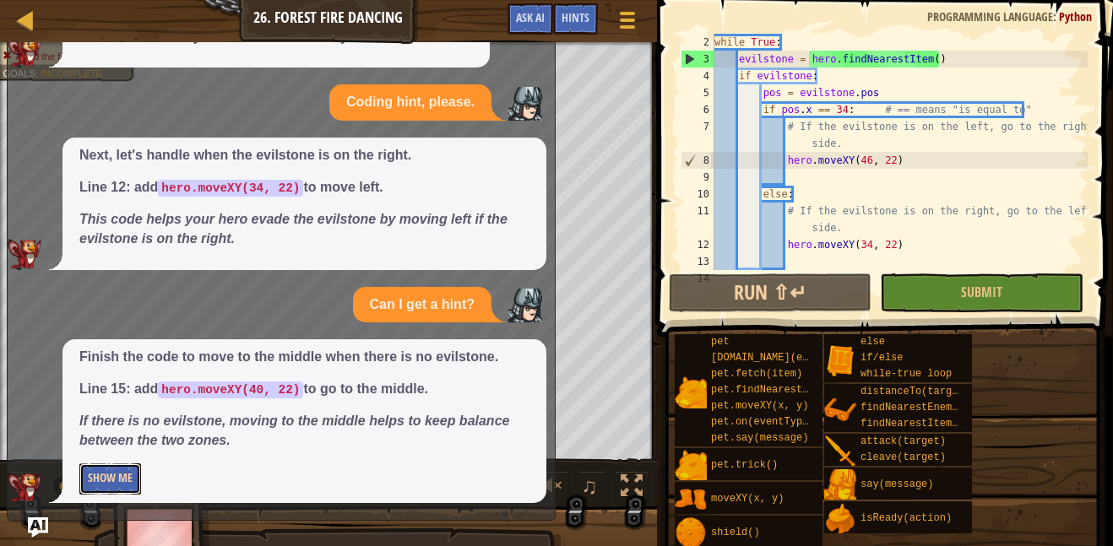
click at [101, 464] on button "Show Me" at bounding box center [110, 478] width 62 height 31
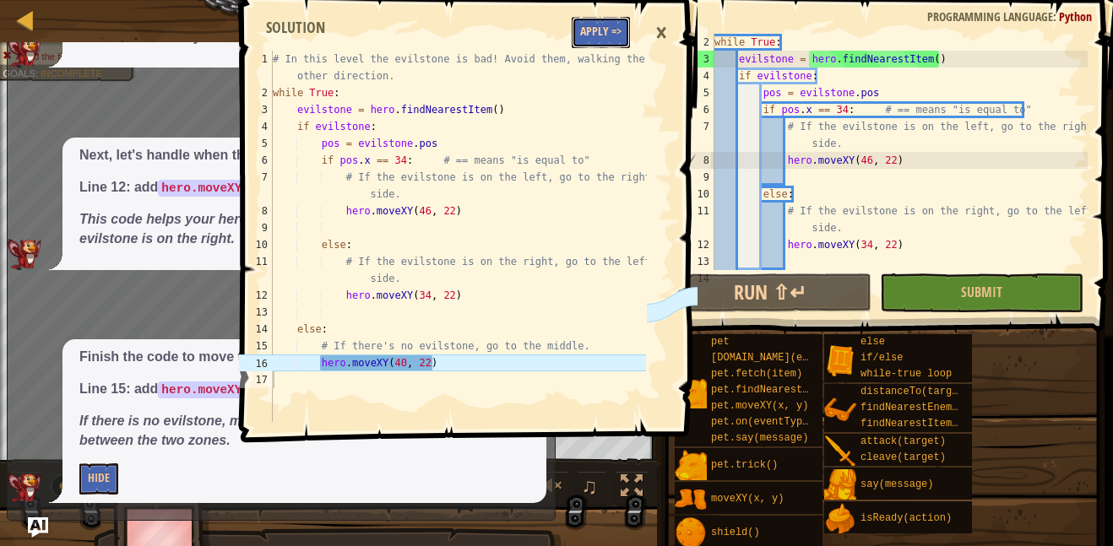
click at [614, 26] on button "Apply =>" at bounding box center [601, 32] width 58 height 31
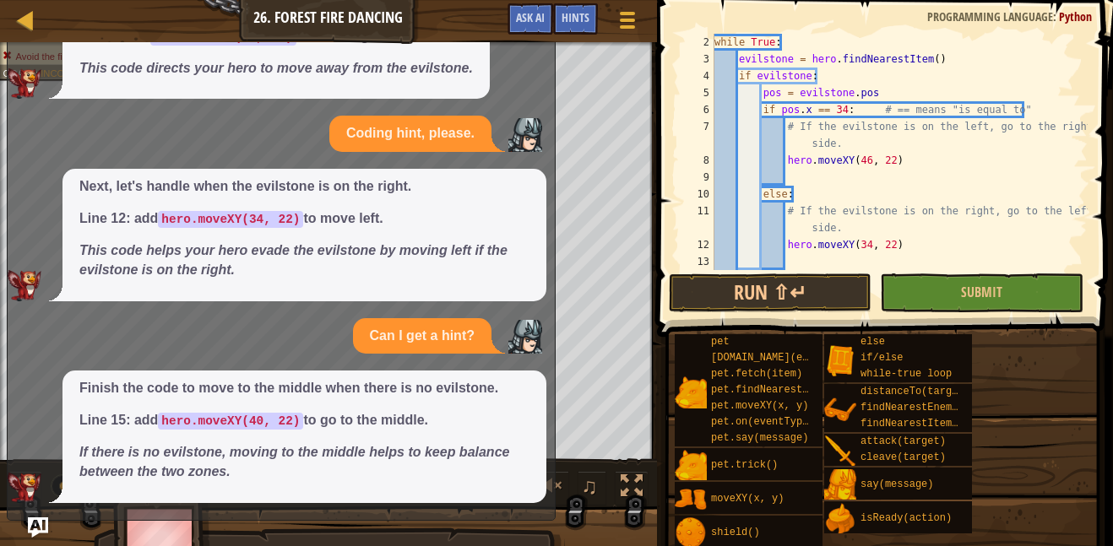
scroll to position [101, 0]
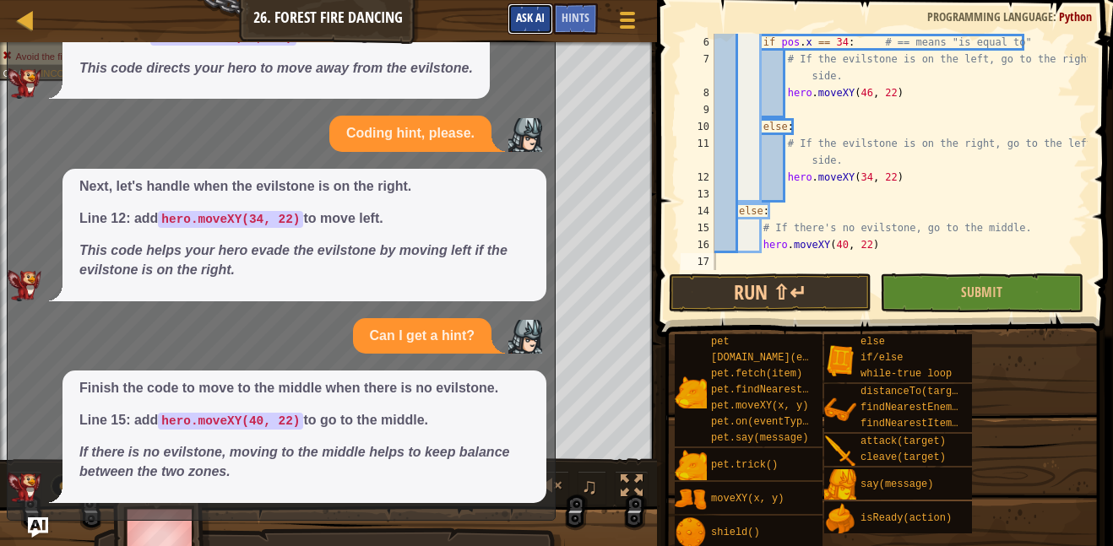
click at [544, 18] on span "Ask AI" at bounding box center [530, 17] width 29 height 16
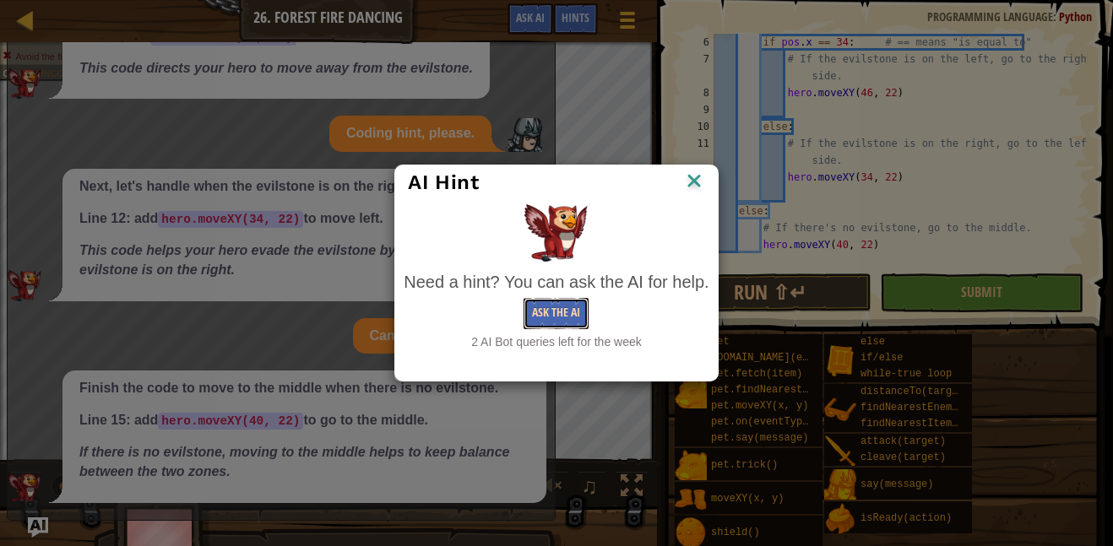
click at [540, 312] on button "Ask the AI" at bounding box center [555, 313] width 65 height 31
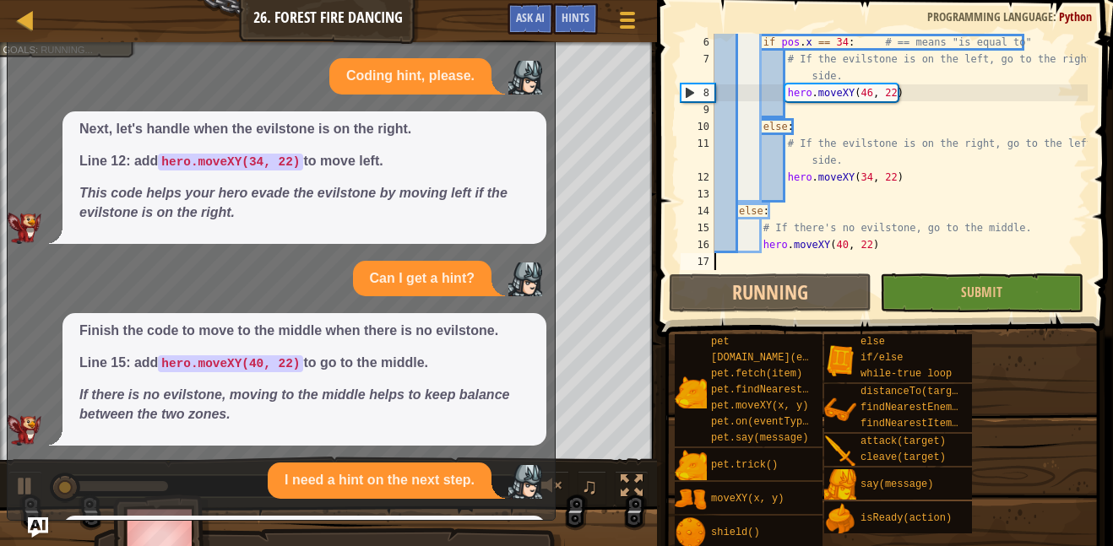
scroll to position [236, 0]
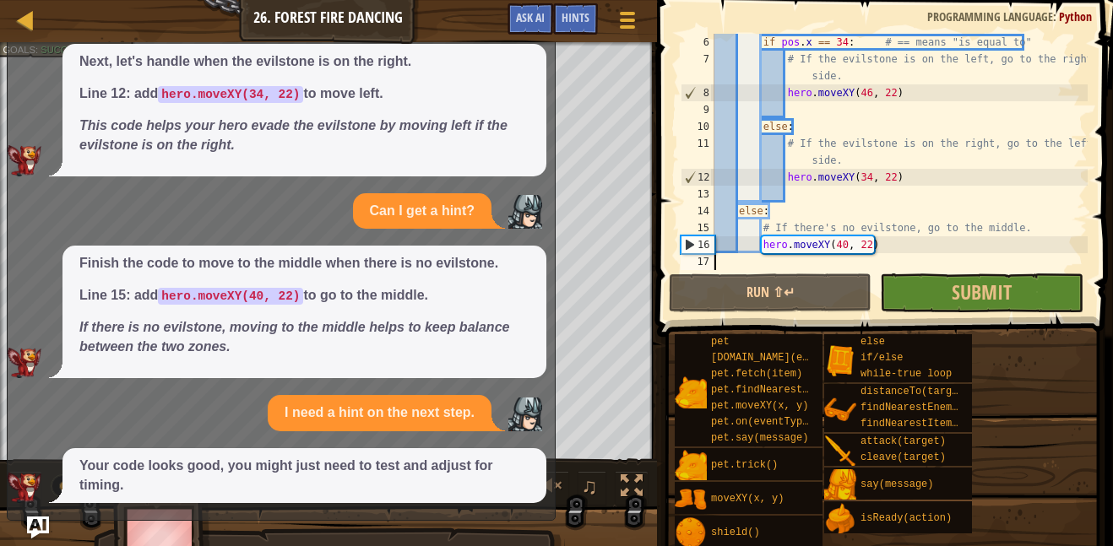
click at [32, 534] on img "Ask AI" at bounding box center [38, 528] width 22 height 22
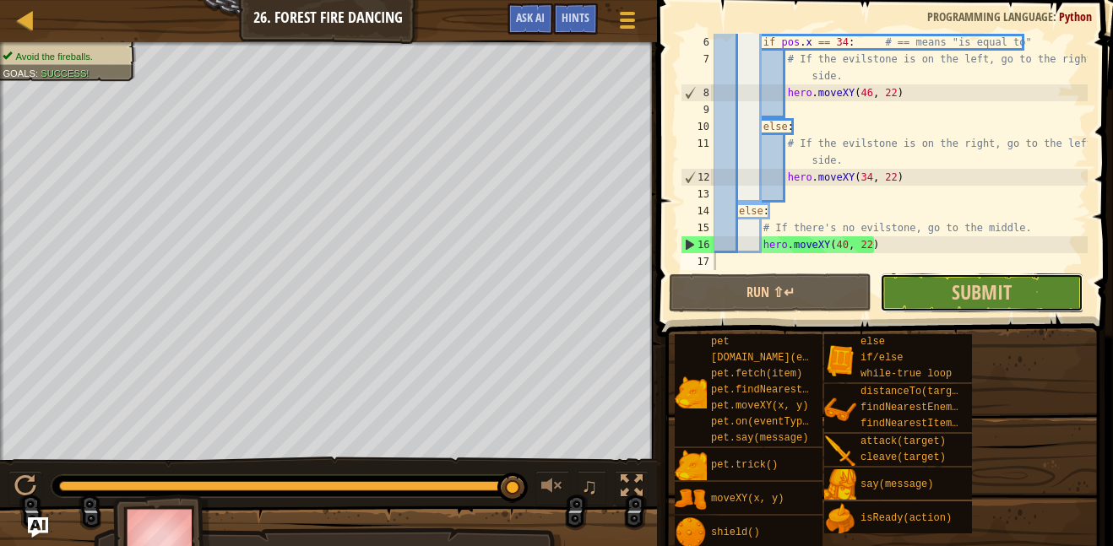
click at [929, 281] on button "Submit" at bounding box center [981, 293] width 203 height 39
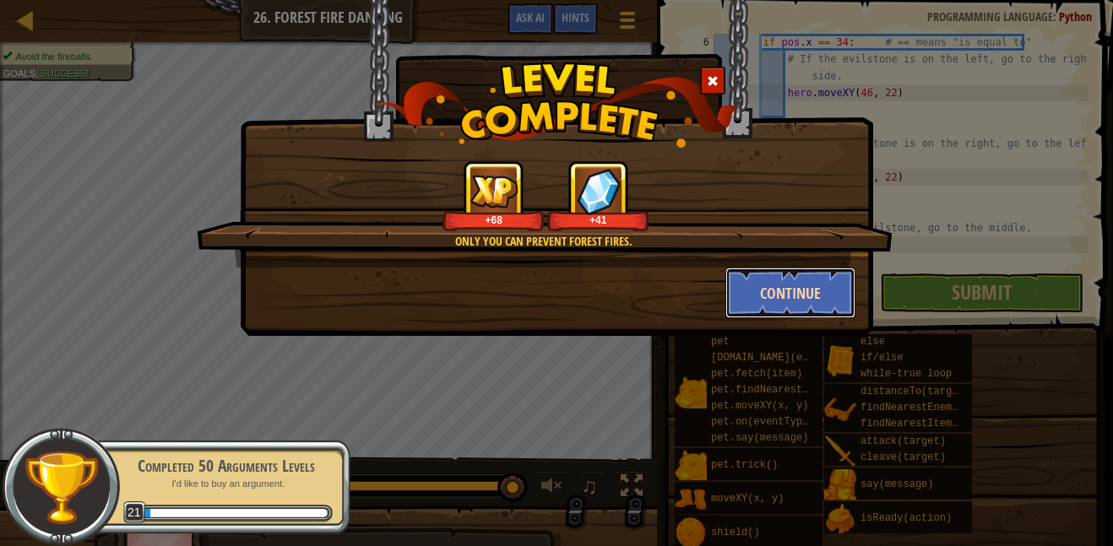
click at [771, 297] on button "Continue" at bounding box center [790, 293] width 131 height 51
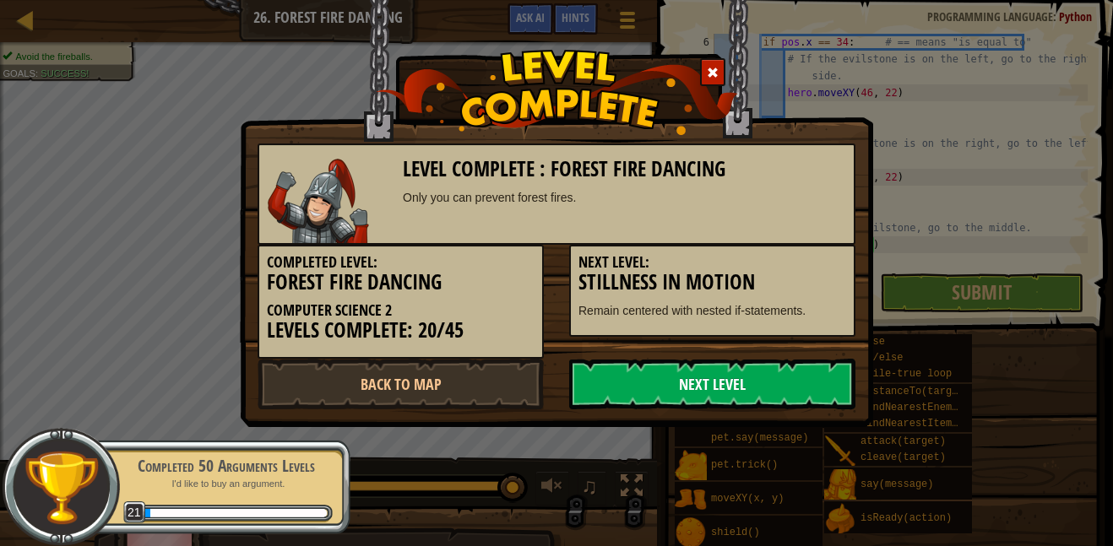
click at [696, 382] on link "Next Level" at bounding box center [712, 384] width 286 height 51
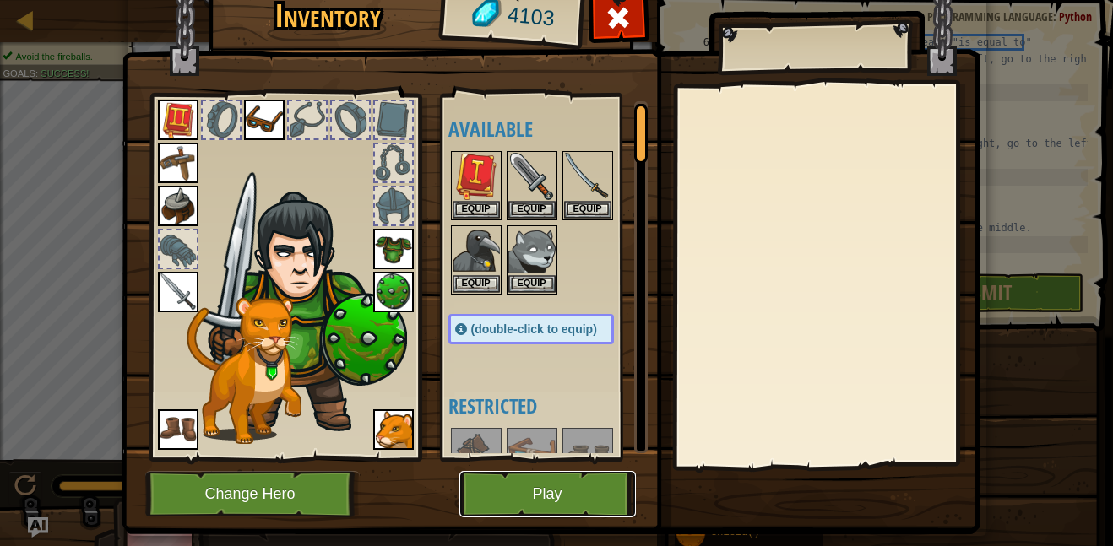
click at [607, 512] on button "Play" at bounding box center [547, 494] width 176 height 46
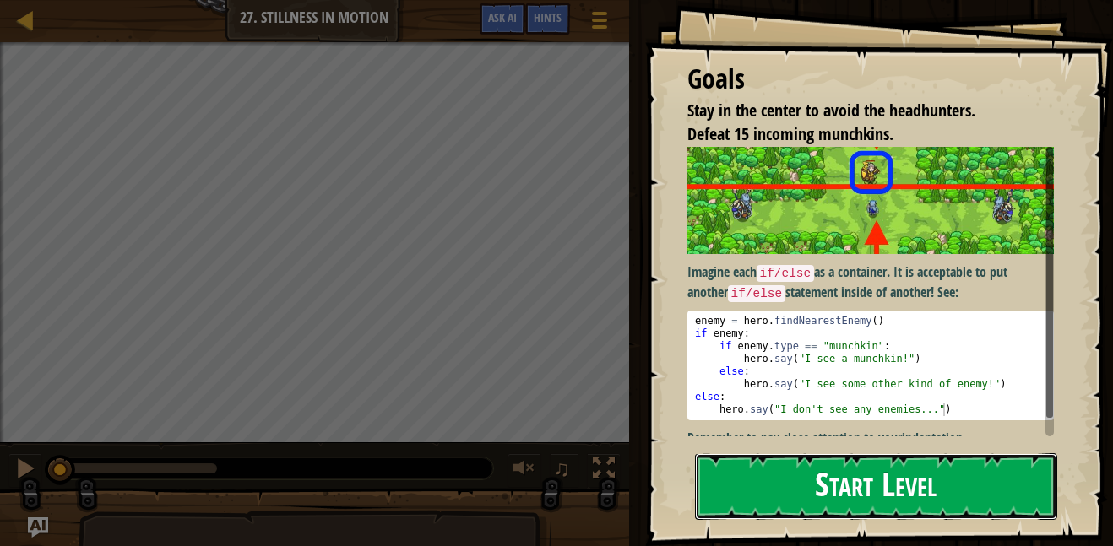
click at [930, 487] on button "Start Level" at bounding box center [876, 486] width 362 height 67
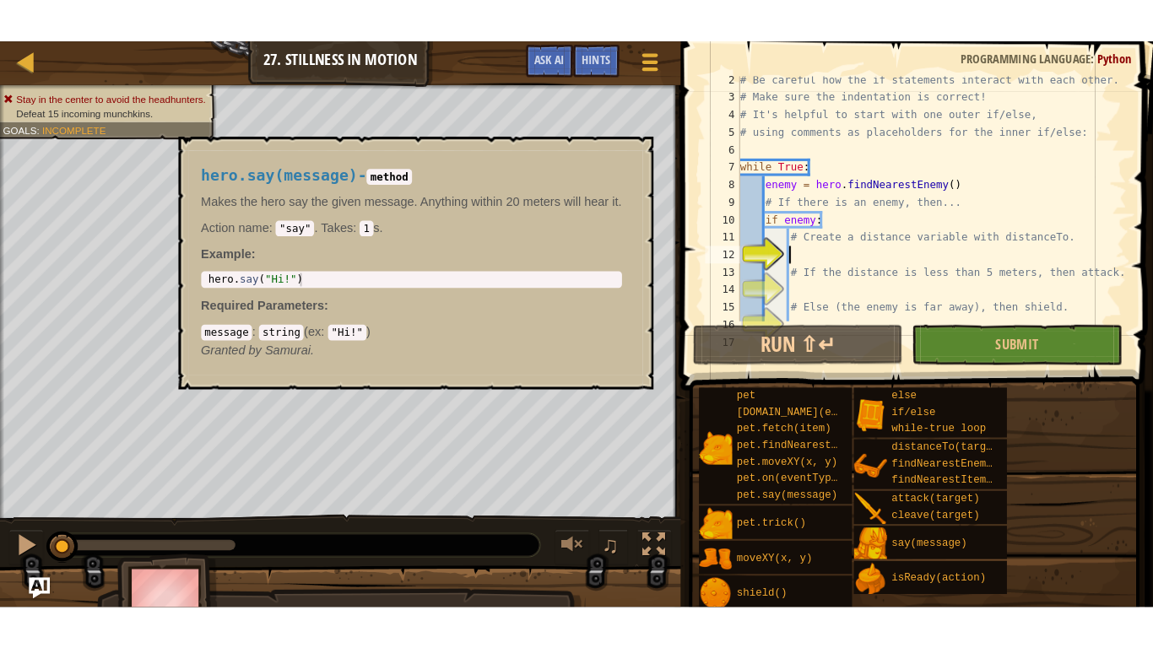
scroll to position [68, 0]
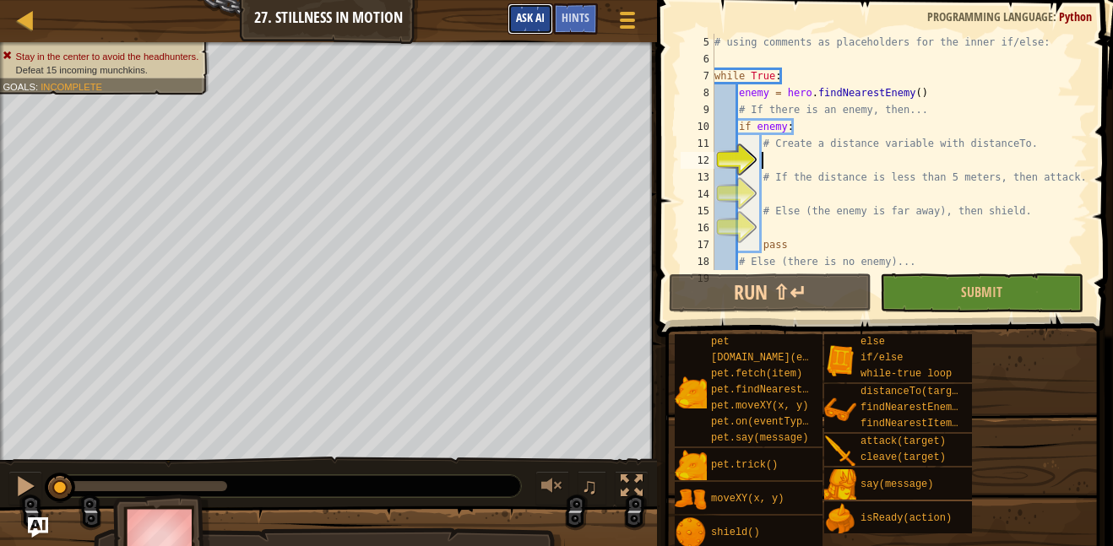
click at [526, 14] on span "Ask AI" at bounding box center [530, 17] width 29 height 16
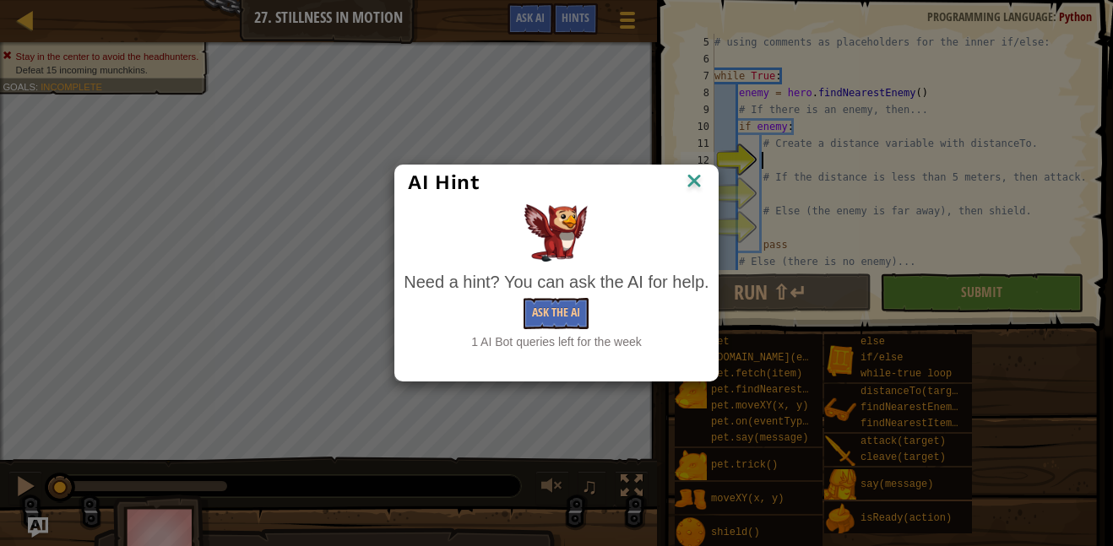
click at [571, 329] on div "Need a hint? You can ask the AI for help. Ask the AI 1 AI Bot queries left for …" at bounding box center [556, 310] width 305 height 81
click at [588, 320] on button "Ask the AI" at bounding box center [555, 313] width 65 height 31
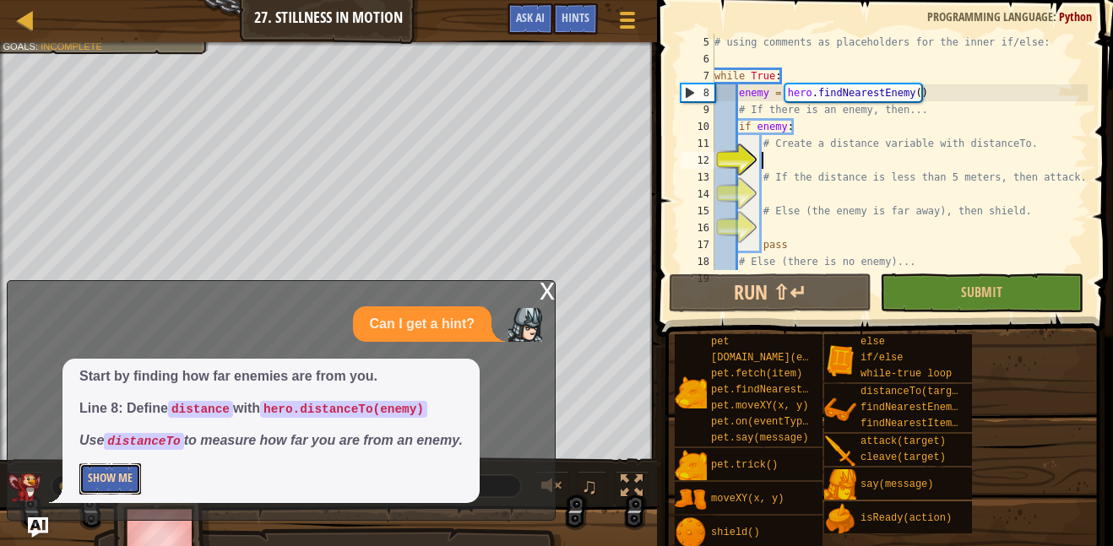
click at [97, 481] on button "Show Me" at bounding box center [110, 478] width 62 height 31
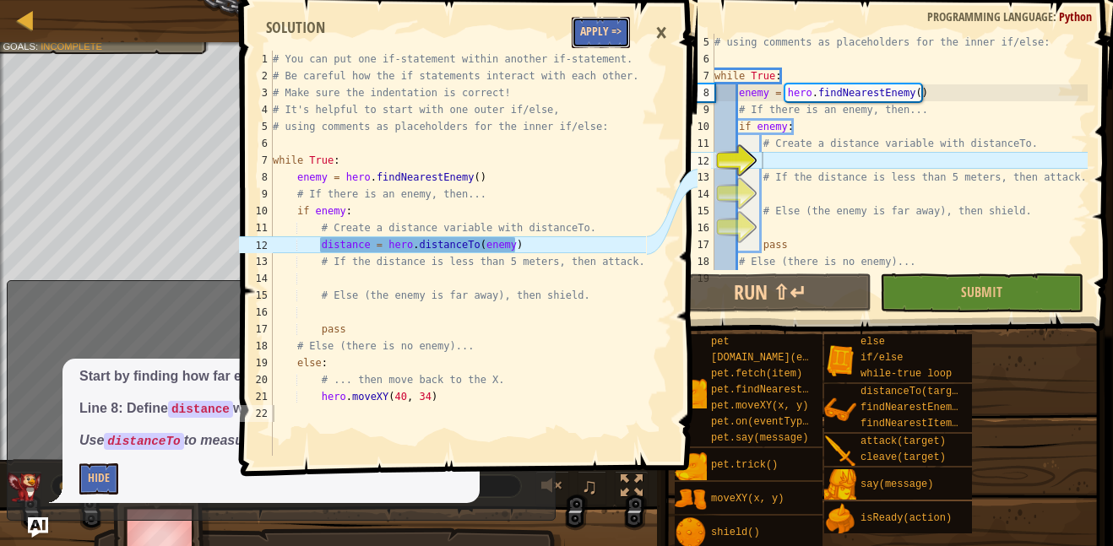
click at [615, 19] on button "Apply =>" at bounding box center [601, 32] width 58 height 31
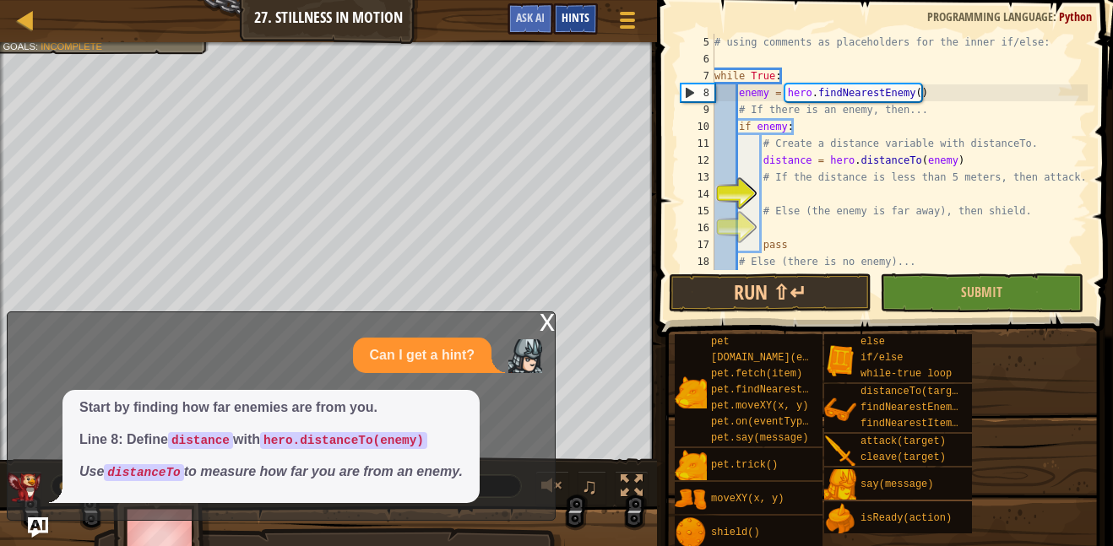
click at [562, 22] on span "Hints" at bounding box center [575, 17] width 28 height 16
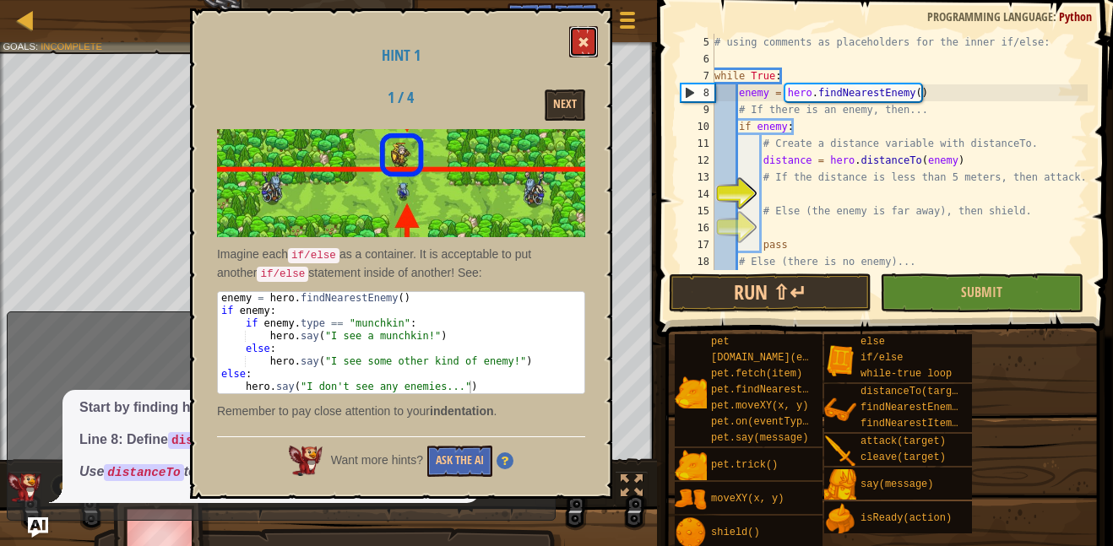
click at [591, 45] on button at bounding box center [583, 41] width 29 height 31
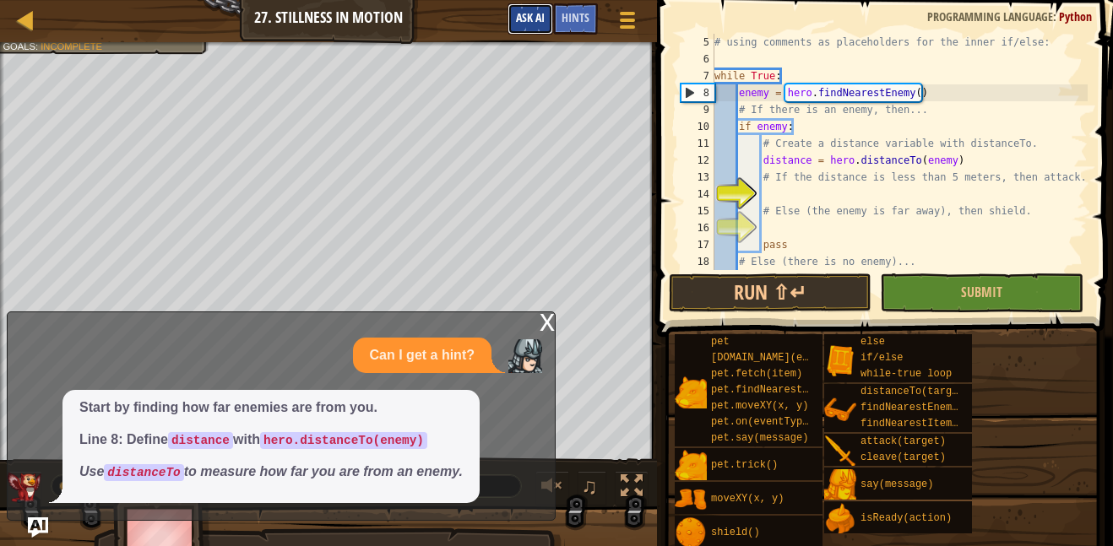
click at [538, 12] on span "Ask AI" at bounding box center [530, 17] width 29 height 16
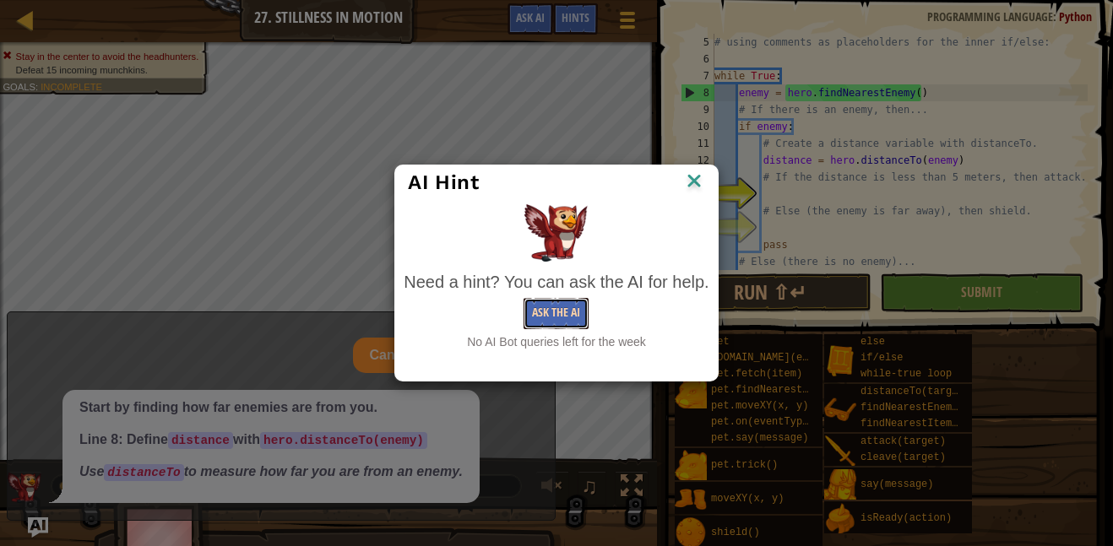
click at [575, 317] on button "Ask the AI" at bounding box center [555, 313] width 65 height 31
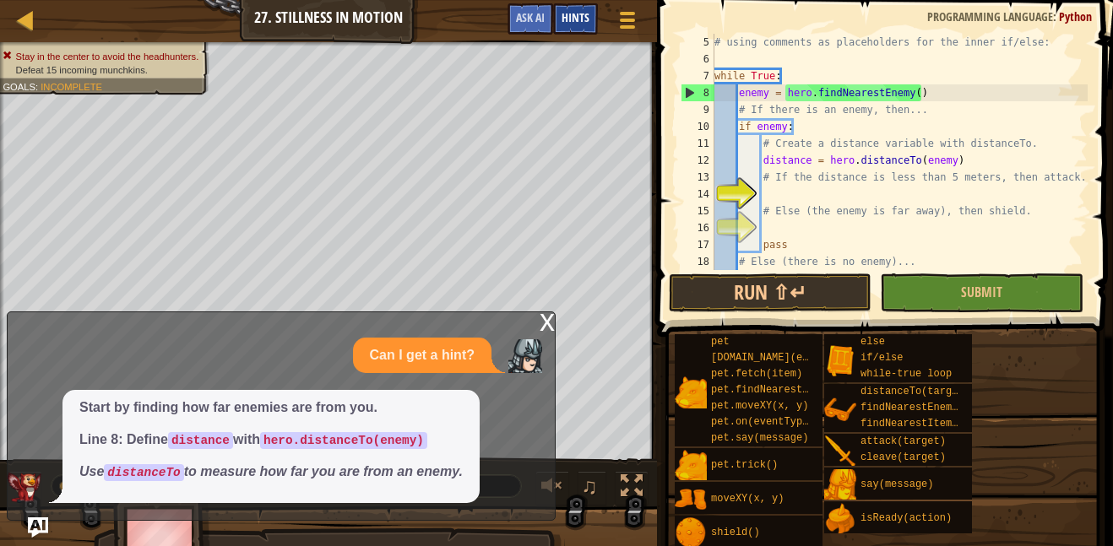
click at [595, 19] on div "Hints" at bounding box center [575, 18] width 45 height 31
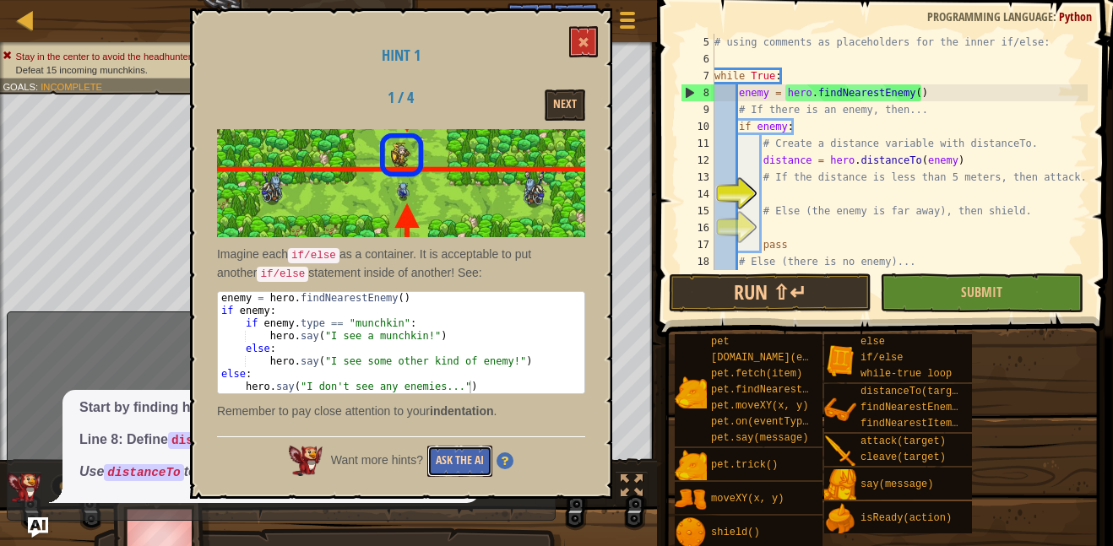
click at [458, 459] on button "Ask the AI" at bounding box center [459, 461] width 65 height 31
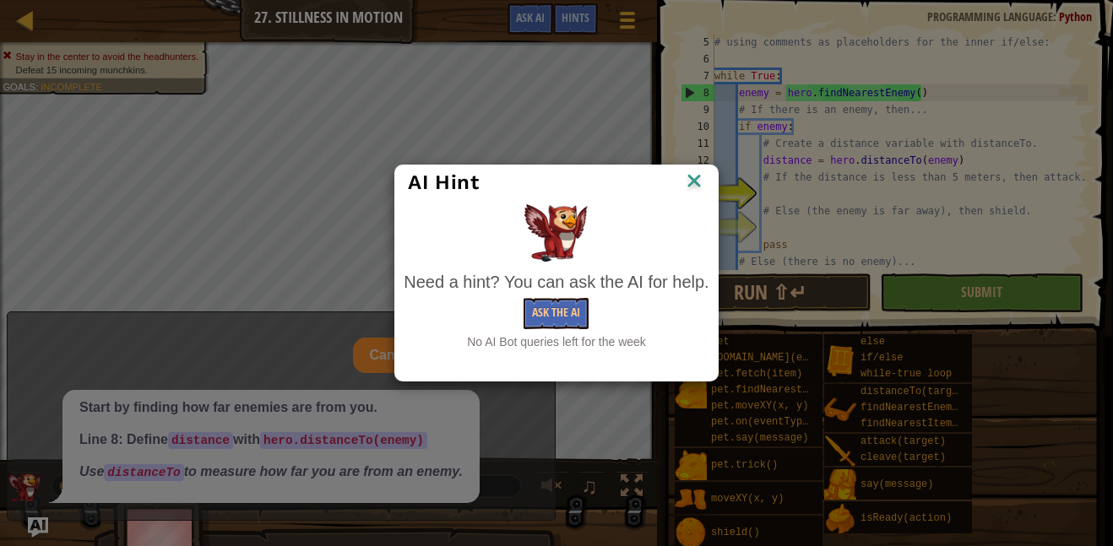
click at [551, 287] on div "Need a hint? You can ask the AI for help." at bounding box center [556, 282] width 305 height 24
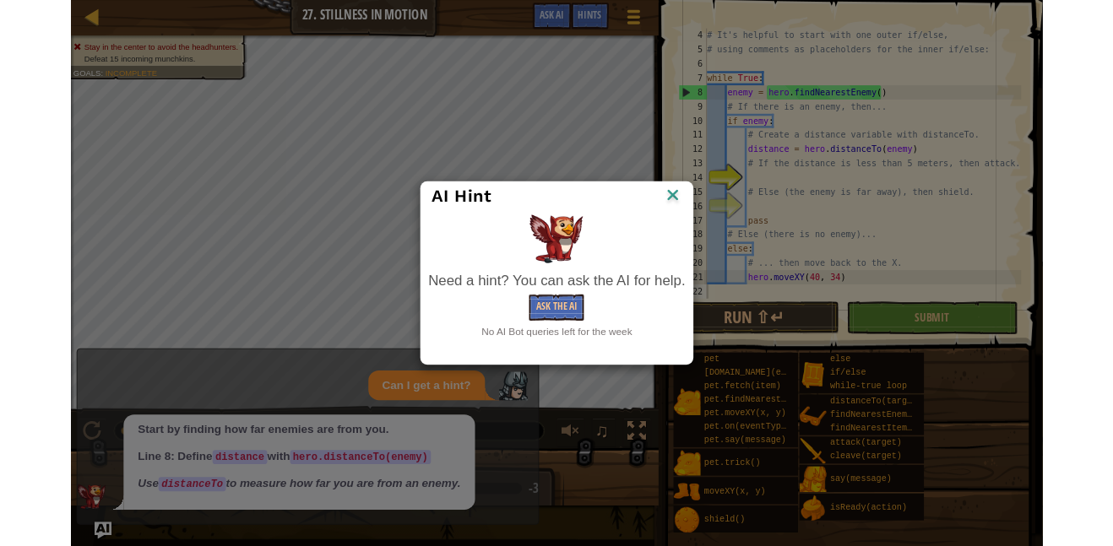
scroll to position [51, 0]
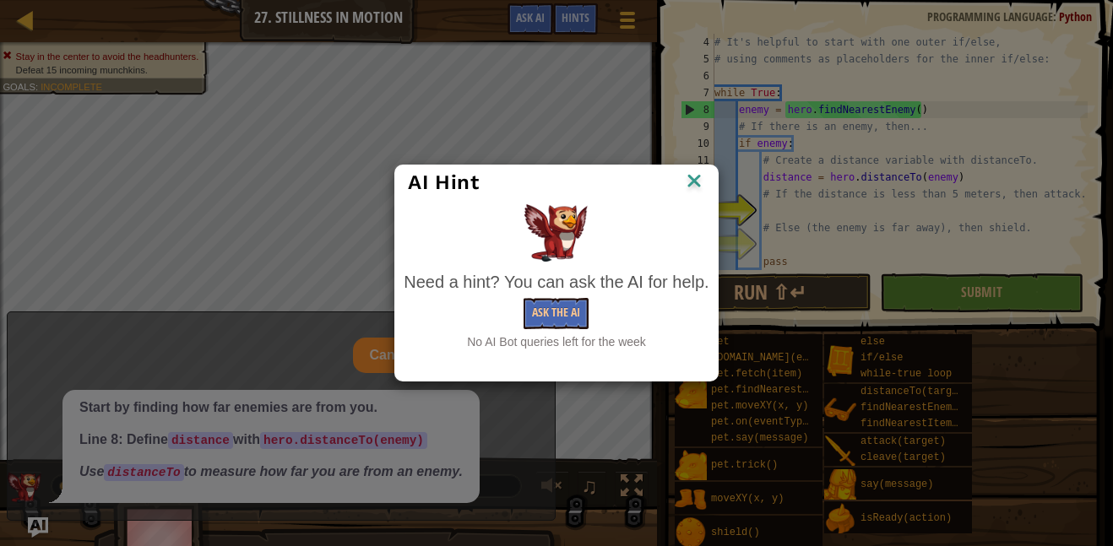
click at [696, 183] on img at bounding box center [694, 182] width 22 height 25
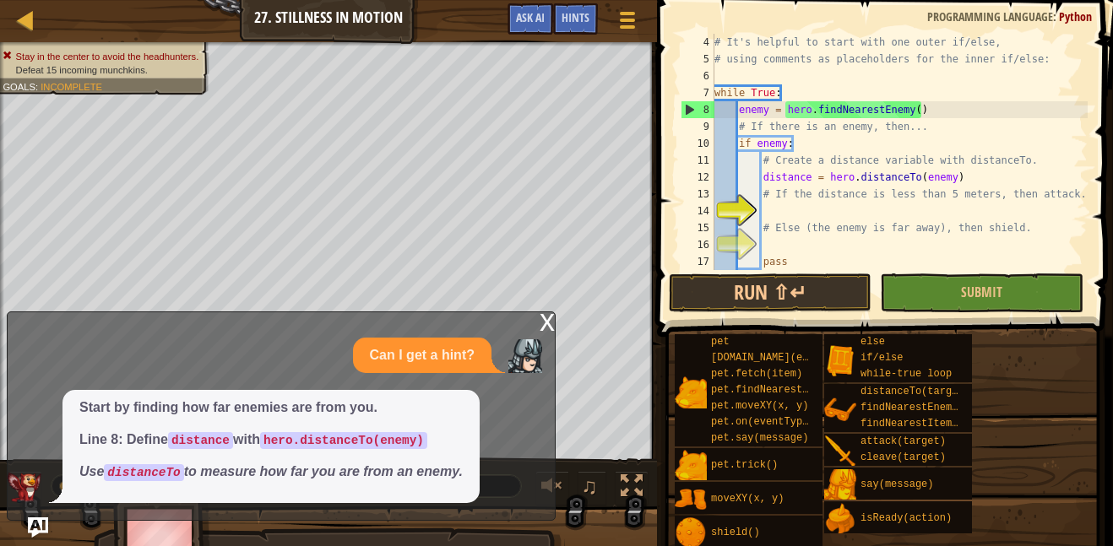
click at [696, 183] on div "12" at bounding box center [697, 177] width 34 height 17
type textarea "distance = hero.distanceTo(enemy)"
click at [696, 183] on div "12" at bounding box center [697, 177] width 34 height 17
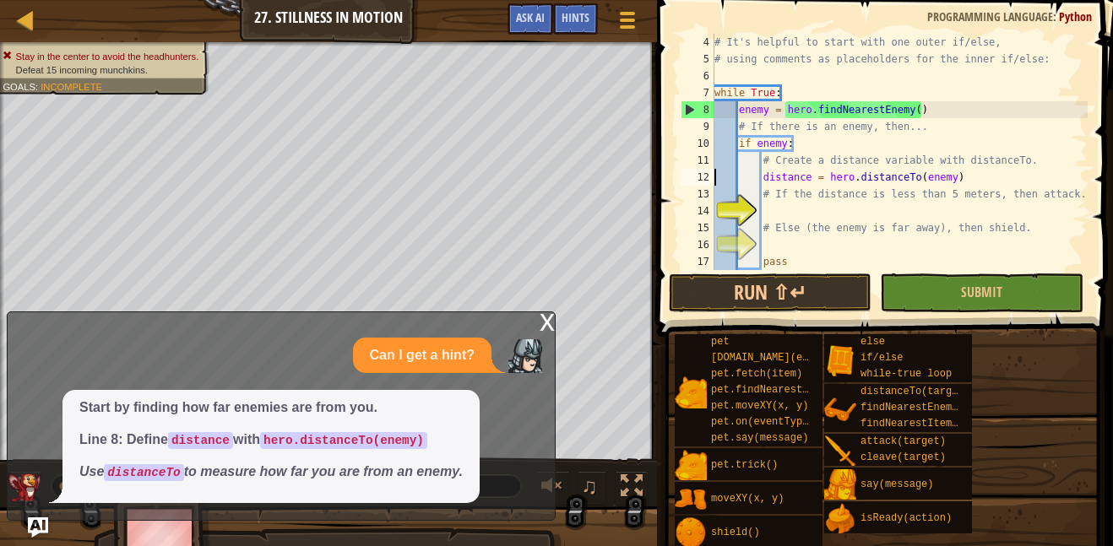
click at [696, 183] on div "12" at bounding box center [697, 177] width 34 height 17
type textarea "distance = hero.distanceTo(enemy)"
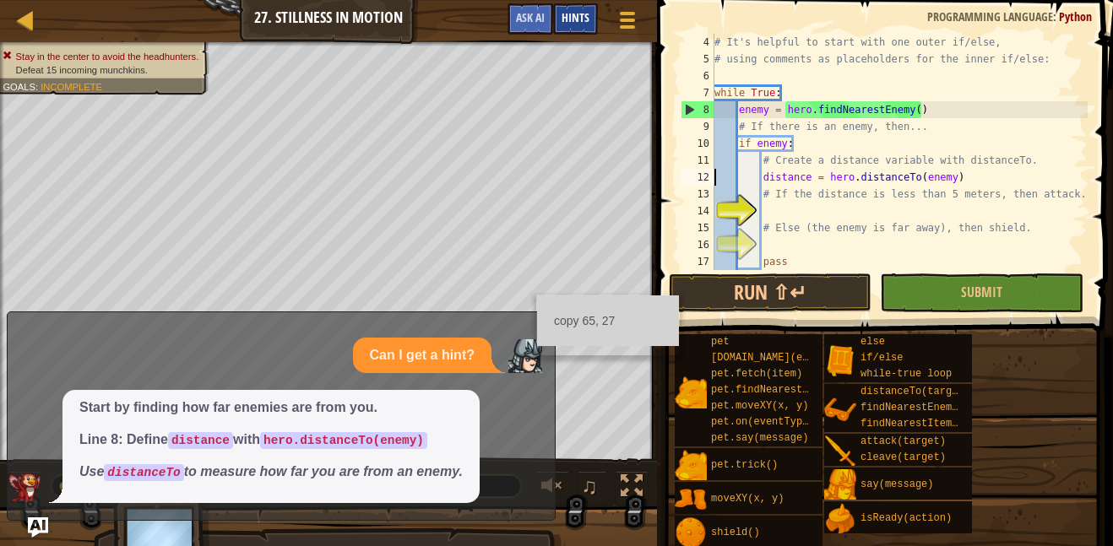
click at [575, 10] on span "Hints" at bounding box center [575, 17] width 28 height 16
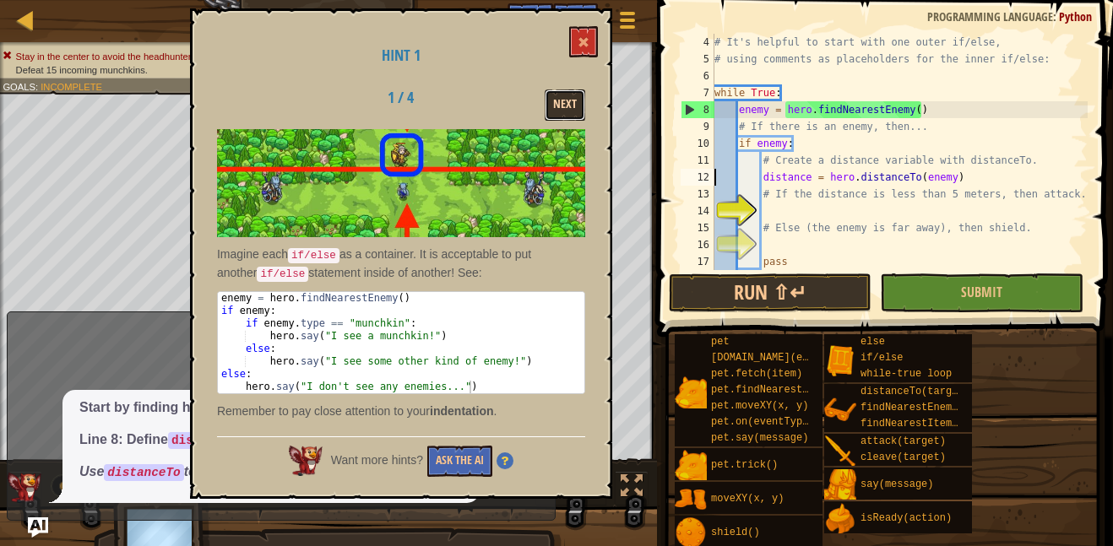
click at [561, 111] on button "Next" at bounding box center [565, 104] width 41 height 31
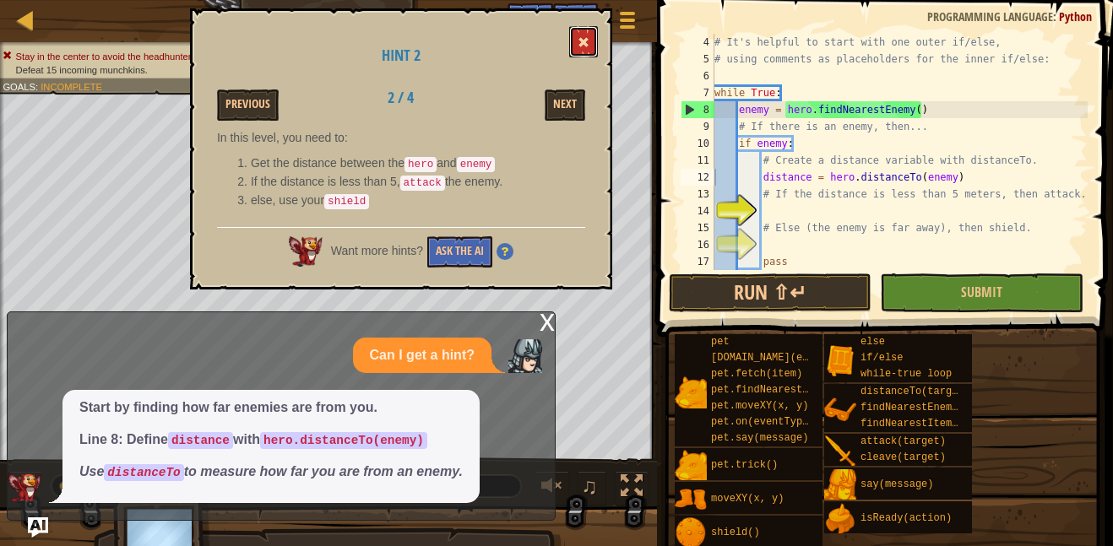
click at [571, 41] on button at bounding box center [583, 41] width 29 height 31
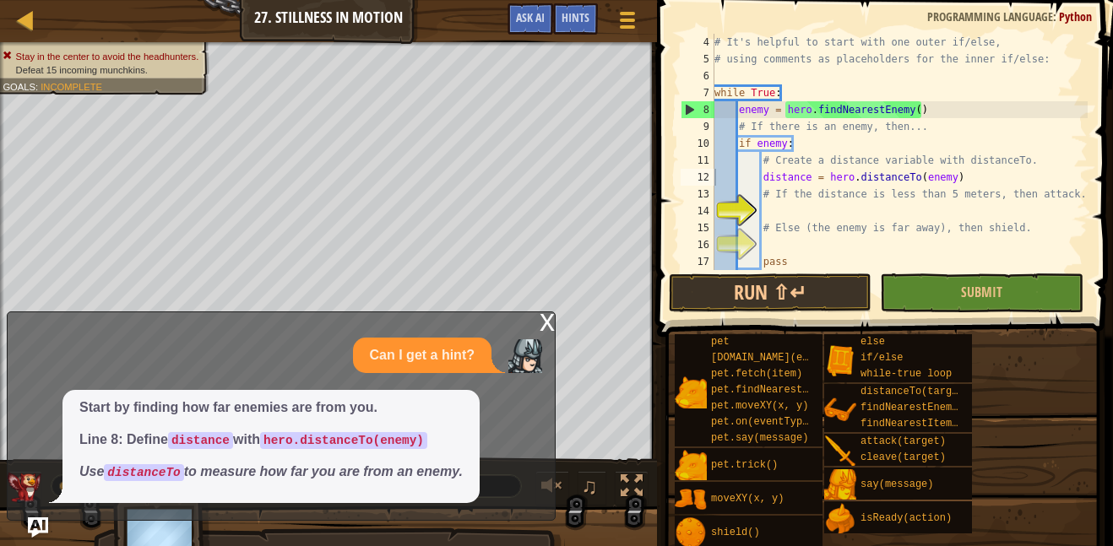
click at [817, 214] on div "# It's helpful to start with one outer if/else, # using comments as placeholder…" at bounding box center [899, 169] width 377 height 270
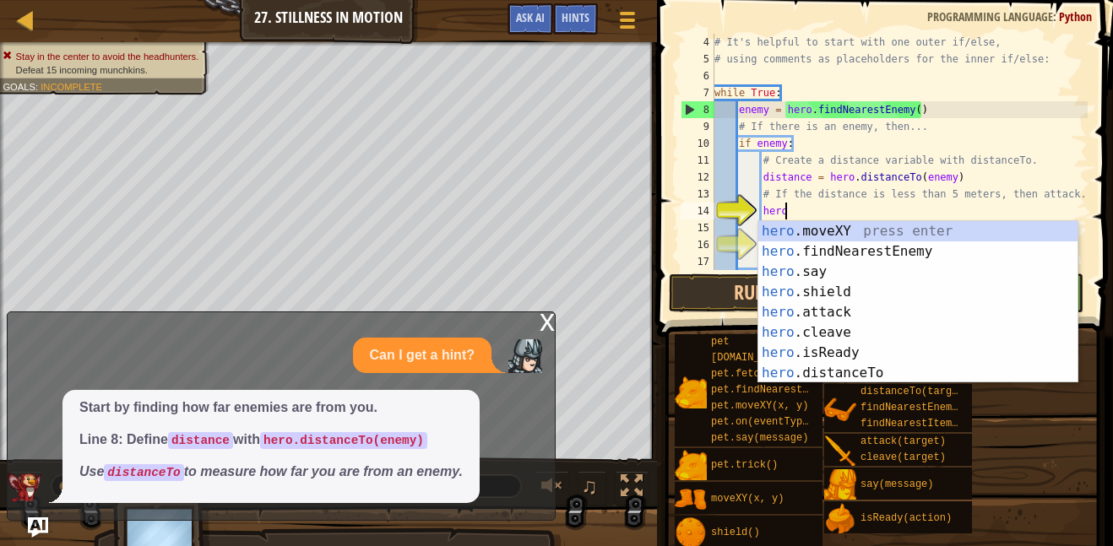
scroll to position [8, 9]
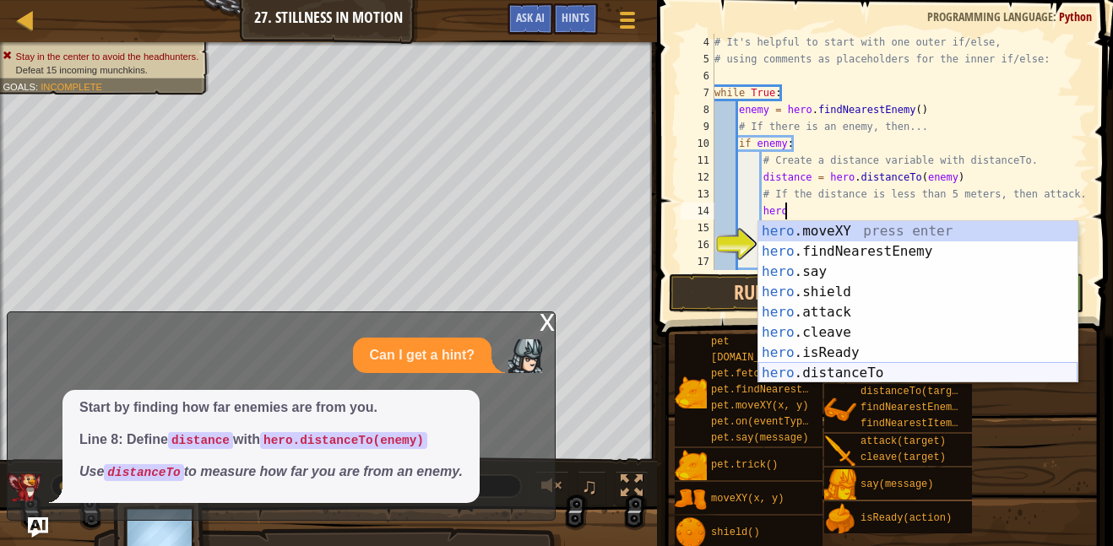
click at [872, 370] on div "hero .moveXY press enter hero .findNearestEnemy press enter hero .say press ent…" at bounding box center [917, 322] width 319 height 203
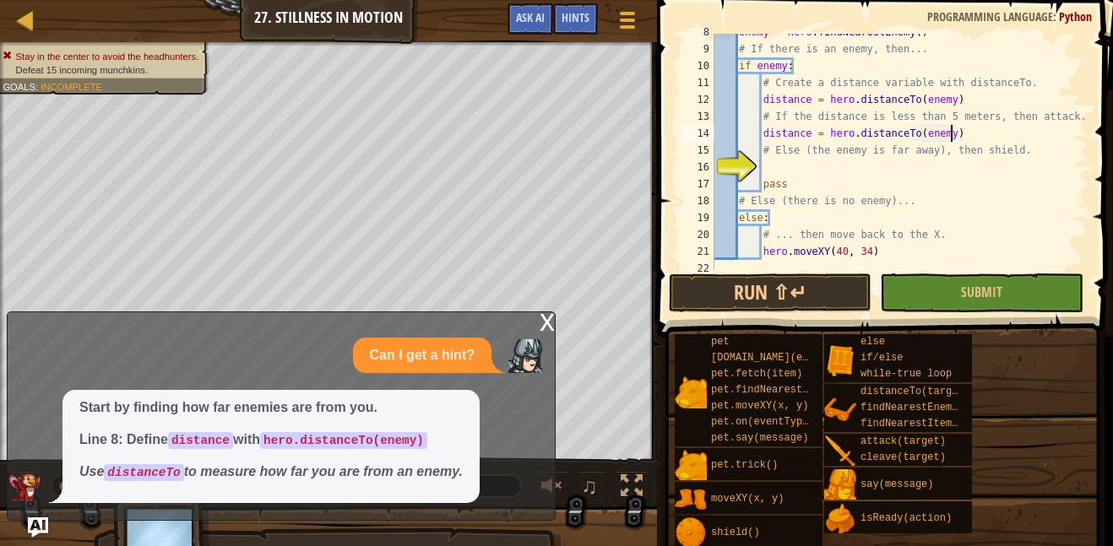
scroll to position [129, 0]
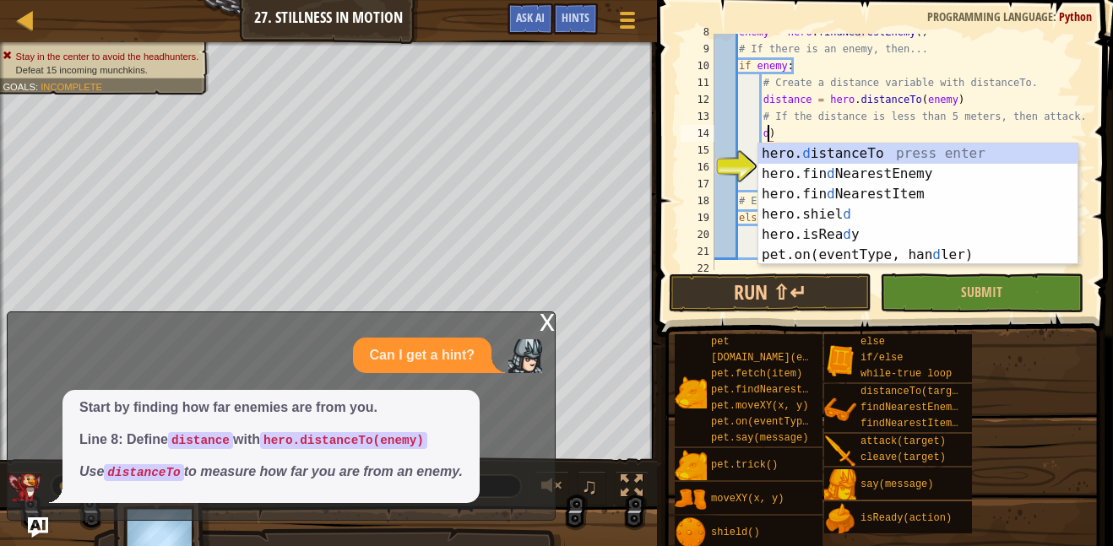
type textarea ")"
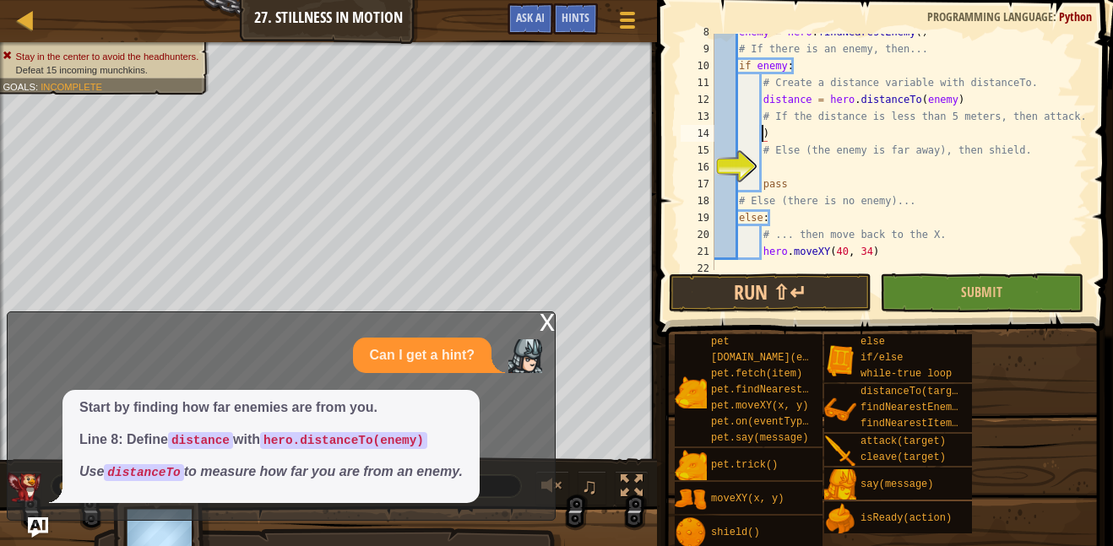
scroll to position [8, 7]
click at [818, 133] on div "enemy = hero . findNearestEnemy ( ) # If there is an enemy, then... if enemy : …" at bounding box center [899, 159] width 377 height 270
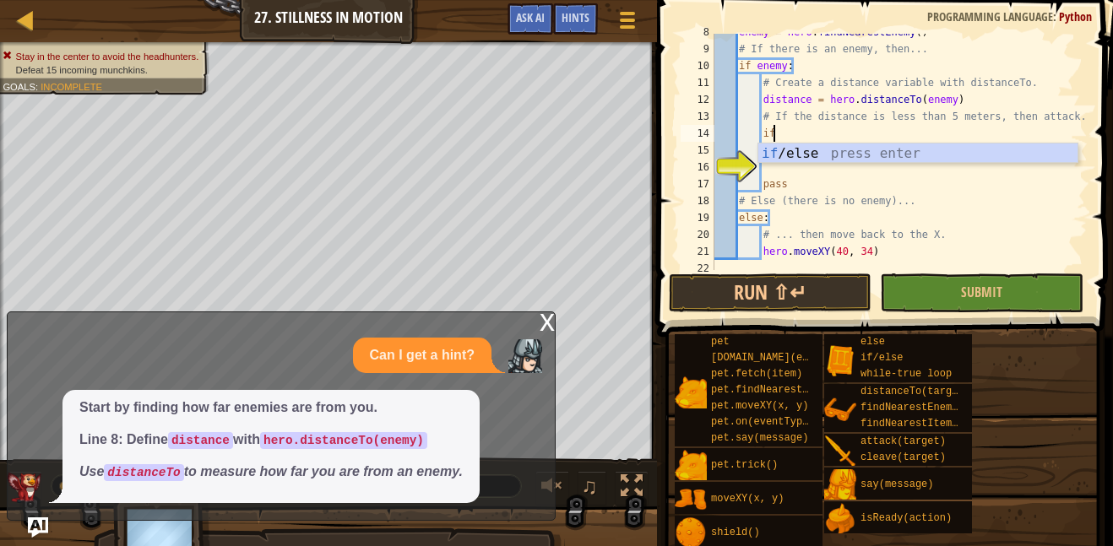
scroll to position [8, 8]
click at [813, 155] on div "if /else press enter" at bounding box center [917, 174] width 319 height 61
type textarea "if enemy:"
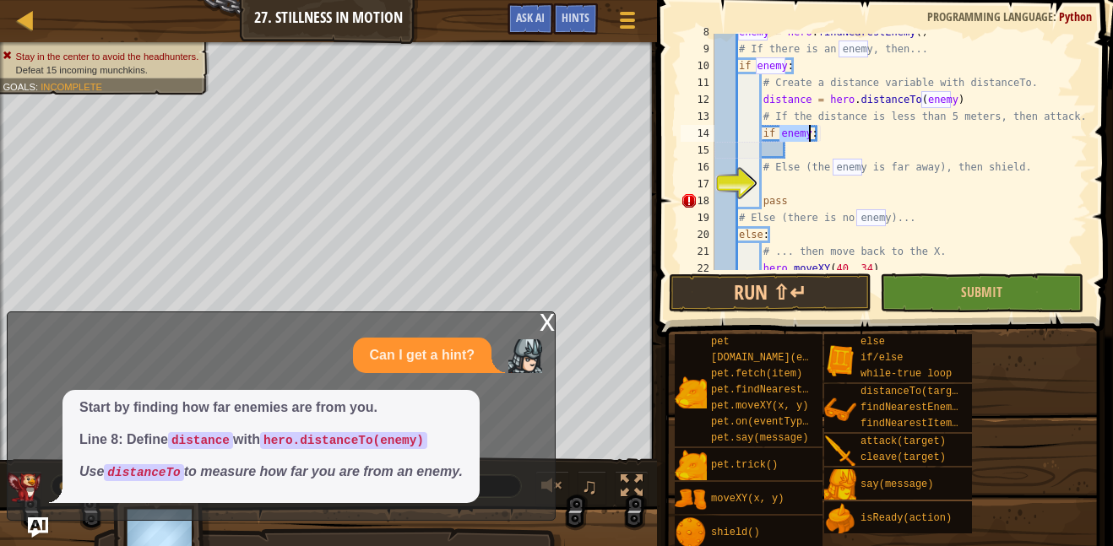
click at [794, 148] on div "enemy = hero . findNearestEnemy ( ) # If there is an enemy, then... if enemy : …" at bounding box center [899, 159] width 377 height 270
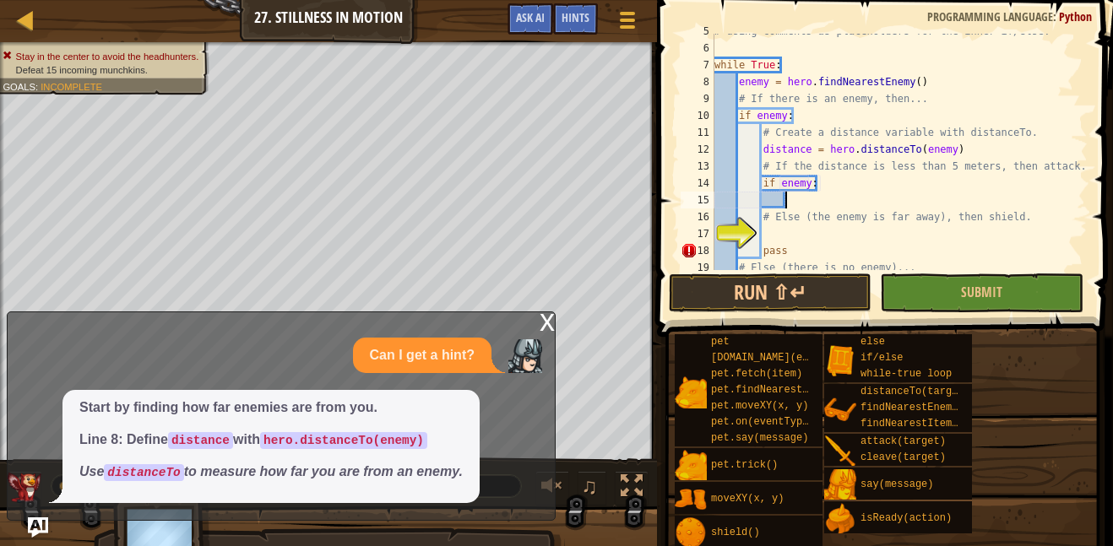
scroll to position [56, 0]
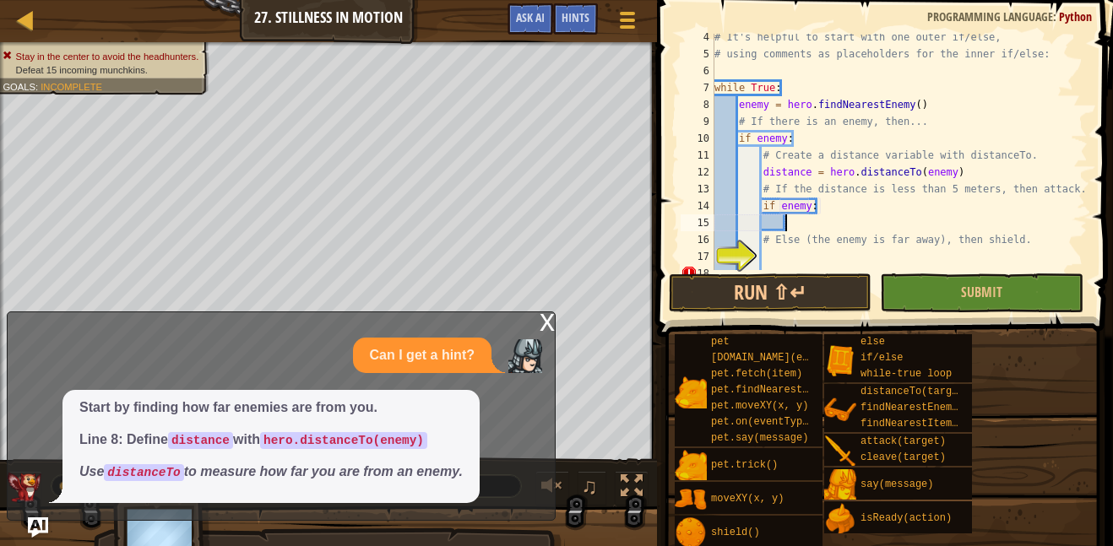
click at [795, 228] on div "# It's helpful to start with one outer if/else, # using comments as placeholder…" at bounding box center [899, 164] width 377 height 270
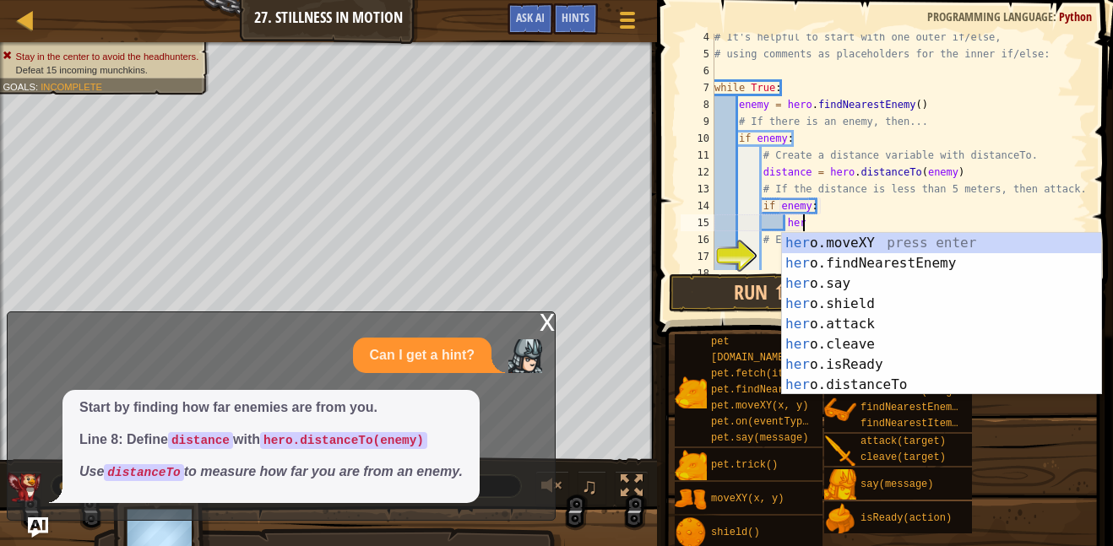
scroll to position [8, 12]
click at [901, 320] on div "her o.moveXY press enter her o.findNearestEnemy press enter her o.say press ent…" at bounding box center [941, 334] width 319 height 203
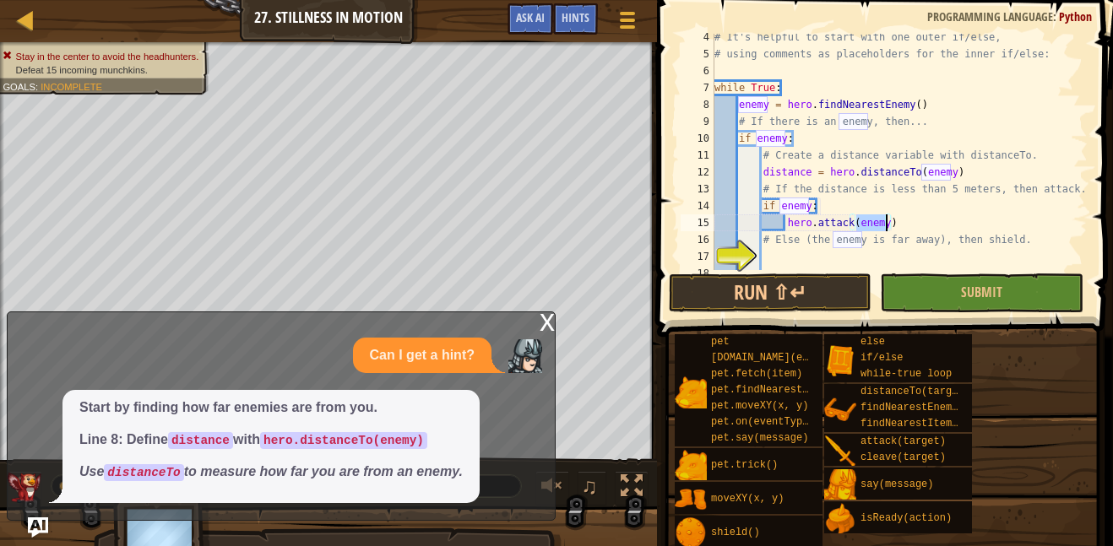
click at [809, 207] on div "# It's helpful to start with one outer if/else, # using comments as placeholder…" at bounding box center [899, 164] width 377 height 270
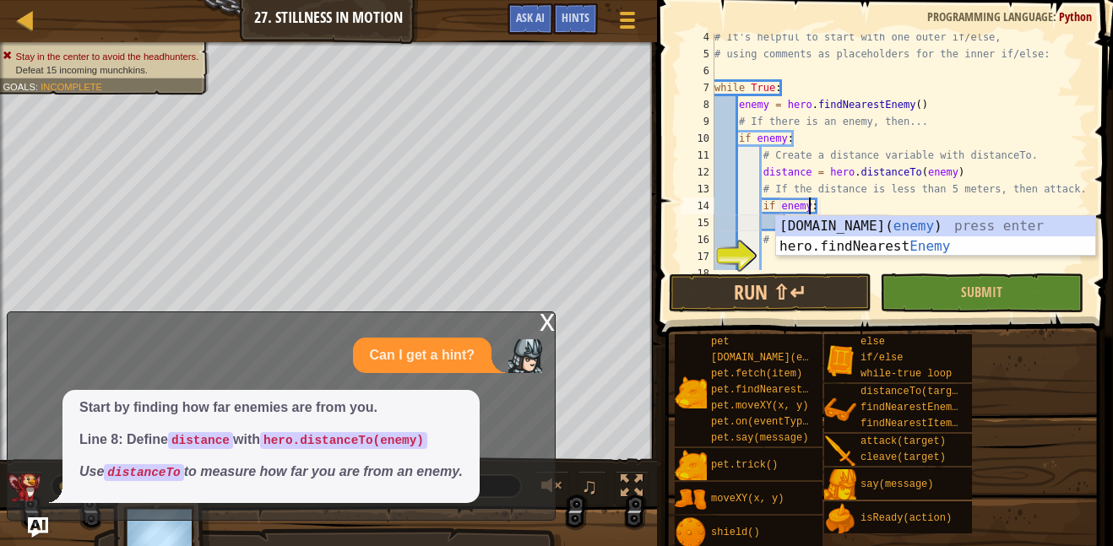
click at [552, 316] on div "x" at bounding box center [546, 320] width 15 height 17
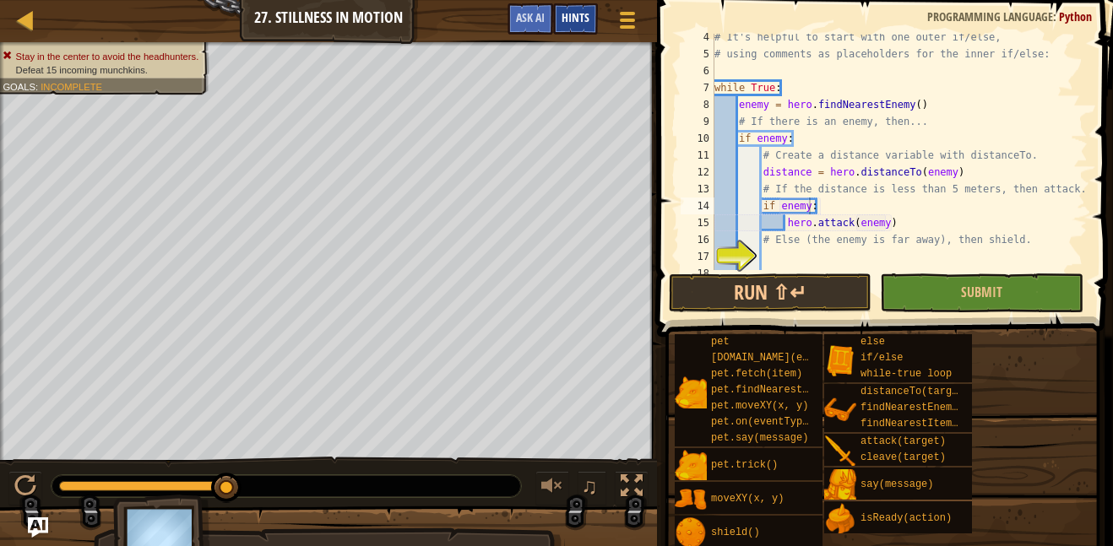
click at [558, 16] on div "Hints" at bounding box center [575, 18] width 45 height 31
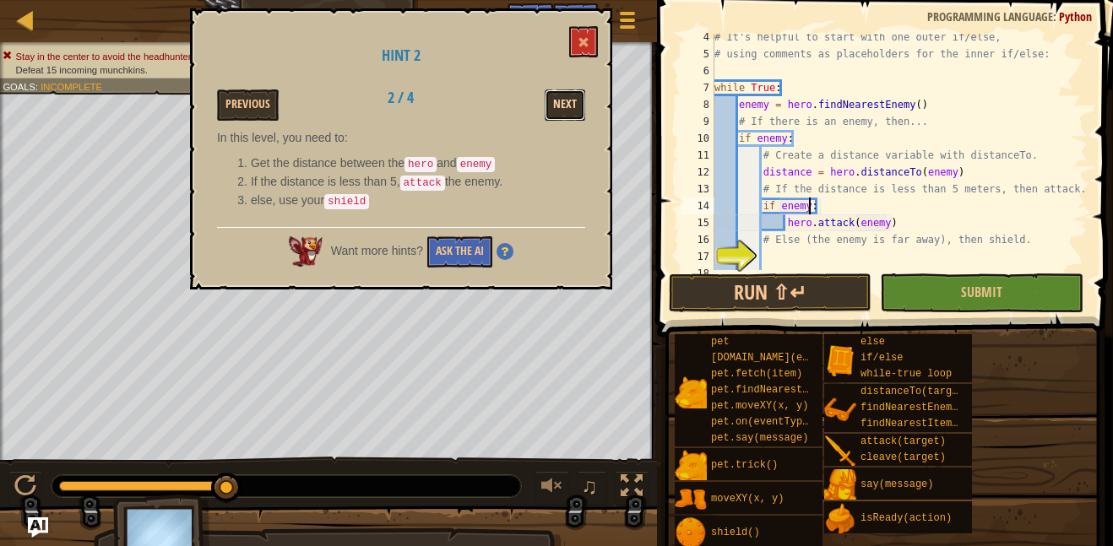
click at [562, 102] on button "Next" at bounding box center [565, 104] width 41 height 31
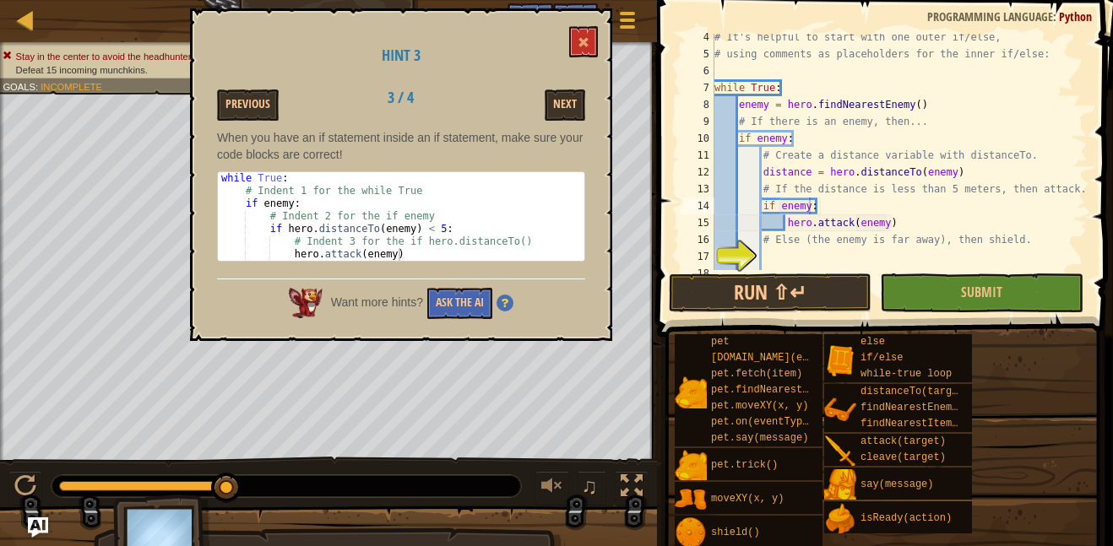
click at [964, 172] on div "# It's helpful to start with one outer if/else, # using comments as placeholder…" at bounding box center [899, 164] width 377 height 270
type textarea "distance = hero.distanceTo(enemy) < 5"
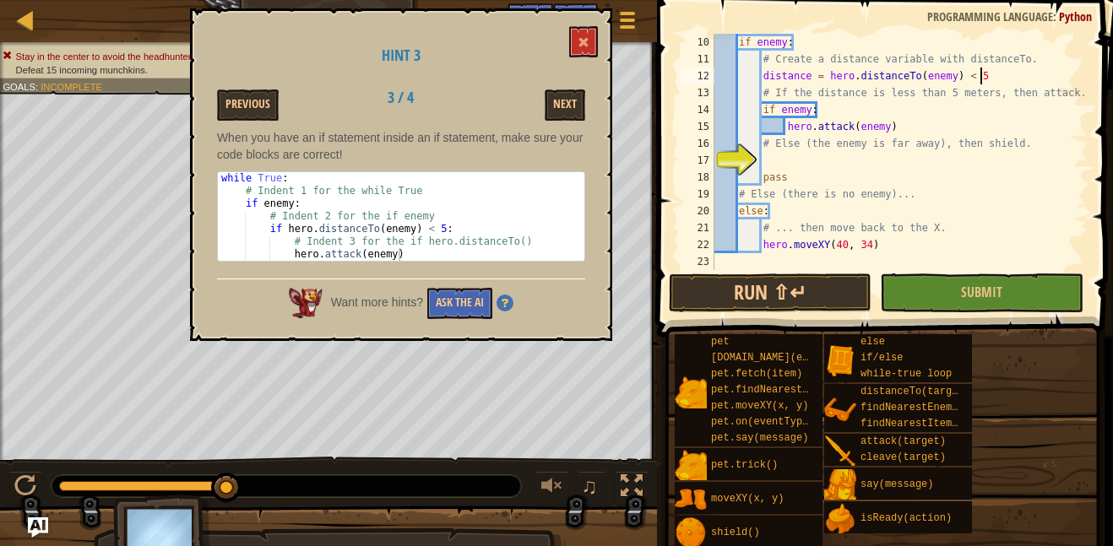
scroll to position [149, 0]
click at [795, 167] on div "# If there is an enemy, then... if enemy : # Create a distance variable with di…" at bounding box center [899, 154] width 377 height 270
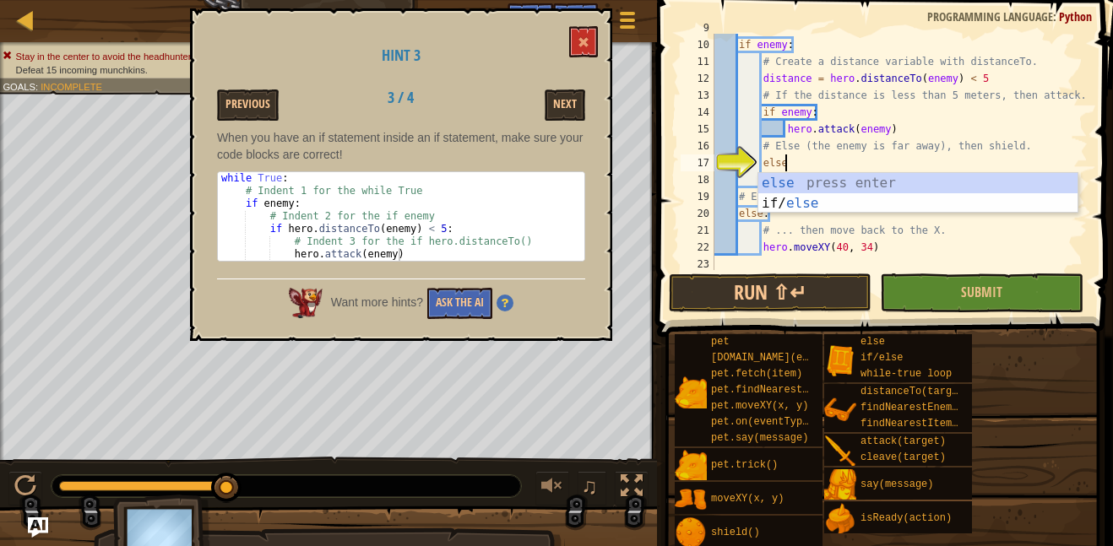
scroll to position [8, 9]
click at [816, 202] on div "else press enter if/ else press enter" at bounding box center [917, 213] width 319 height 81
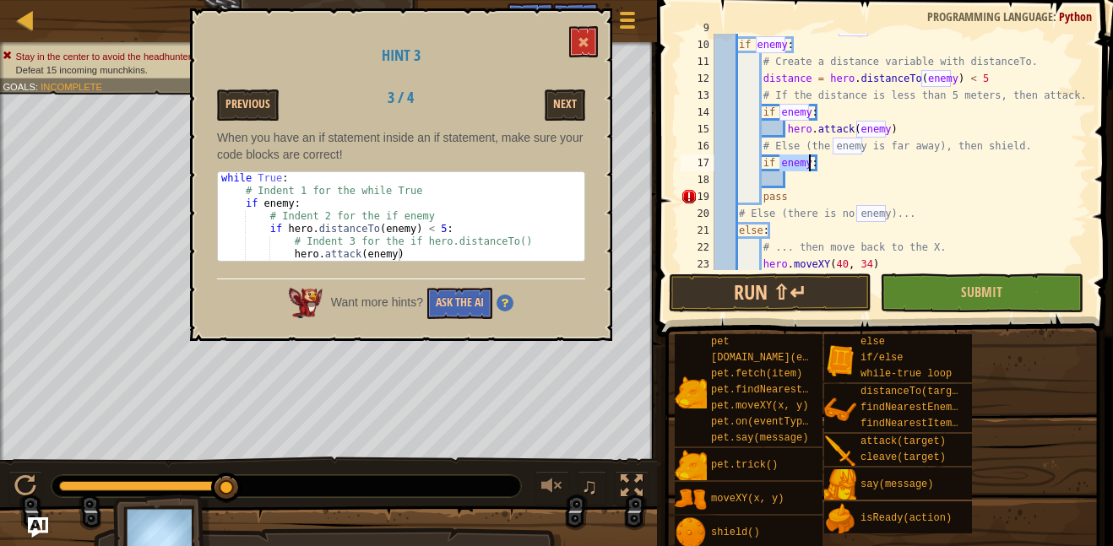
click at [775, 163] on div "# If there is an enemy, then... if enemy : # Create a distance variable with di…" at bounding box center [899, 154] width 377 height 270
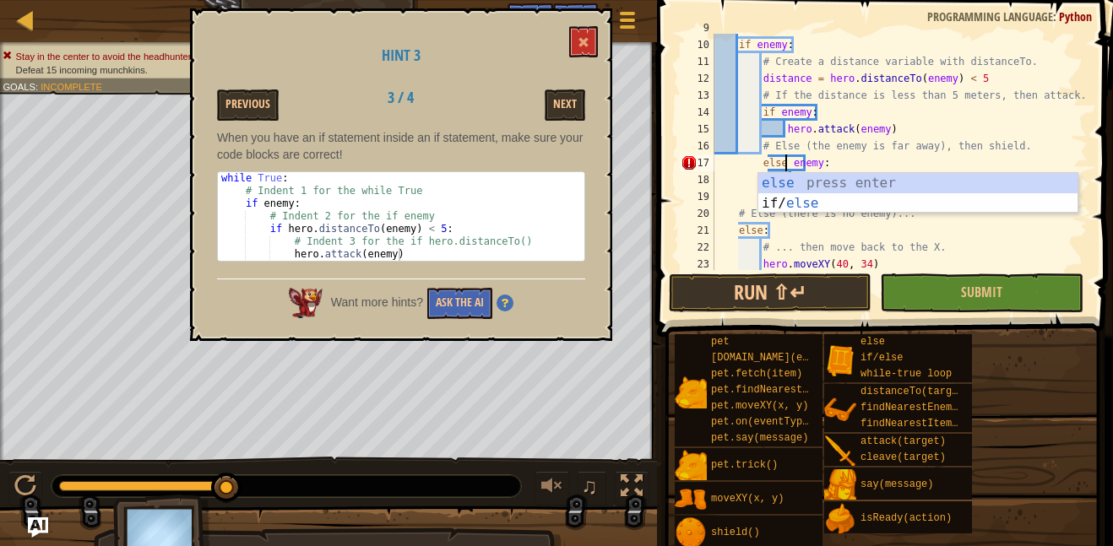
scroll to position [8, 10]
click at [808, 181] on div "else press enter if/ else press enter" at bounding box center [917, 213] width 319 height 81
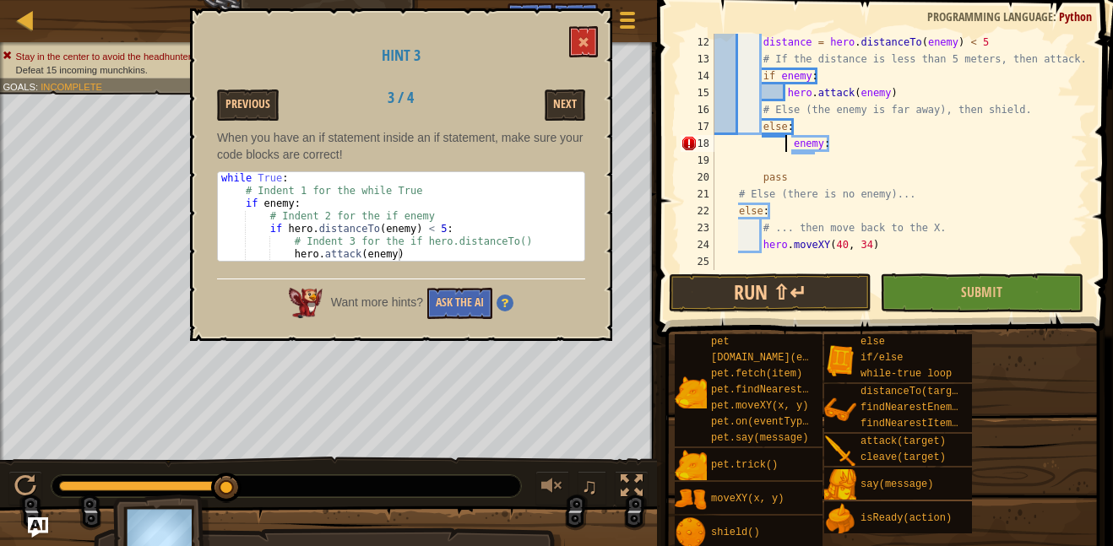
scroll to position [186, 0]
click at [729, 138] on div "distance = hero . distanceTo ( enemy ) < 5 # If the distance is less than 5 met…" at bounding box center [899, 169] width 377 height 270
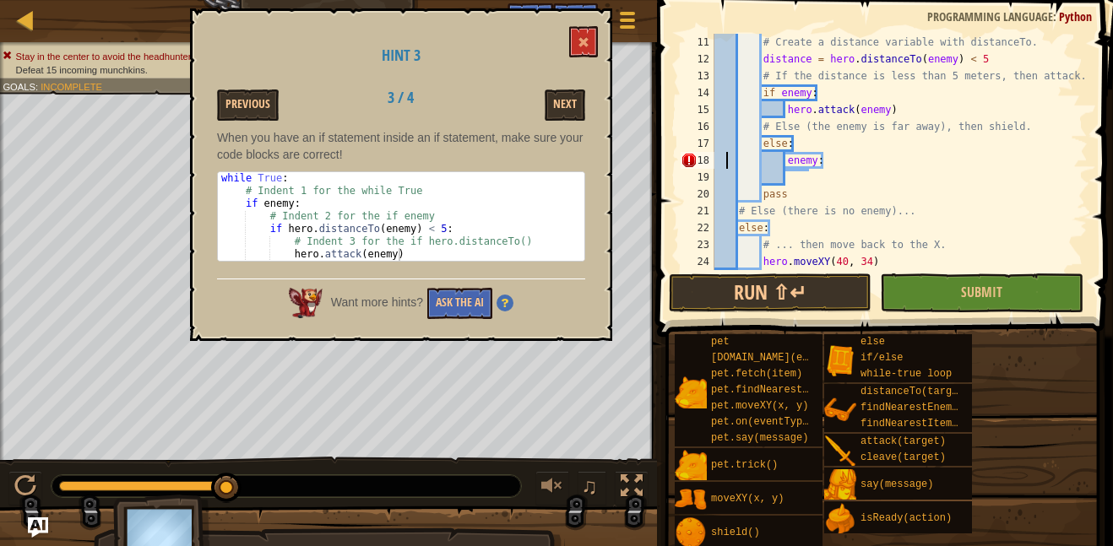
scroll to position [165, 0]
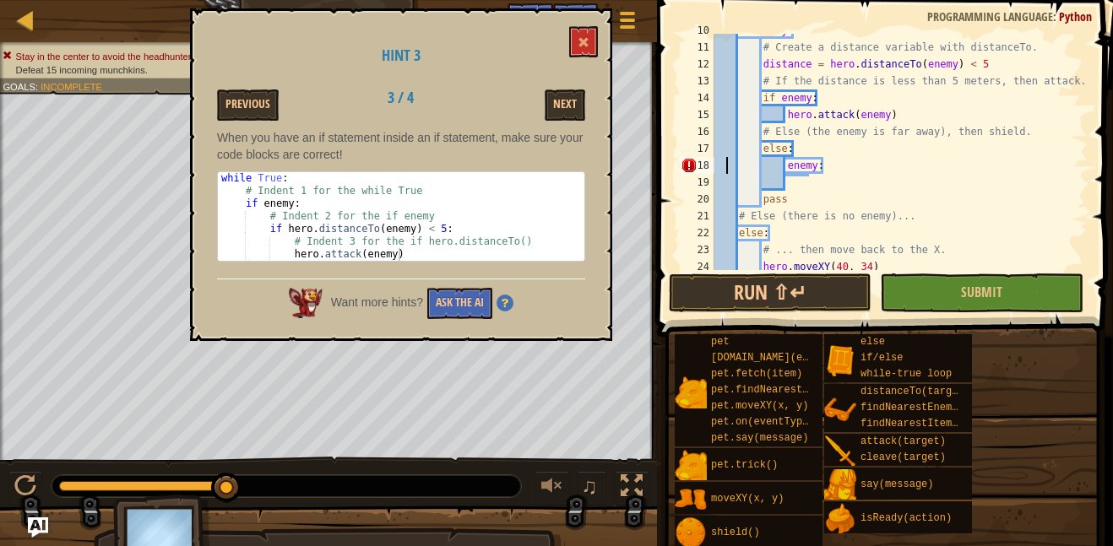
click at [792, 148] on div "if enemy : # Create a distance variable with distanceTo. distance = hero . dist…" at bounding box center [899, 157] width 377 height 270
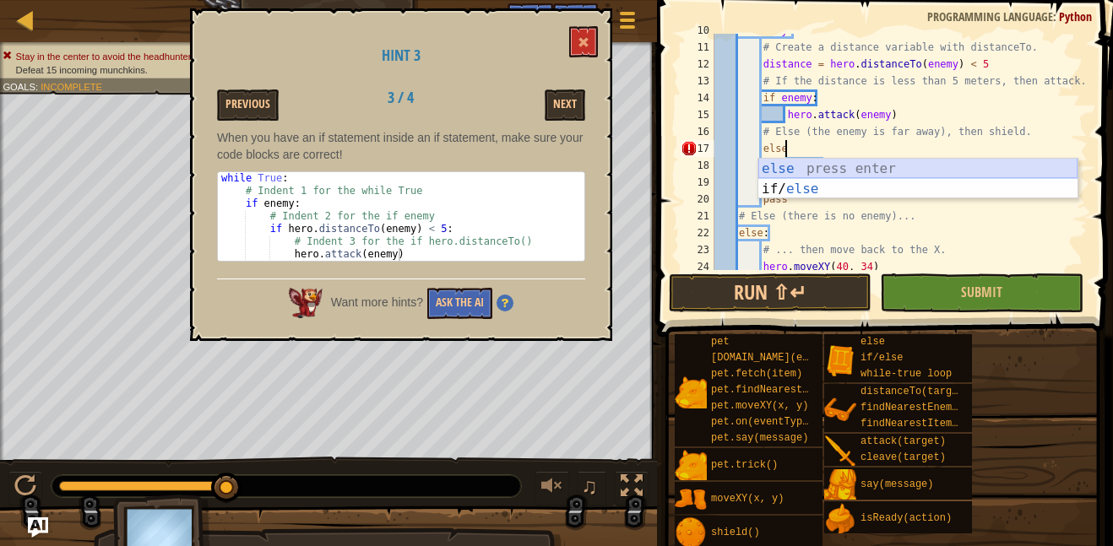
scroll to position [8, 10]
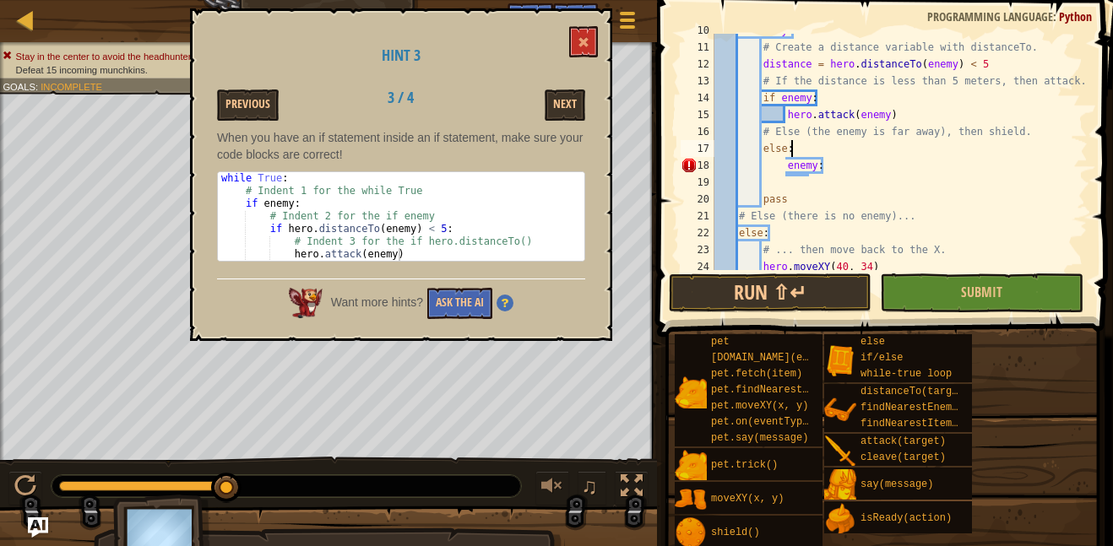
click at [837, 170] on div "if enemy : # Create a distance variable with distanceTo. distance = hero . dist…" at bounding box center [899, 157] width 377 height 270
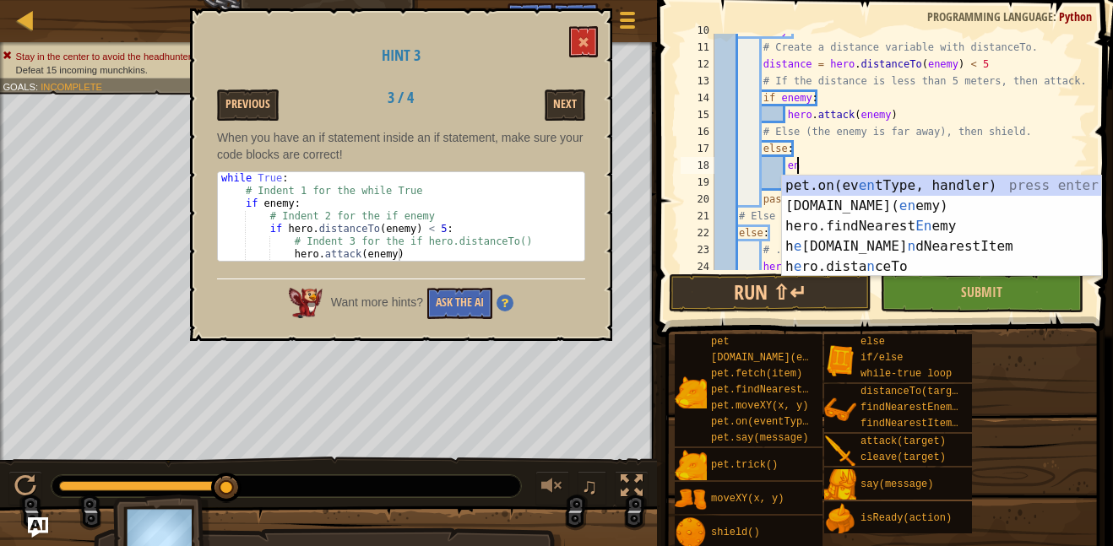
type textarea "e"
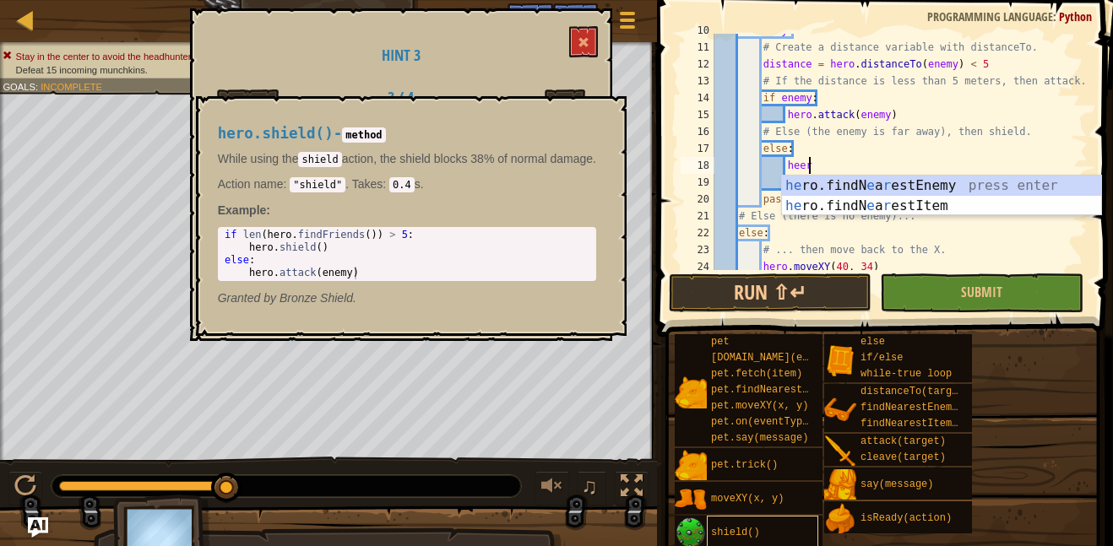
scroll to position [8, 12]
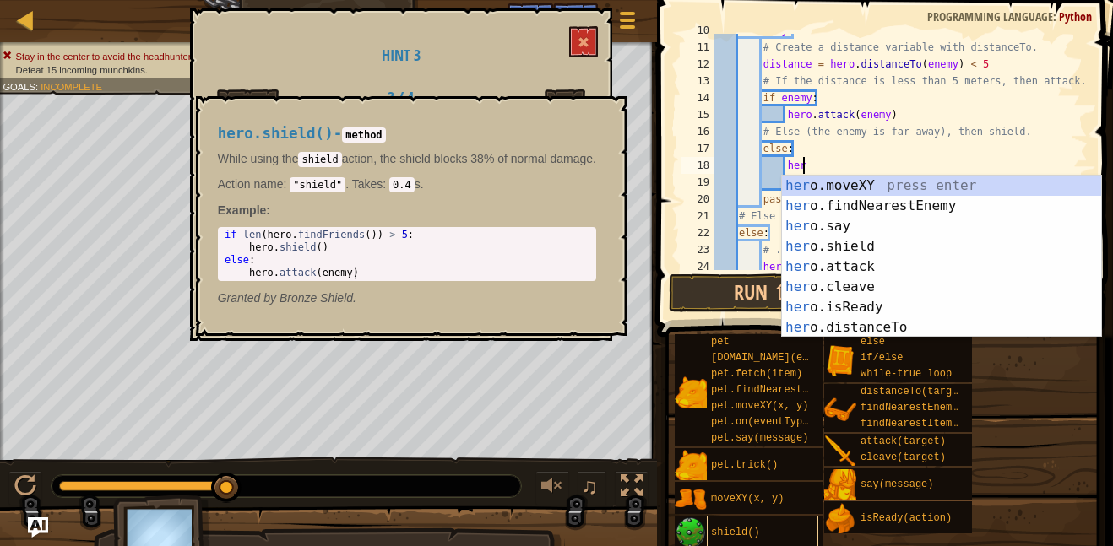
type textarea "hero"
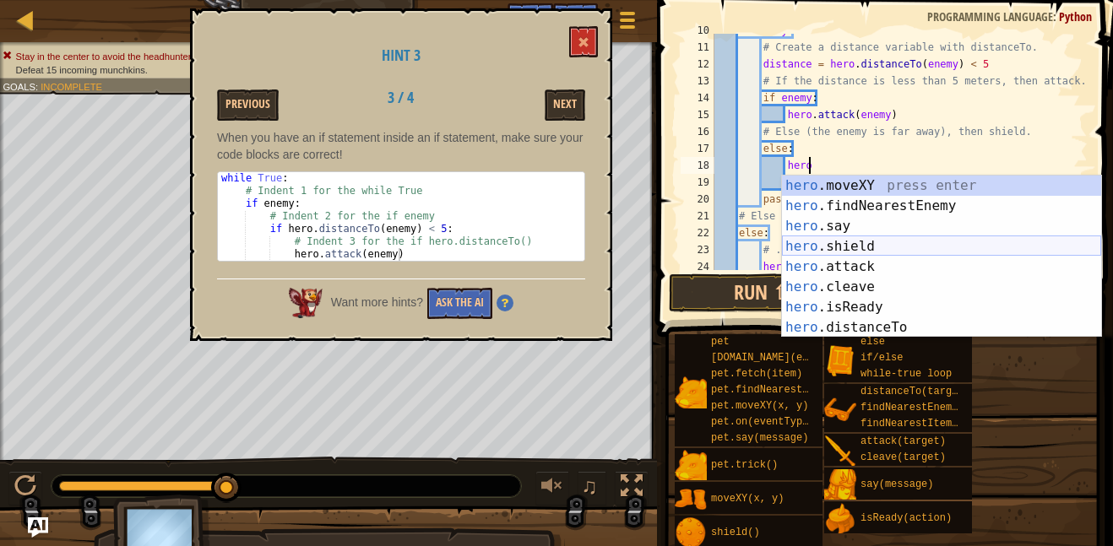
click at [885, 243] on div "hero .moveXY press enter hero .findNearestEnemy press enter hero .say press ent…" at bounding box center [941, 277] width 319 height 203
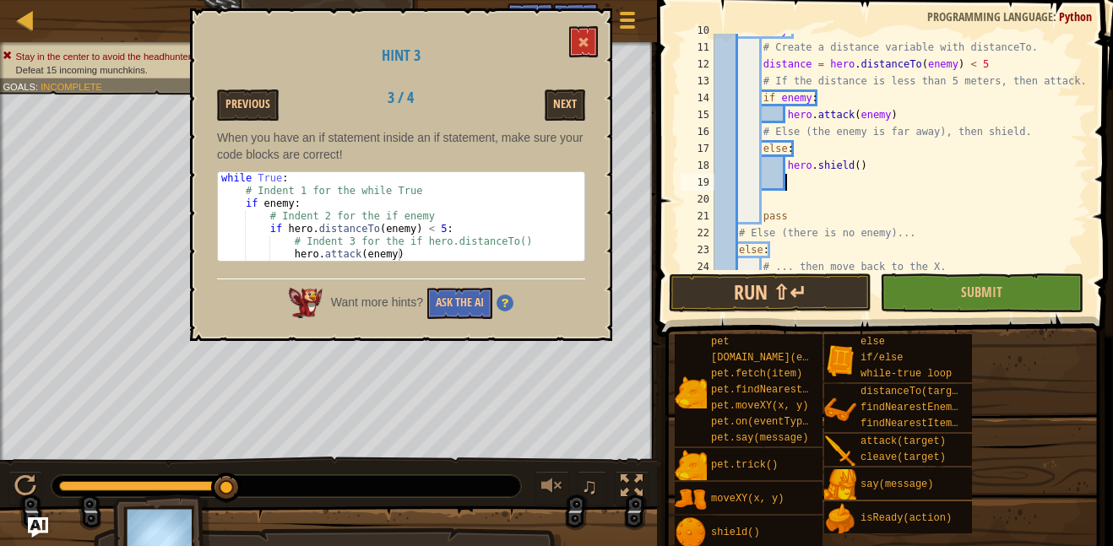
scroll to position [203, 0]
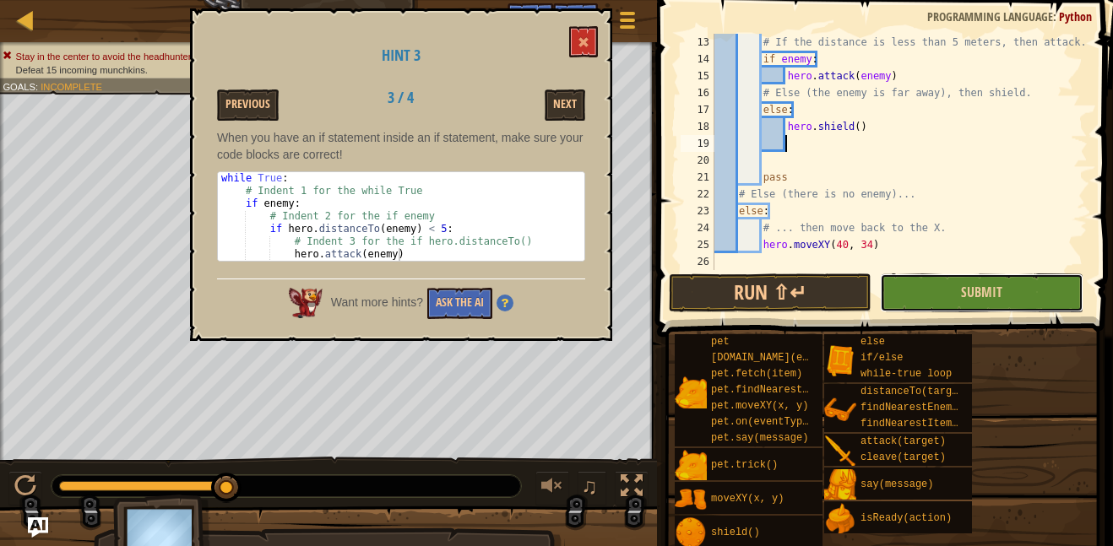
click at [939, 290] on button "Submit" at bounding box center [981, 293] width 203 height 39
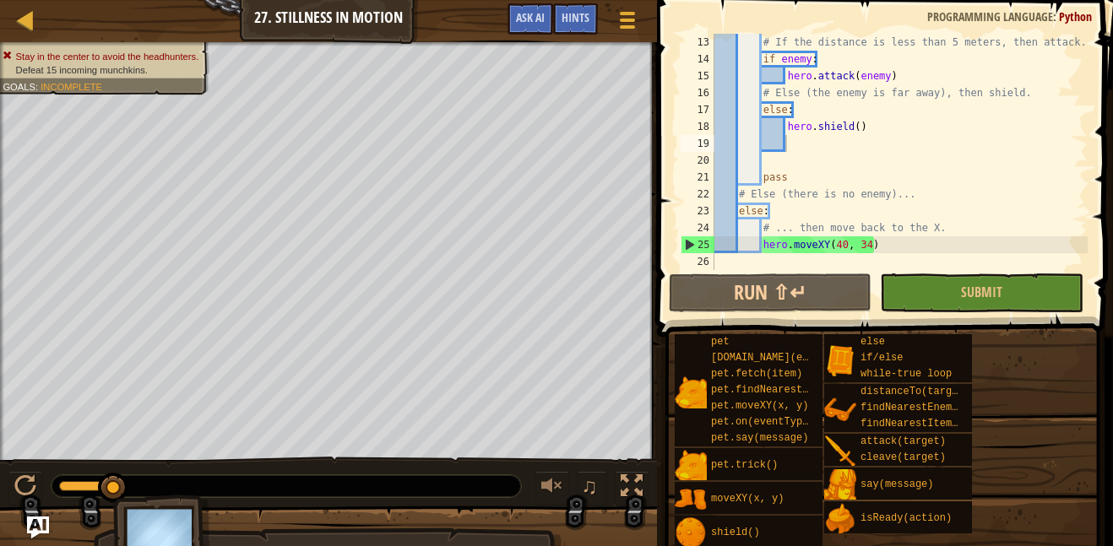
click at [39, 528] on img "Ask AI" at bounding box center [38, 528] width 22 height 22
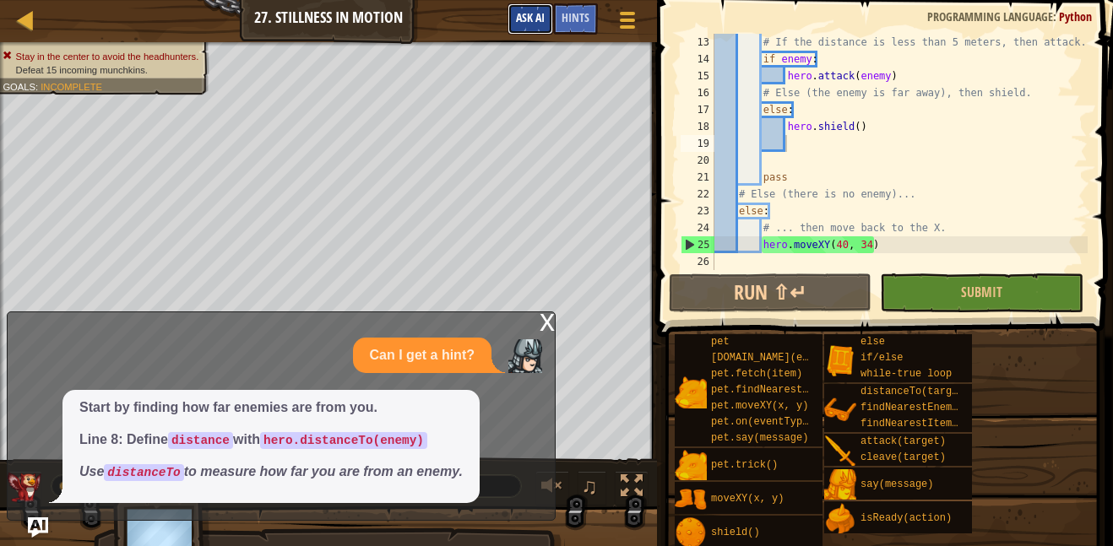
click at [515, 32] on button "Ask AI" at bounding box center [530, 18] width 46 height 31
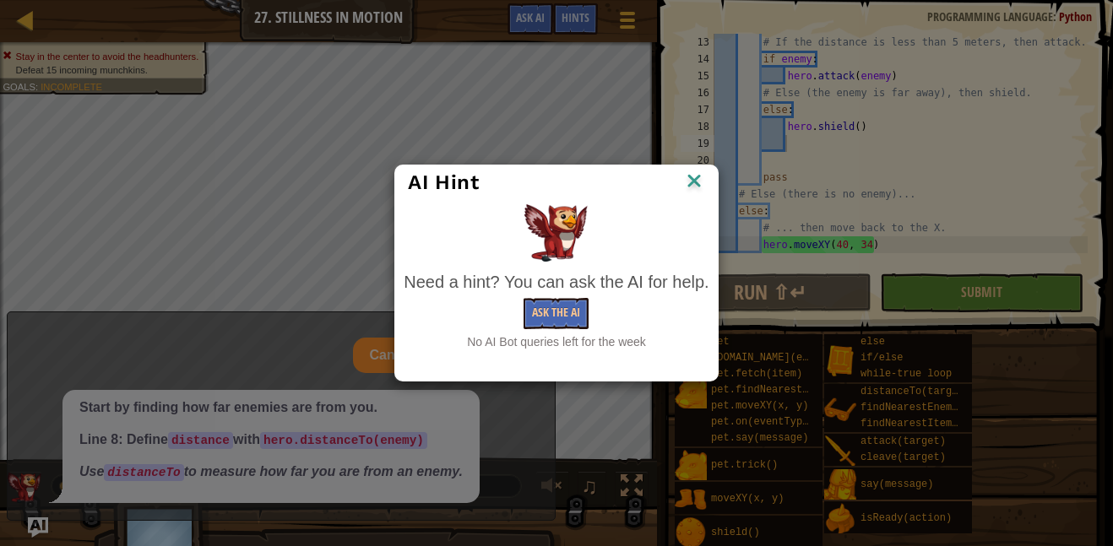
click at [701, 175] on img at bounding box center [694, 182] width 22 height 25
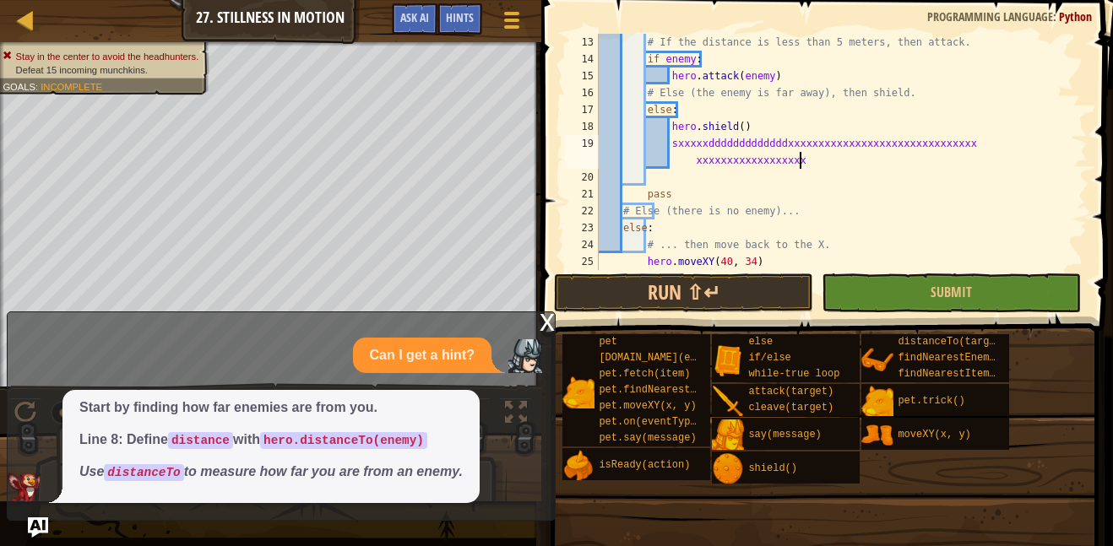
scroll to position [152, 0]
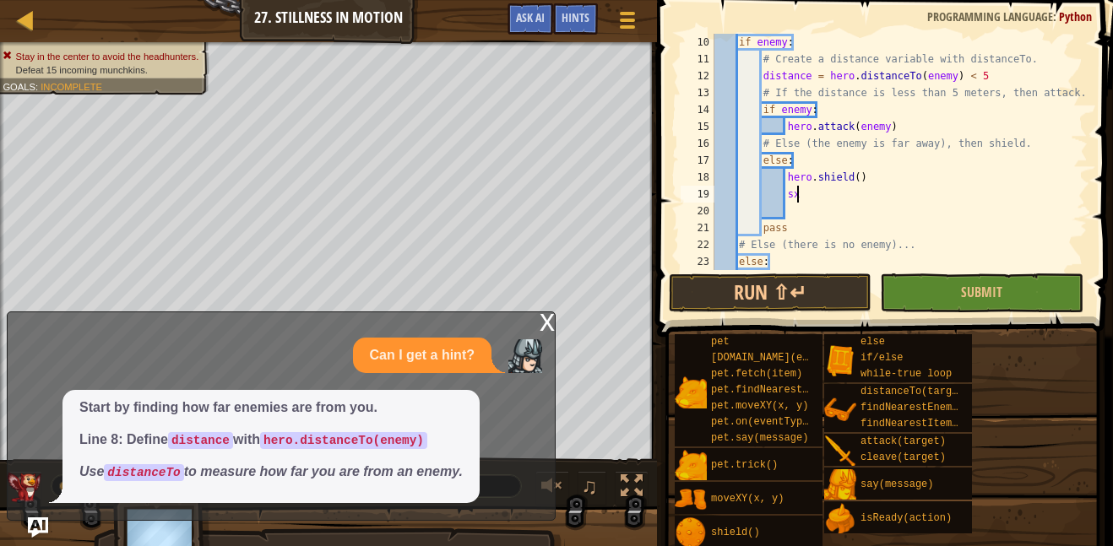
type textarea "s"
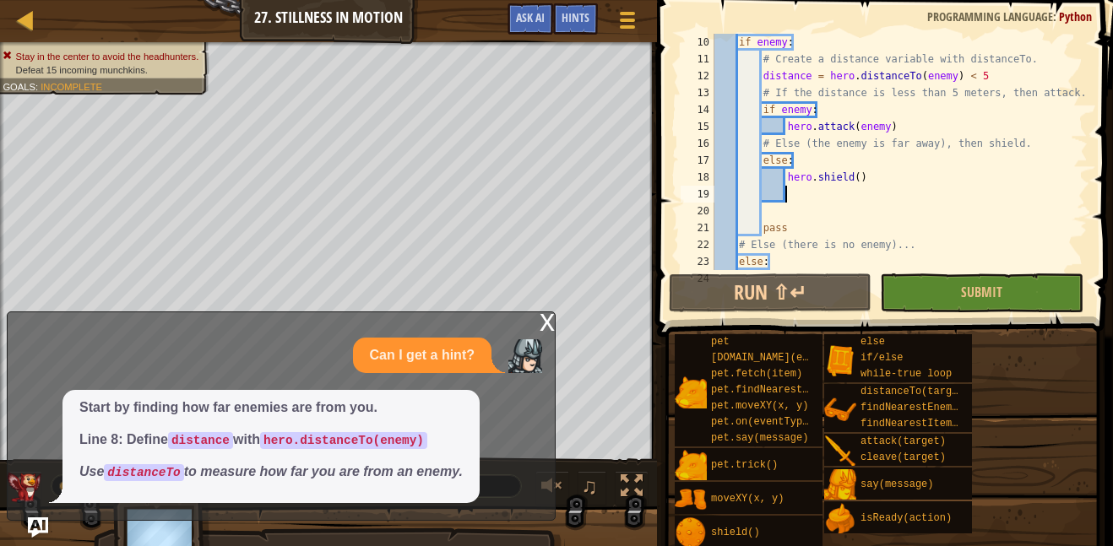
scroll to position [8, 9]
click at [958, 283] on button "Submit" at bounding box center [981, 293] width 203 height 39
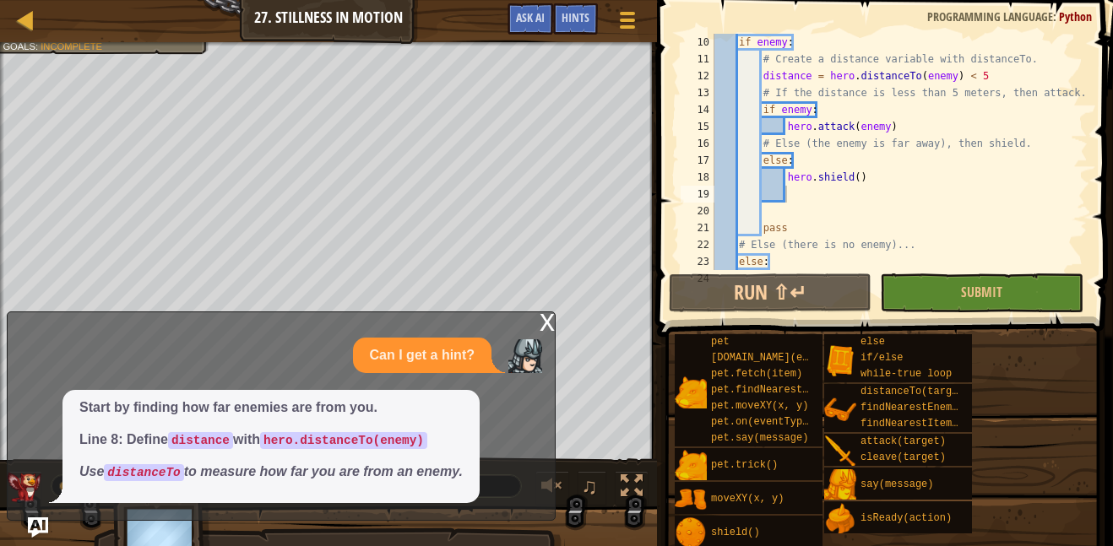
click at [551, 322] on div "x" at bounding box center [546, 320] width 15 height 17
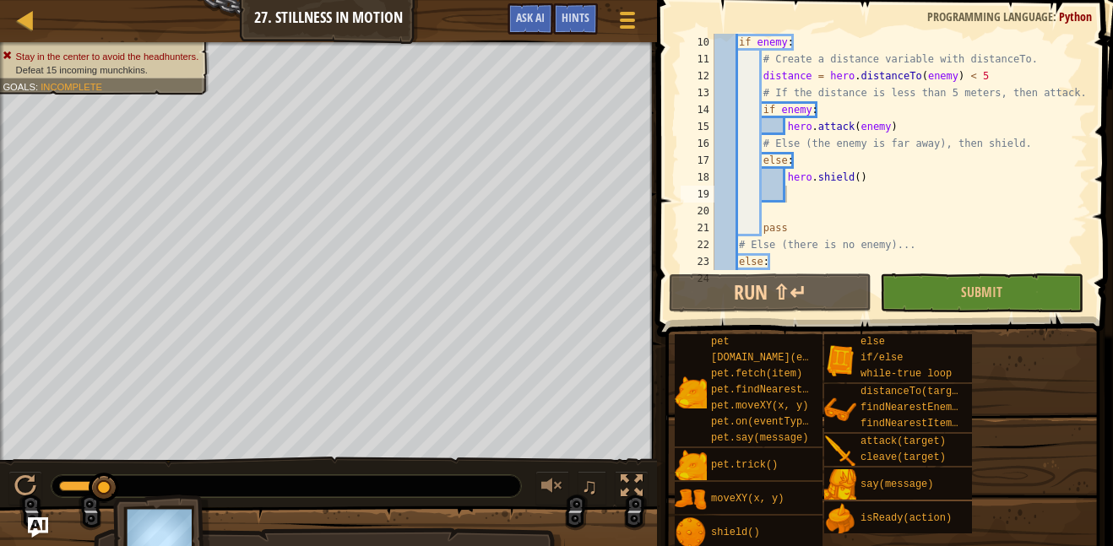
click at [808, 113] on div "if enemy : # Create a distance variable with distanceTo. distance = hero . dist…" at bounding box center [899, 169] width 377 height 270
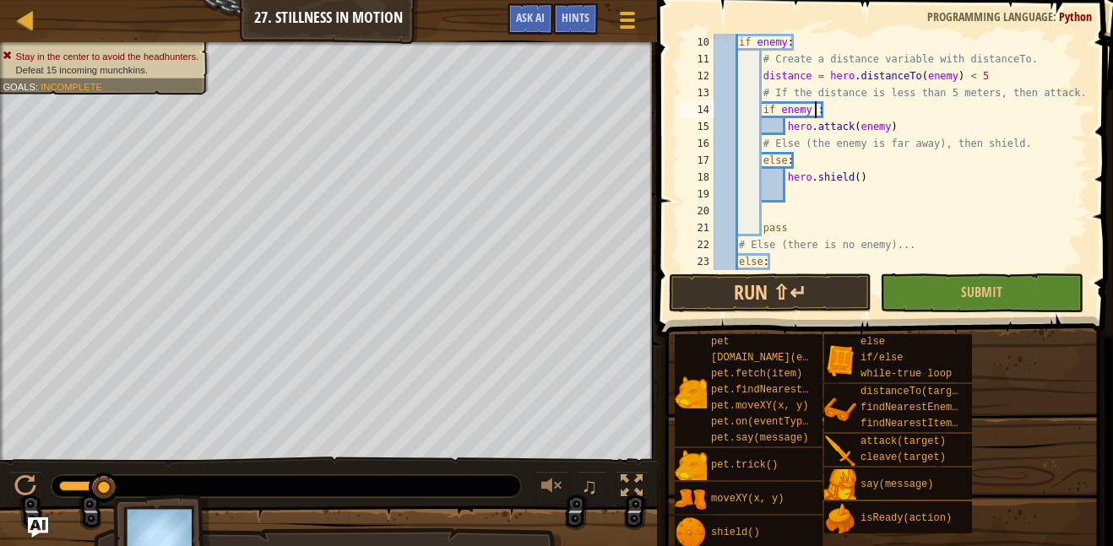
scroll to position [8, 15]
type textarea "if enemy < 5:"
click at [916, 287] on button "Submit" at bounding box center [981, 293] width 203 height 39
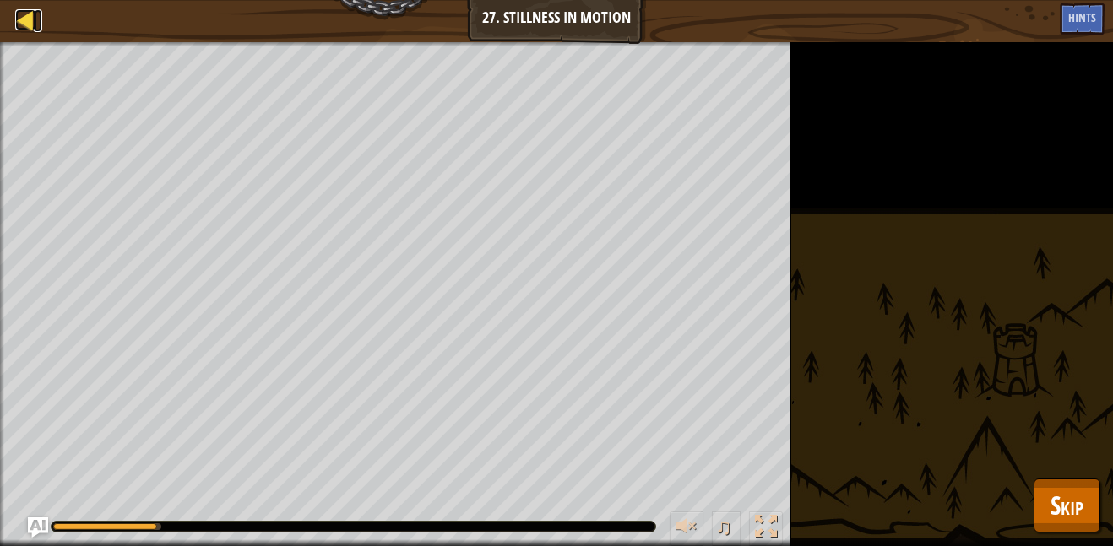
click at [21, 23] on div at bounding box center [25, 19] width 21 height 21
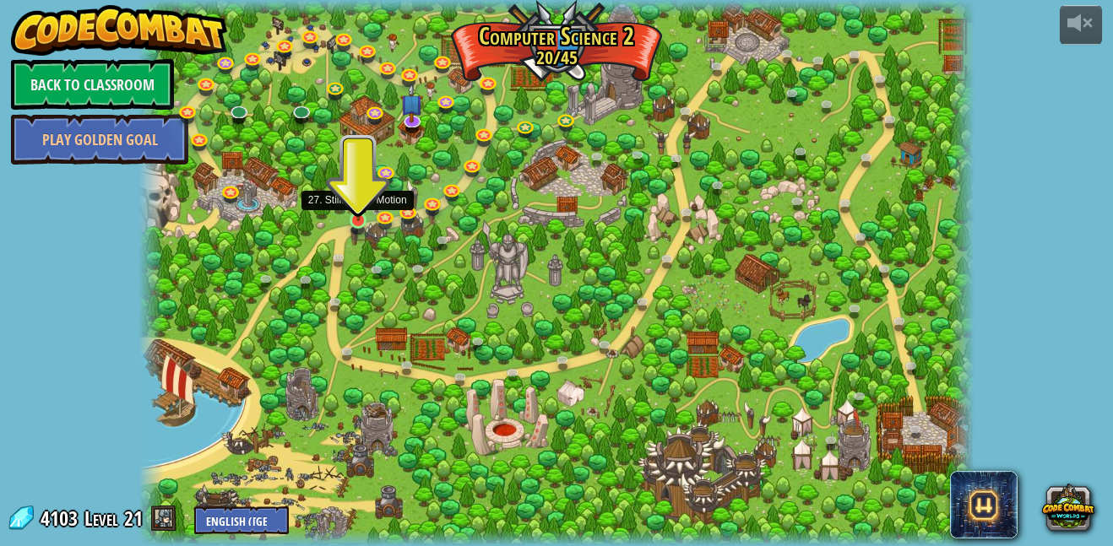
click at [353, 213] on img at bounding box center [358, 199] width 19 height 46
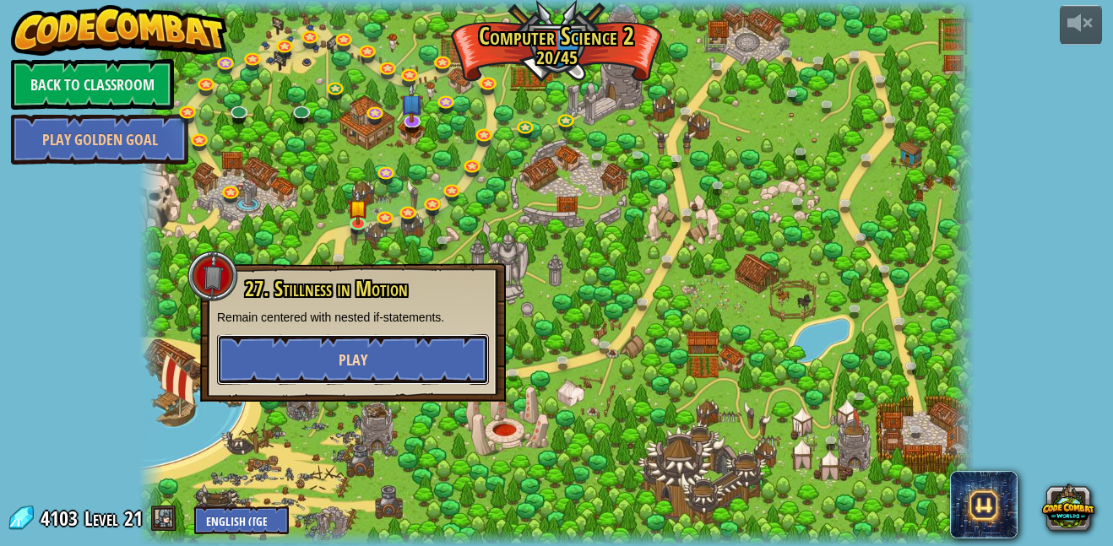
click at [407, 350] on button "Play" at bounding box center [353, 359] width 272 height 51
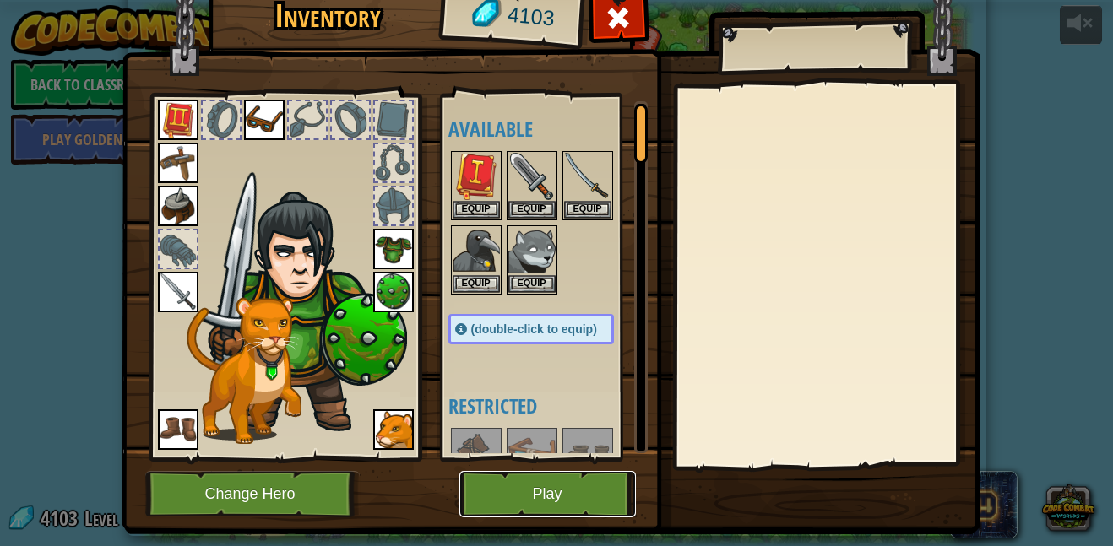
click at [588, 512] on button "Play" at bounding box center [547, 494] width 176 height 46
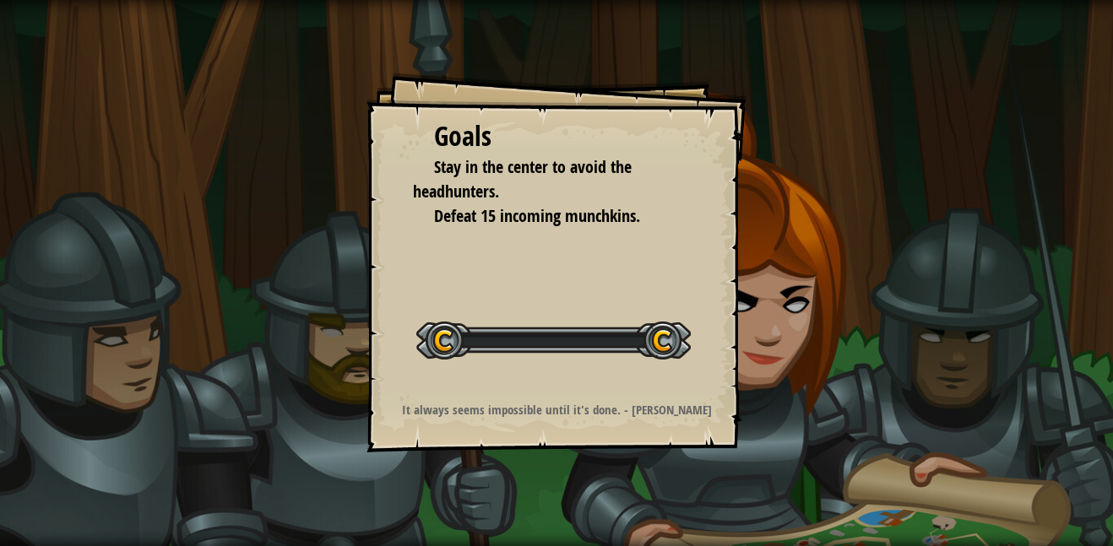
click at [588, 512] on div "Goals Stay in the center to avoid the headhunters. Defeat 15 incoming munchkins…" at bounding box center [556, 273] width 1113 height 546
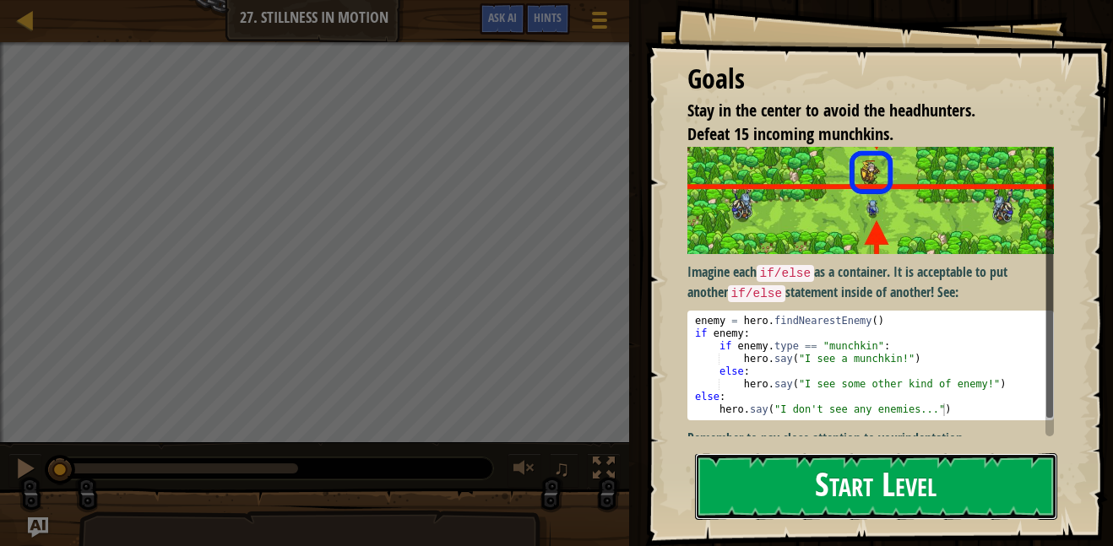
click at [839, 496] on button "Start Level" at bounding box center [876, 486] width 362 height 67
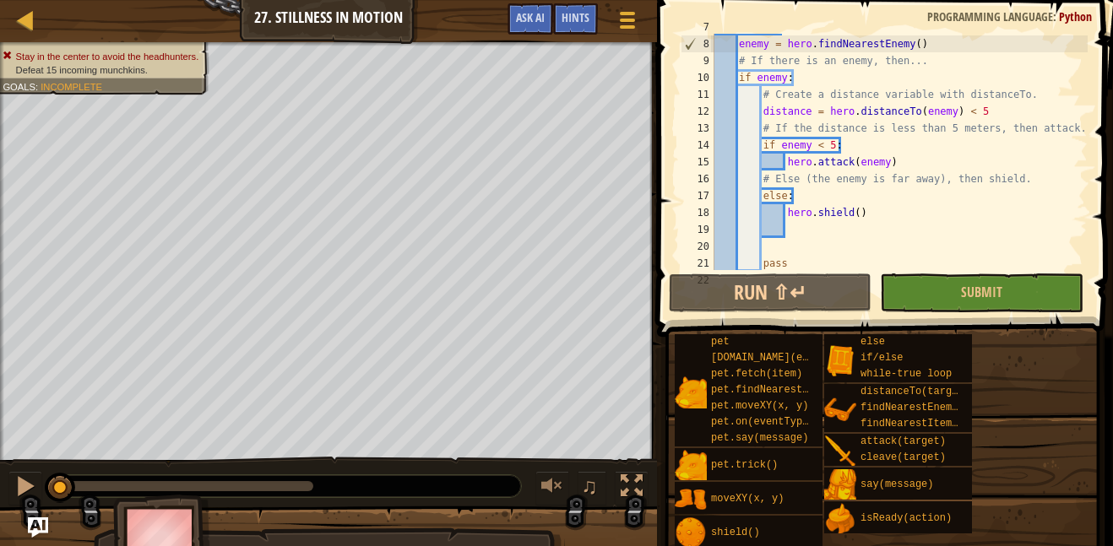
scroll to position [117, 0]
click at [830, 145] on div "while True : enemy = hero . findNearestEnemy ( ) # If there is an enemy, then..…" at bounding box center [899, 154] width 377 height 270
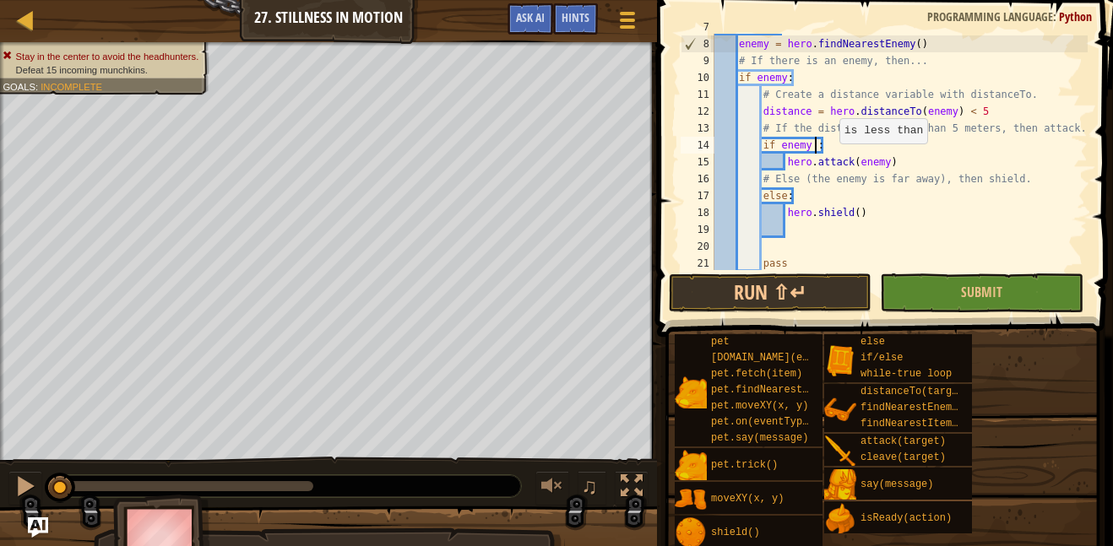
type textarea "if enemy:"
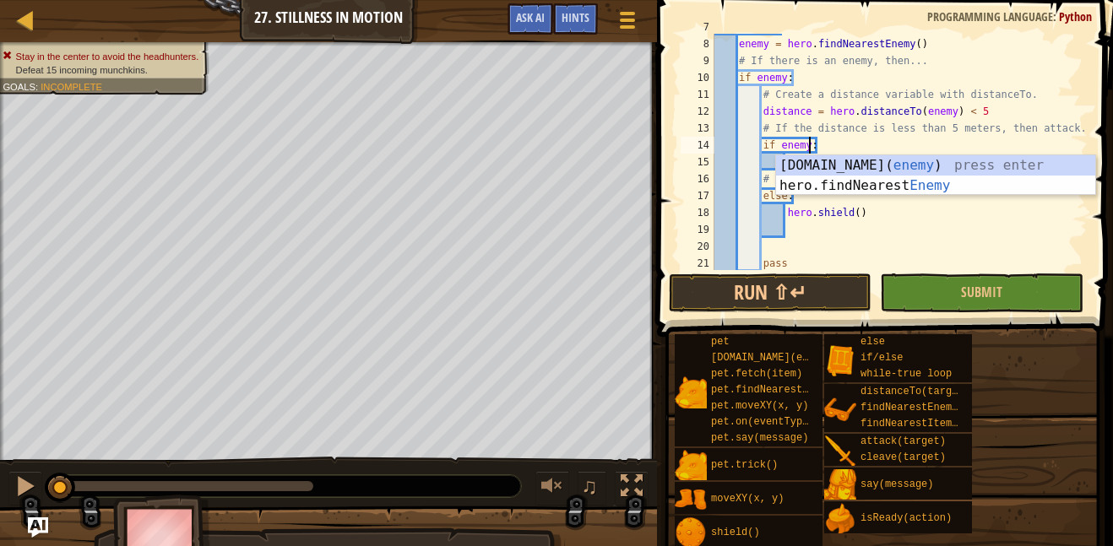
click at [965, 236] on div "while True : enemy = hero . findNearestEnemy ( ) # If there is an enemy, then..…" at bounding box center [899, 154] width 377 height 270
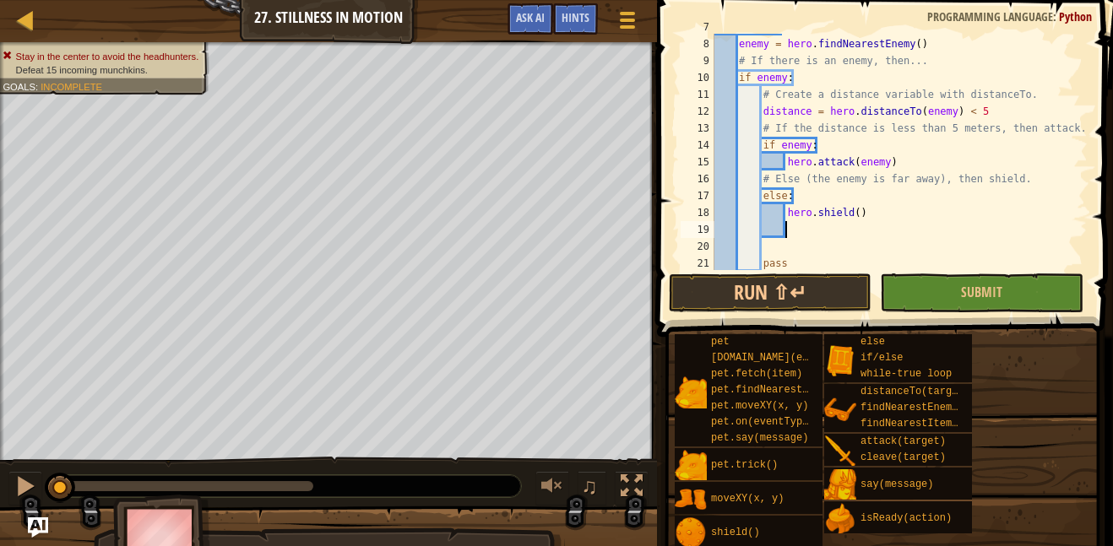
click at [965, 236] on div "while True : enemy = hero . findNearestEnemy ( ) # If there is an enemy, then..…" at bounding box center [899, 154] width 377 height 270
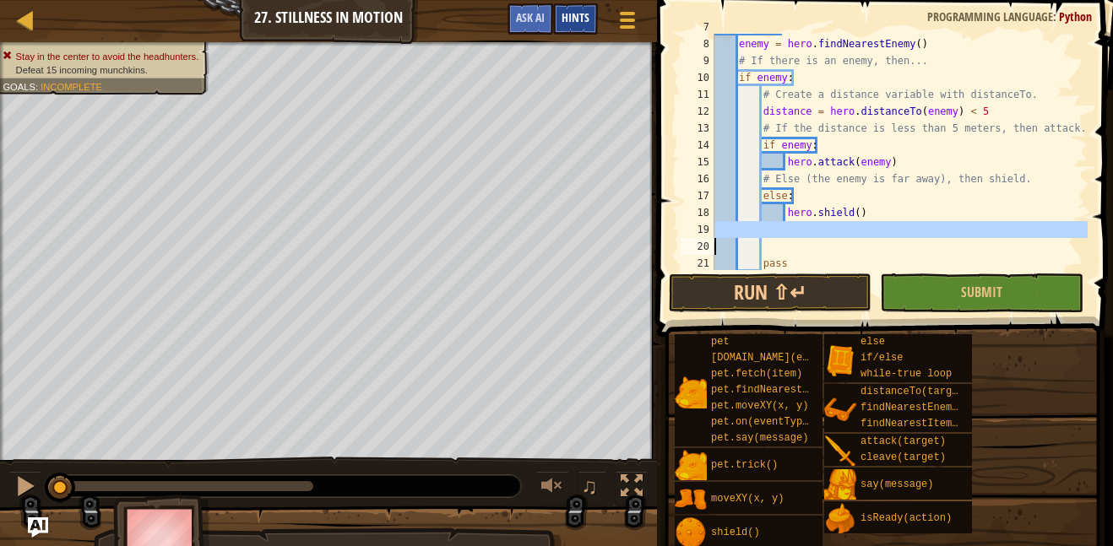
click at [587, 24] on span "Hints" at bounding box center [575, 17] width 28 height 16
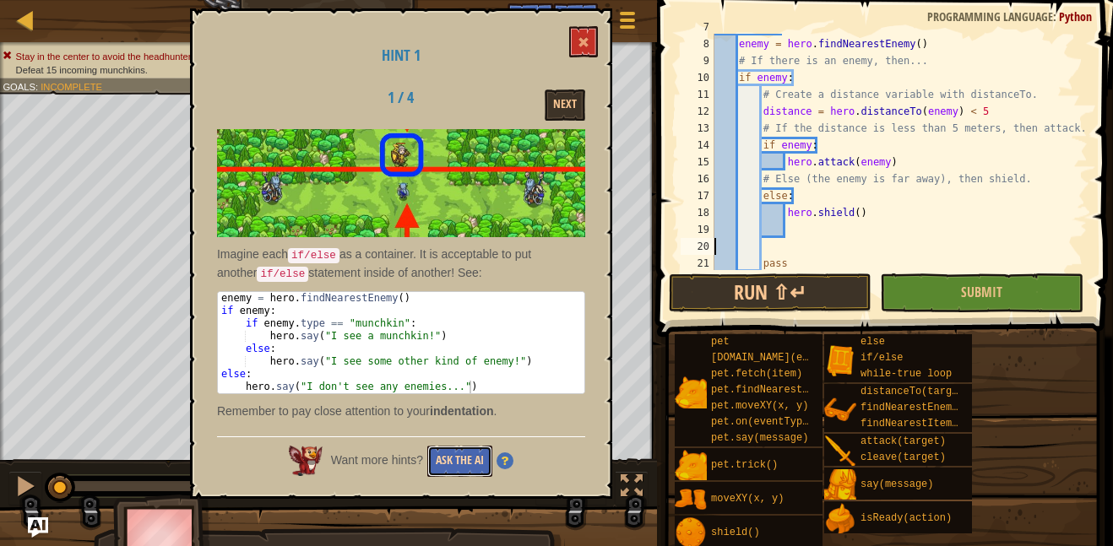
click at [464, 451] on button "Ask the AI" at bounding box center [459, 461] width 65 height 31
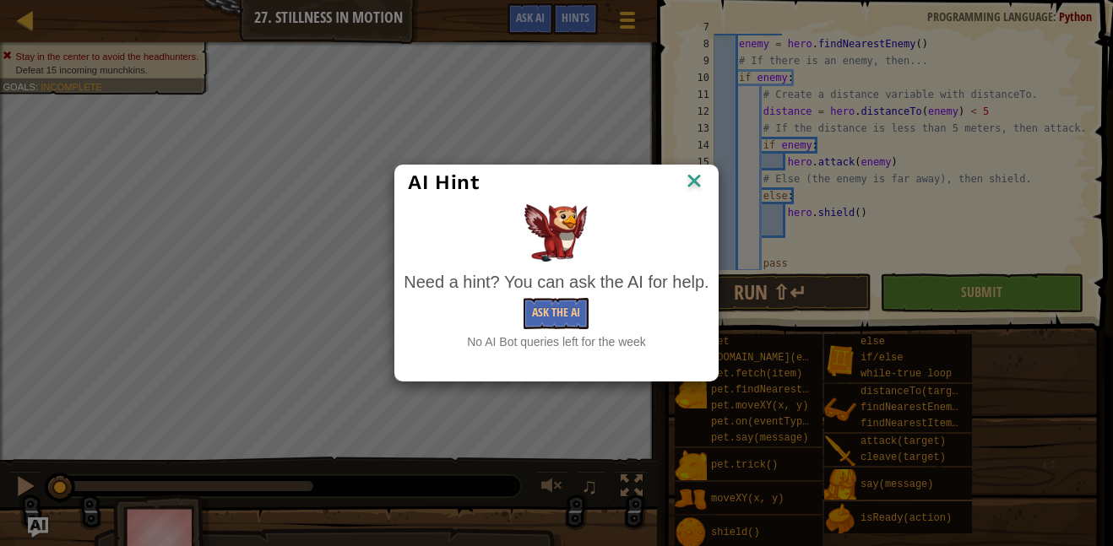
click at [688, 170] on img at bounding box center [694, 182] width 22 height 25
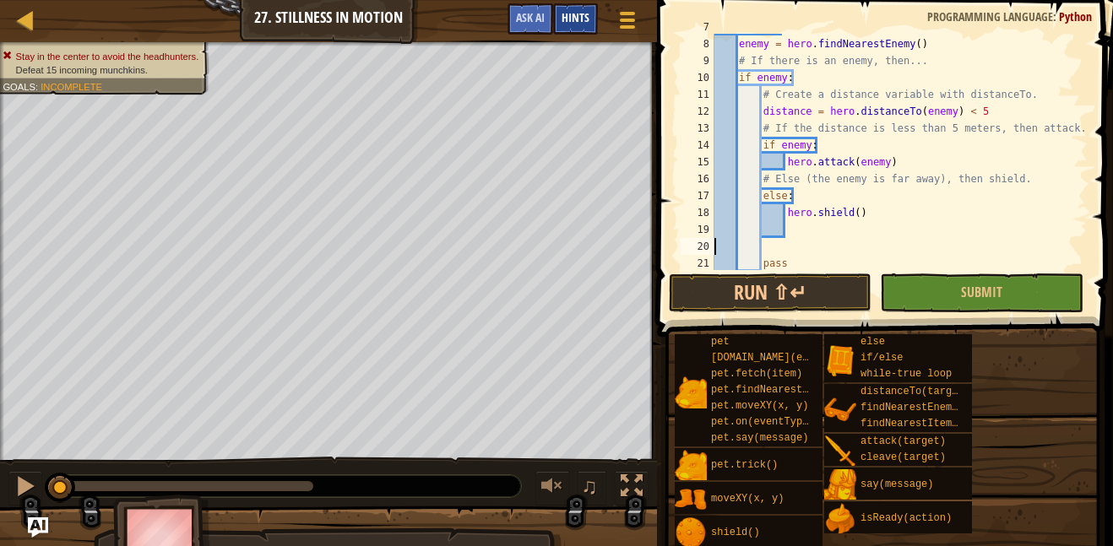
click at [583, 12] on span "Hints" at bounding box center [575, 17] width 28 height 16
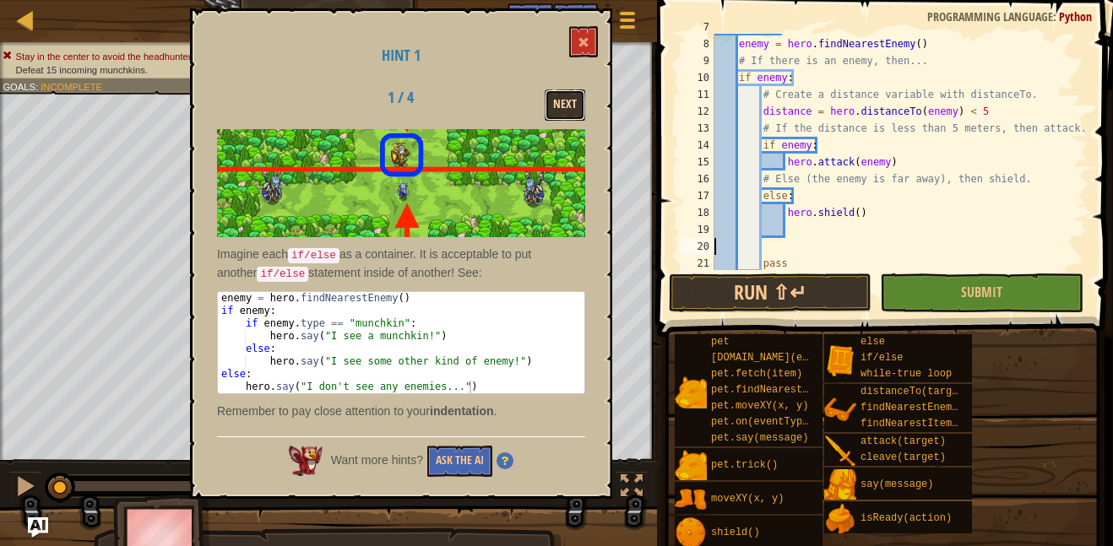
click at [570, 107] on button "Next" at bounding box center [565, 104] width 41 height 31
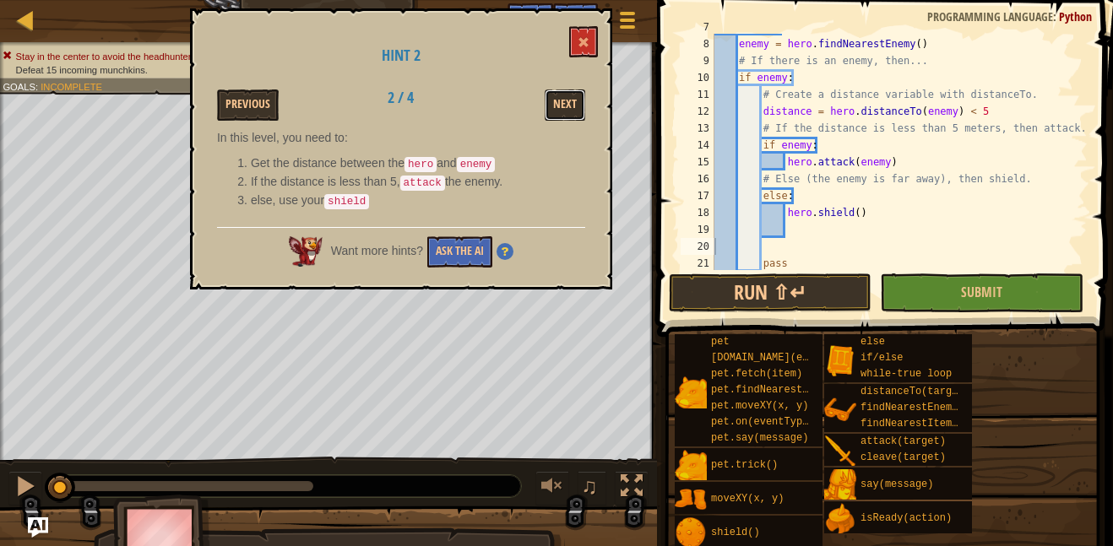
click at [570, 107] on button "Next" at bounding box center [565, 104] width 41 height 31
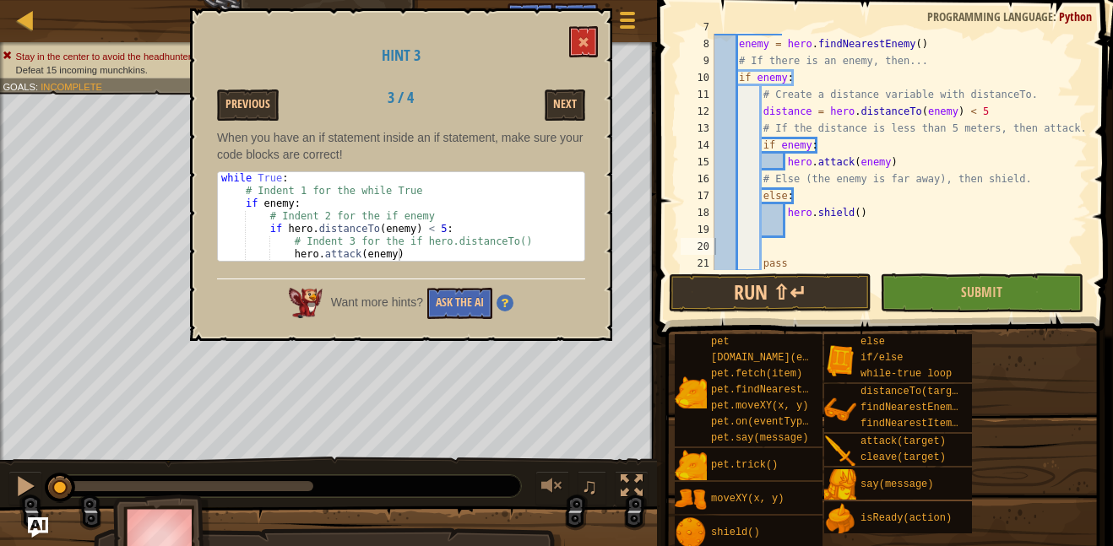
click at [809, 147] on div "while True : enemy = hero . findNearestEnemy ( ) # If there is an enemy, then..…" at bounding box center [899, 154] width 377 height 270
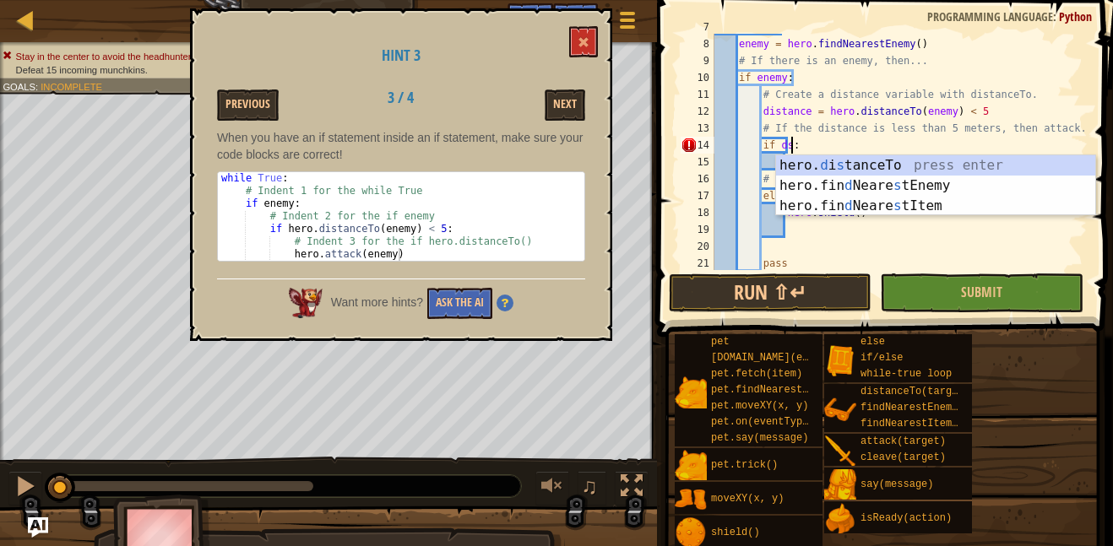
scroll to position [8, 11]
click at [890, 160] on div "hero. d i s tanceTo press enter hero.fin d [PERSON_NAME] s tEnemy press enter h…" at bounding box center [935, 205] width 319 height 101
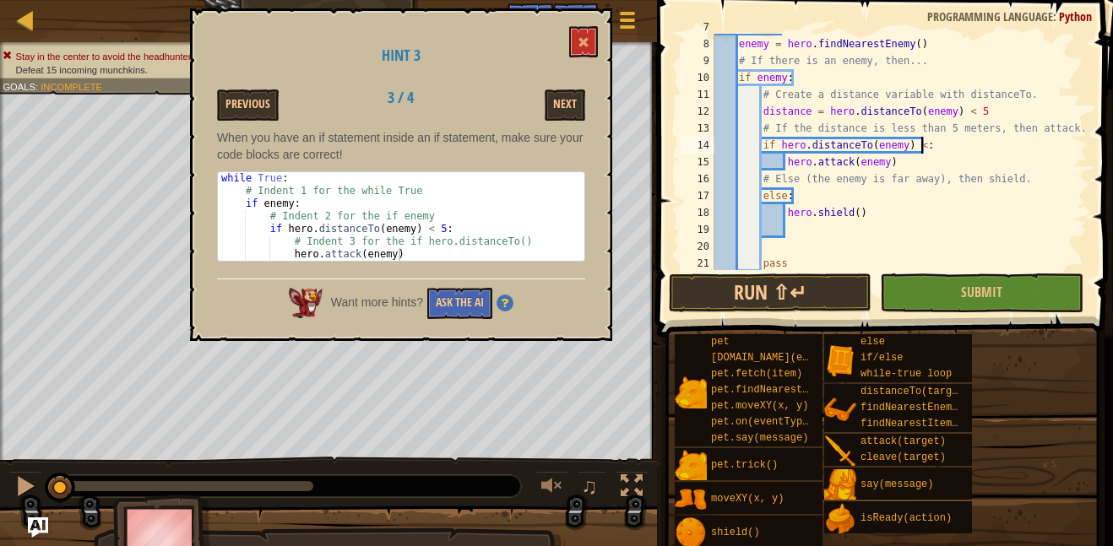
scroll to position [8, 30]
type textarea "if hero.distanceTo(enemy) < 5:"
click at [946, 289] on button "Submit" at bounding box center [981, 293] width 203 height 39
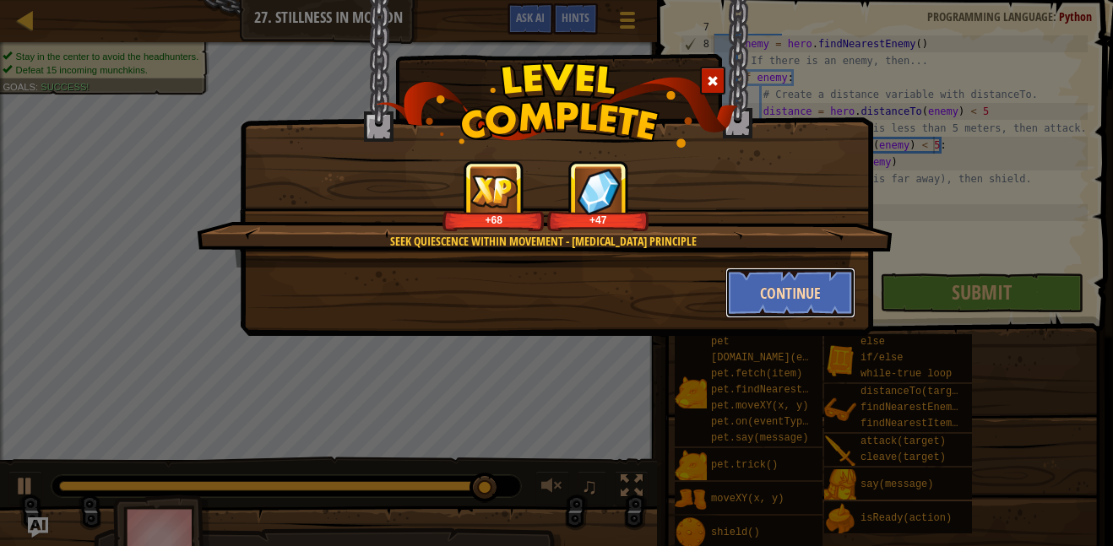
click at [802, 299] on button "Continue" at bounding box center [790, 293] width 131 height 51
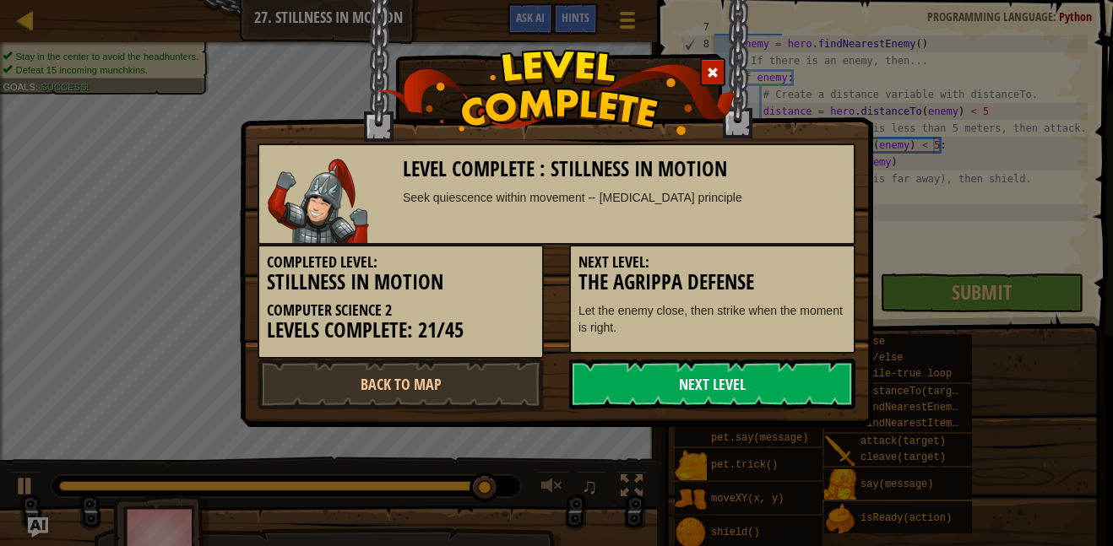
click at [764, 384] on link "Next Level" at bounding box center [712, 384] width 286 height 51
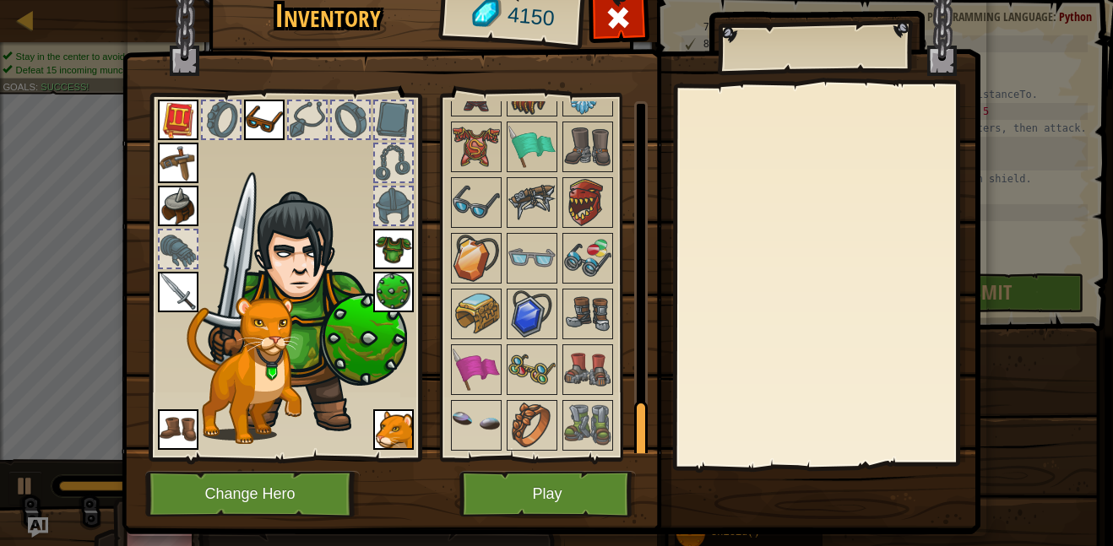
scroll to position [36, 0]
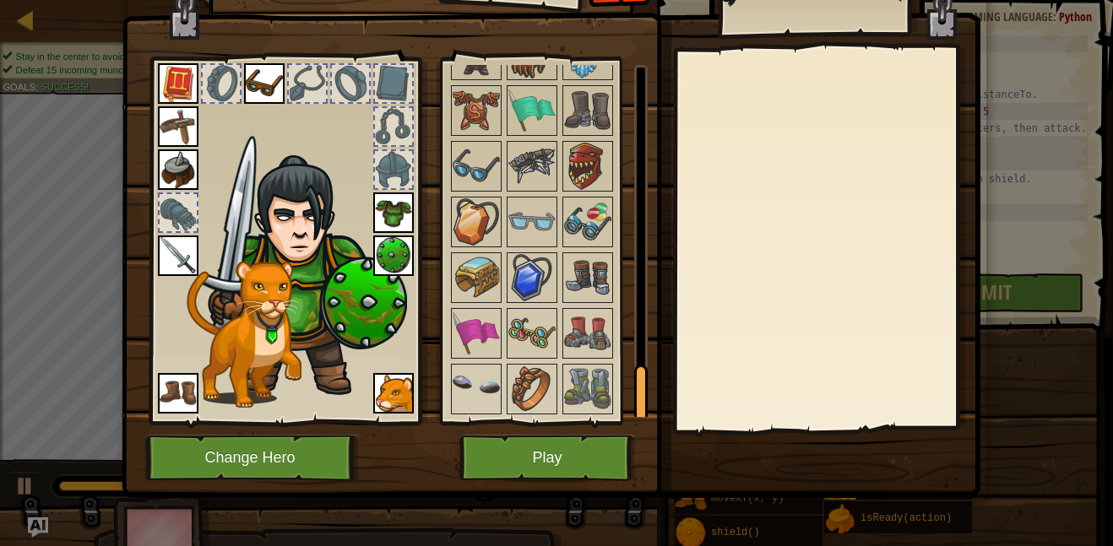
click at [582, 398] on img at bounding box center [587, 389] width 47 height 47
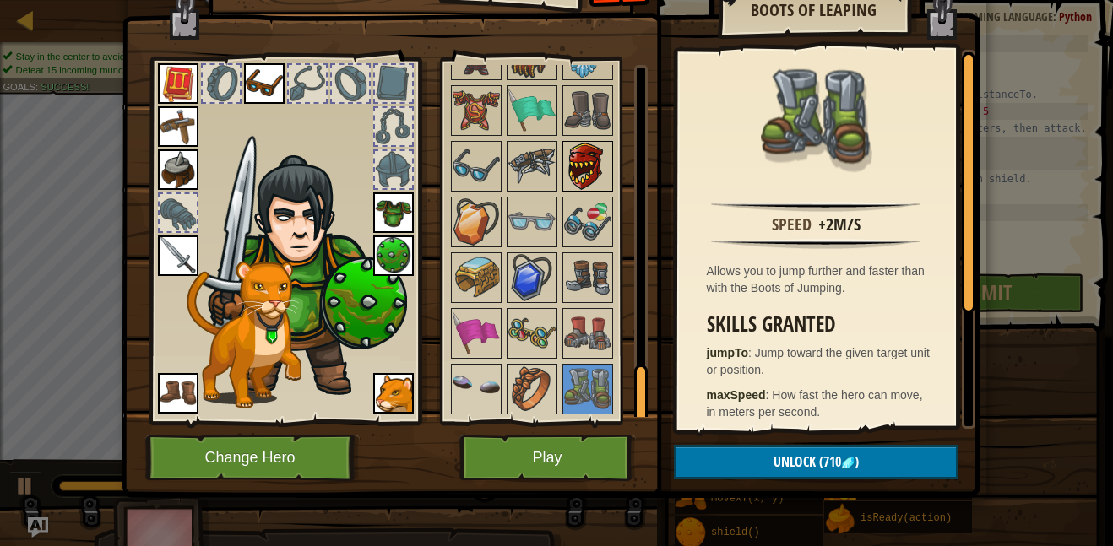
click at [581, 161] on img at bounding box center [587, 166] width 47 height 47
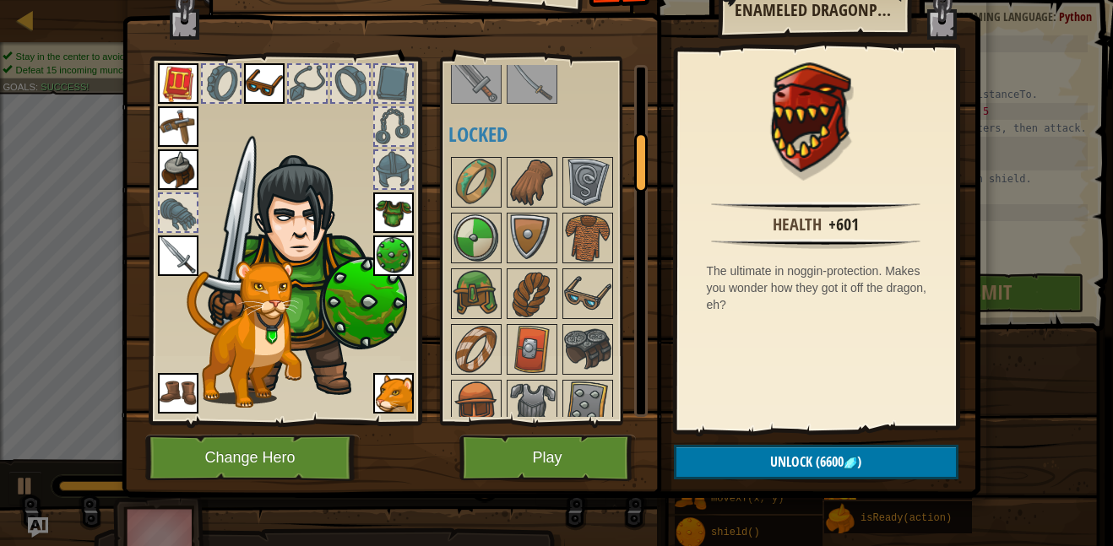
scroll to position [531, 0]
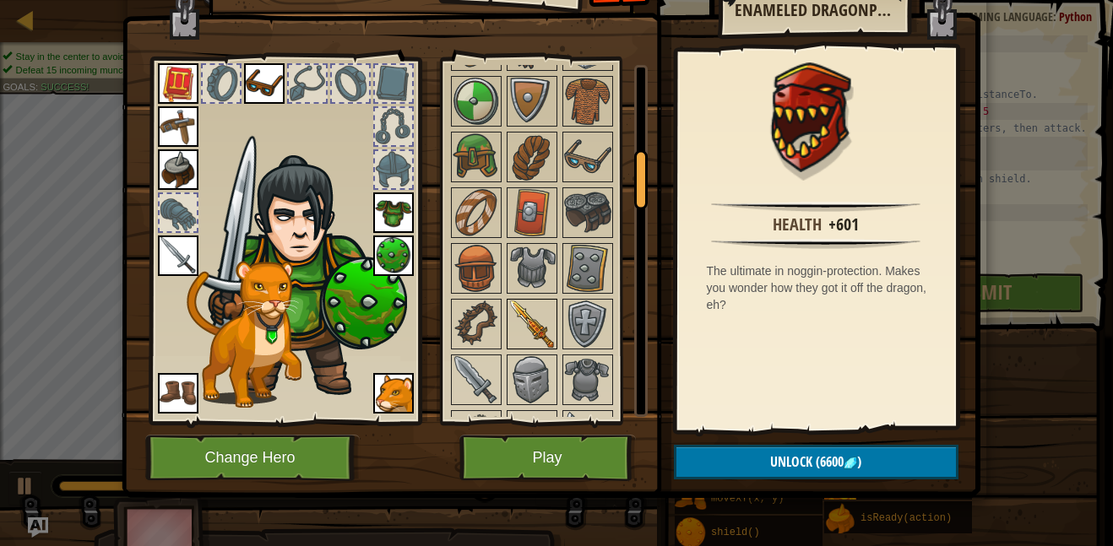
click at [534, 312] on img at bounding box center [531, 324] width 47 height 47
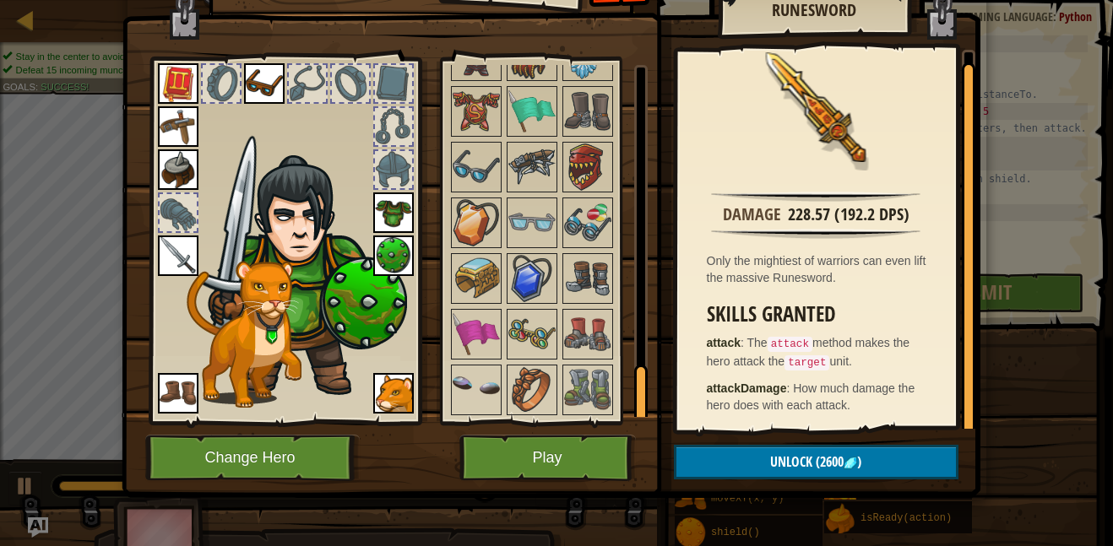
scroll to position [1915, 0]
click at [550, 333] on img at bounding box center [531, 333] width 47 height 47
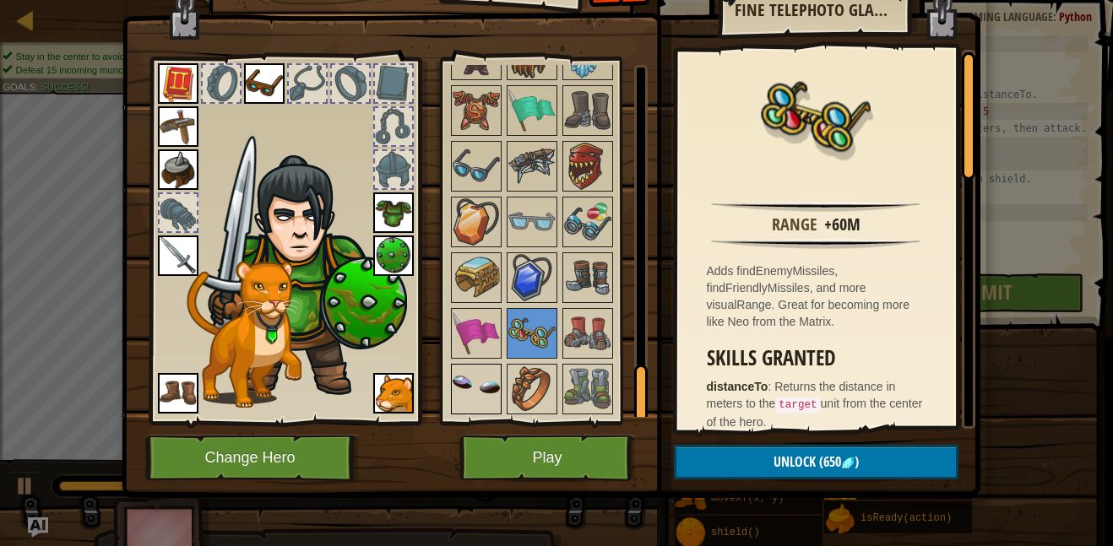
click at [477, 372] on img at bounding box center [475, 389] width 47 height 47
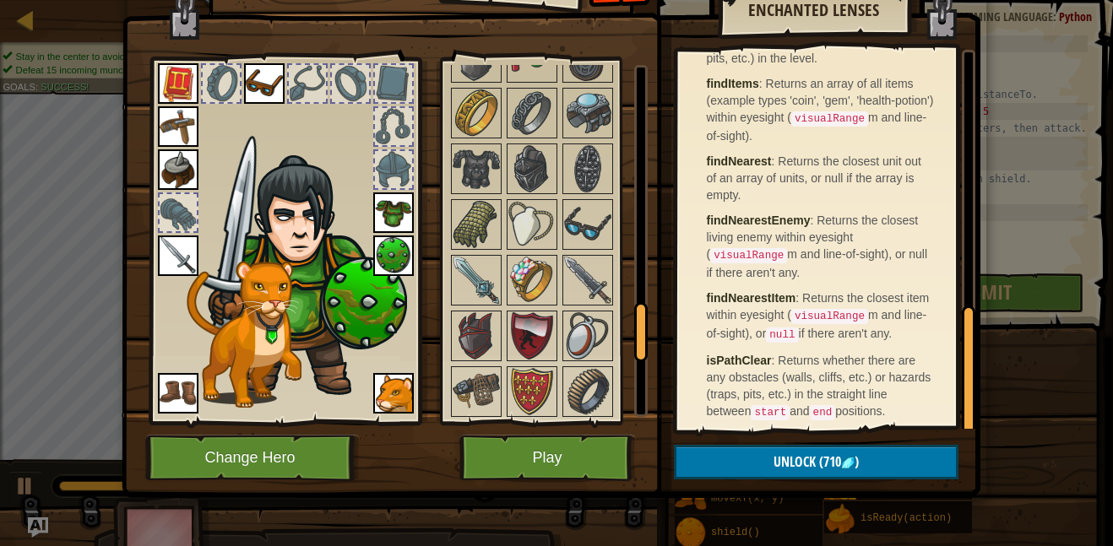
scroll to position [1487, 0]
